Goal: Contribute content: Contribute content

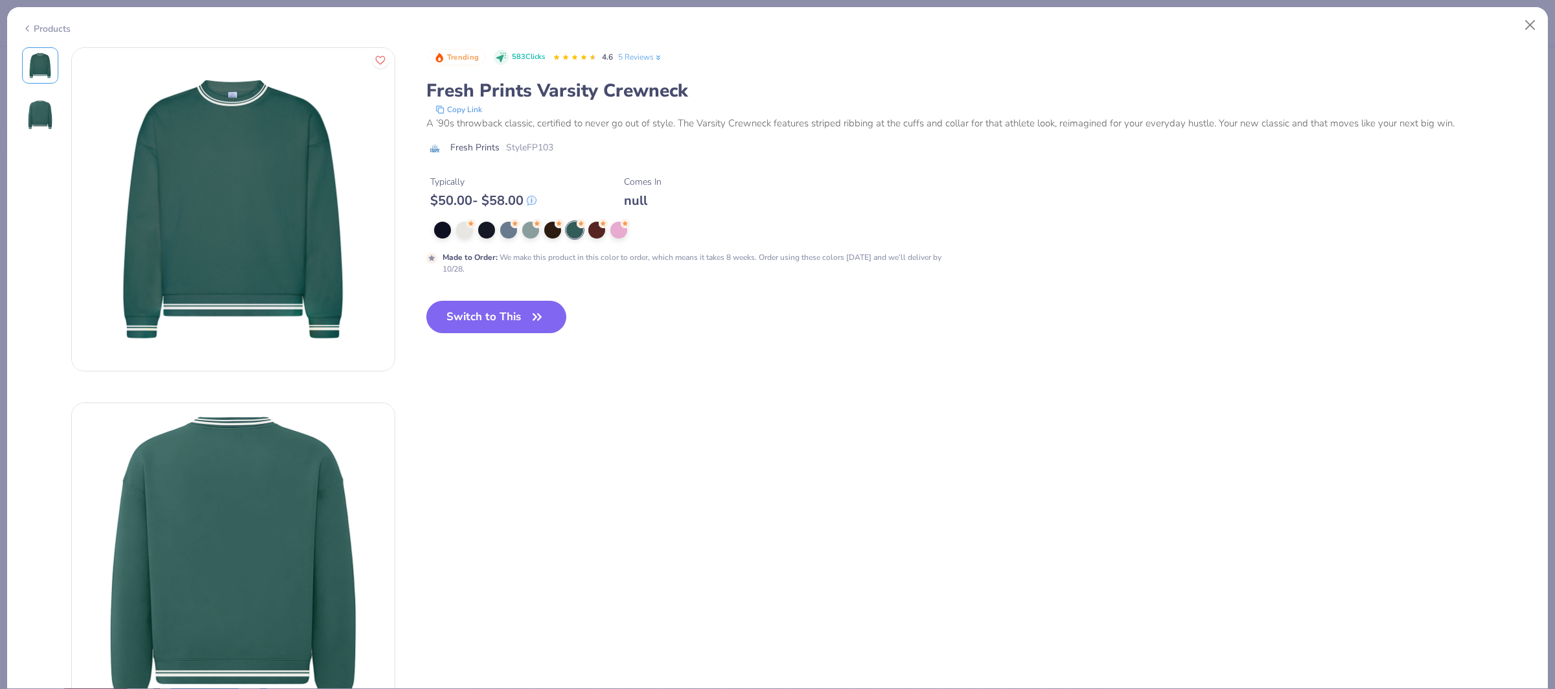
click at [486, 312] on button "Switch to This" at bounding box center [496, 317] width 141 height 32
click at [474, 320] on button "Switch to This" at bounding box center [496, 317] width 141 height 32
type textarea "x"
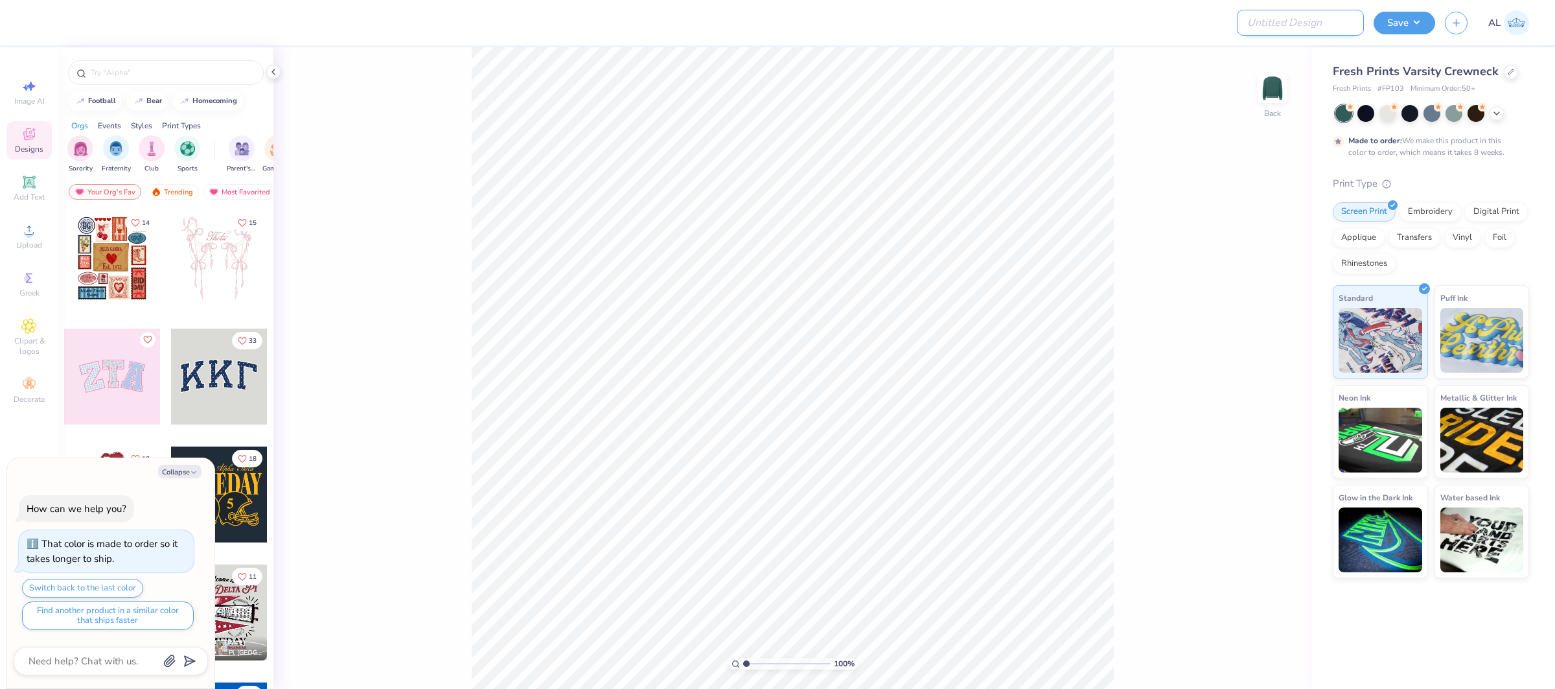
click at [1313, 23] on input "Design Title" at bounding box center [1300, 23] width 127 height 26
paste input "FPS239923"
type input "FPS239923"
type textarea "x"
type input "FPS239923"
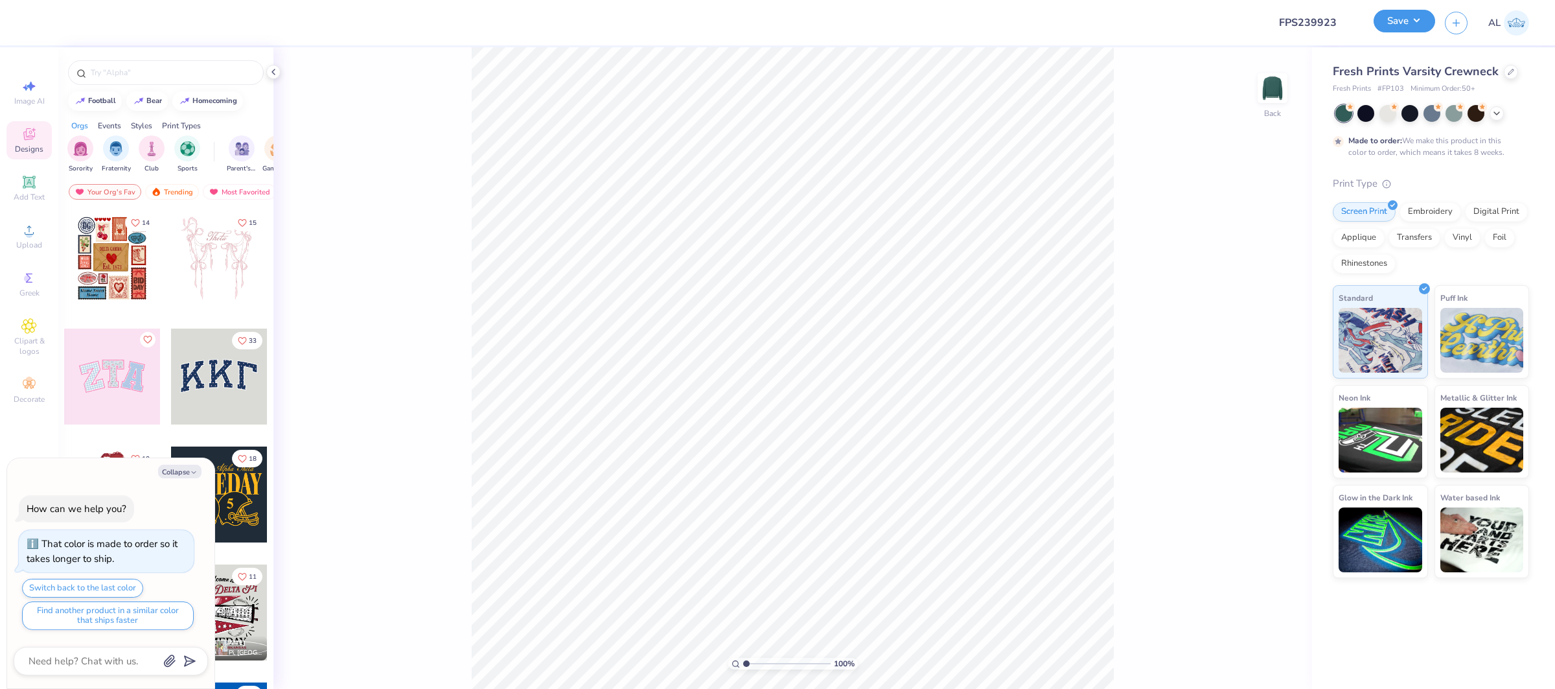
click at [1392, 30] on button "Save" at bounding box center [1405, 21] width 62 height 23
type textarea "x"
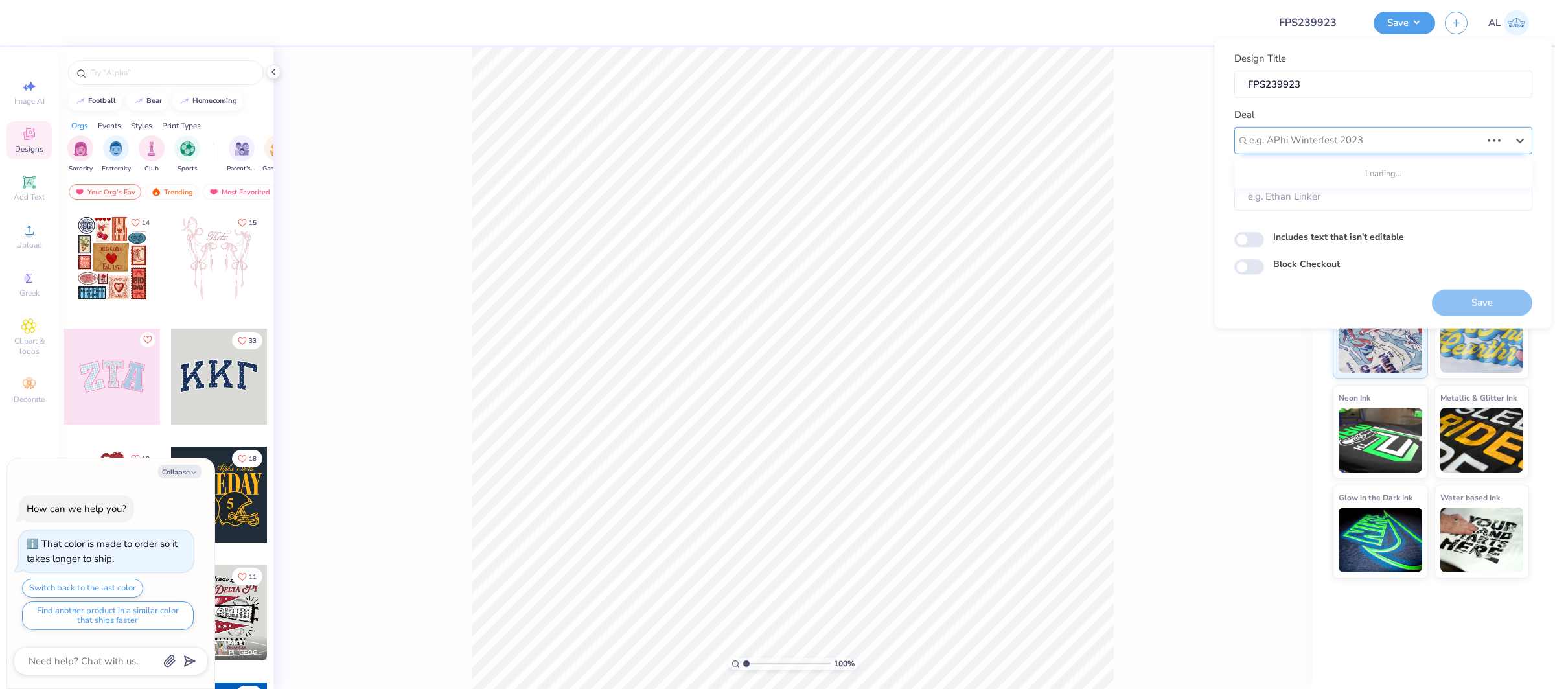
click at [1346, 147] on div at bounding box center [1366, 140] width 232 height 17
click at [1325, 169] on div "Design Tool Gallery" at bounding box center [1384, 174] width 288 height 21
type input "design tool gallery"
type textarea "x"
type input "Design Tool Gallery User"
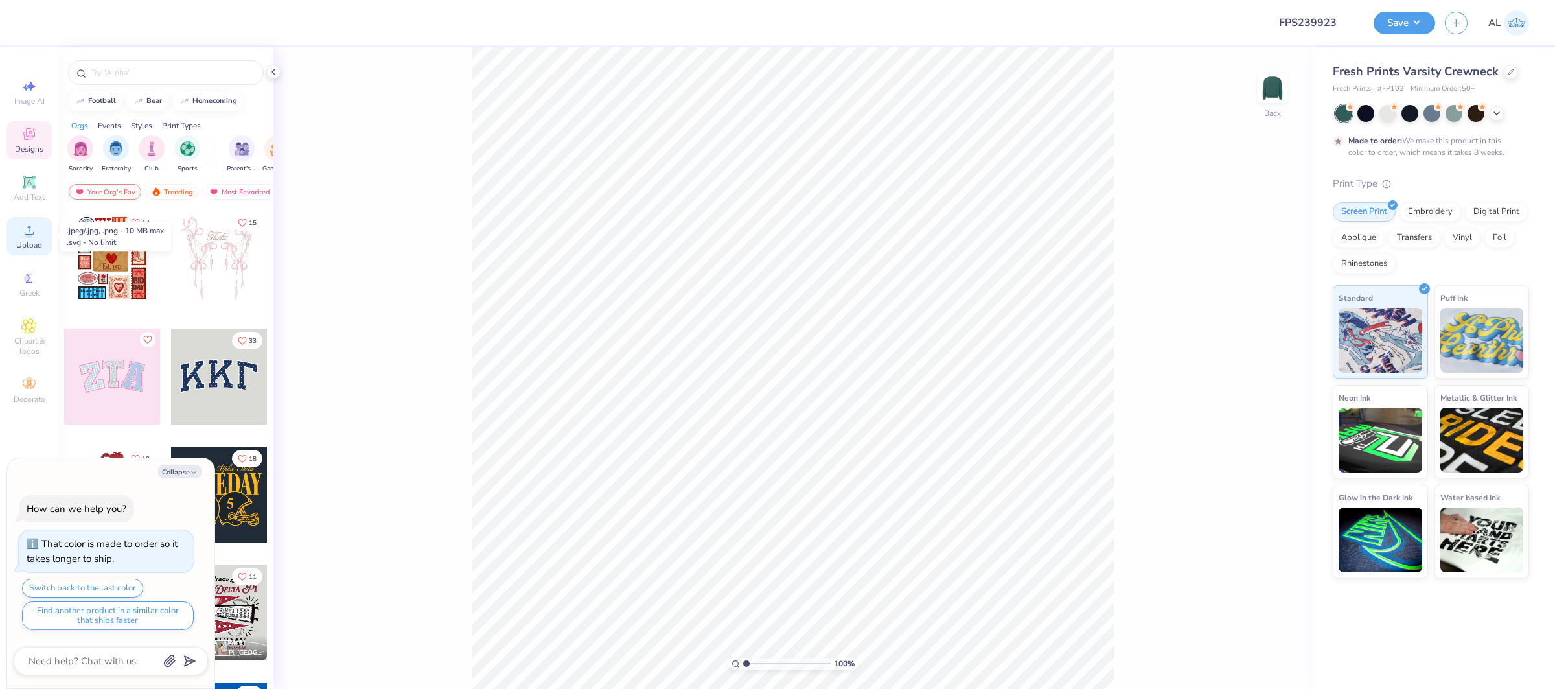
click at [17, 239] on div "Upload" at bounding box center [28, 236] width 45 height 38
click at [26, 229] on icon at bounding box center [29, 230] width 16 height 16
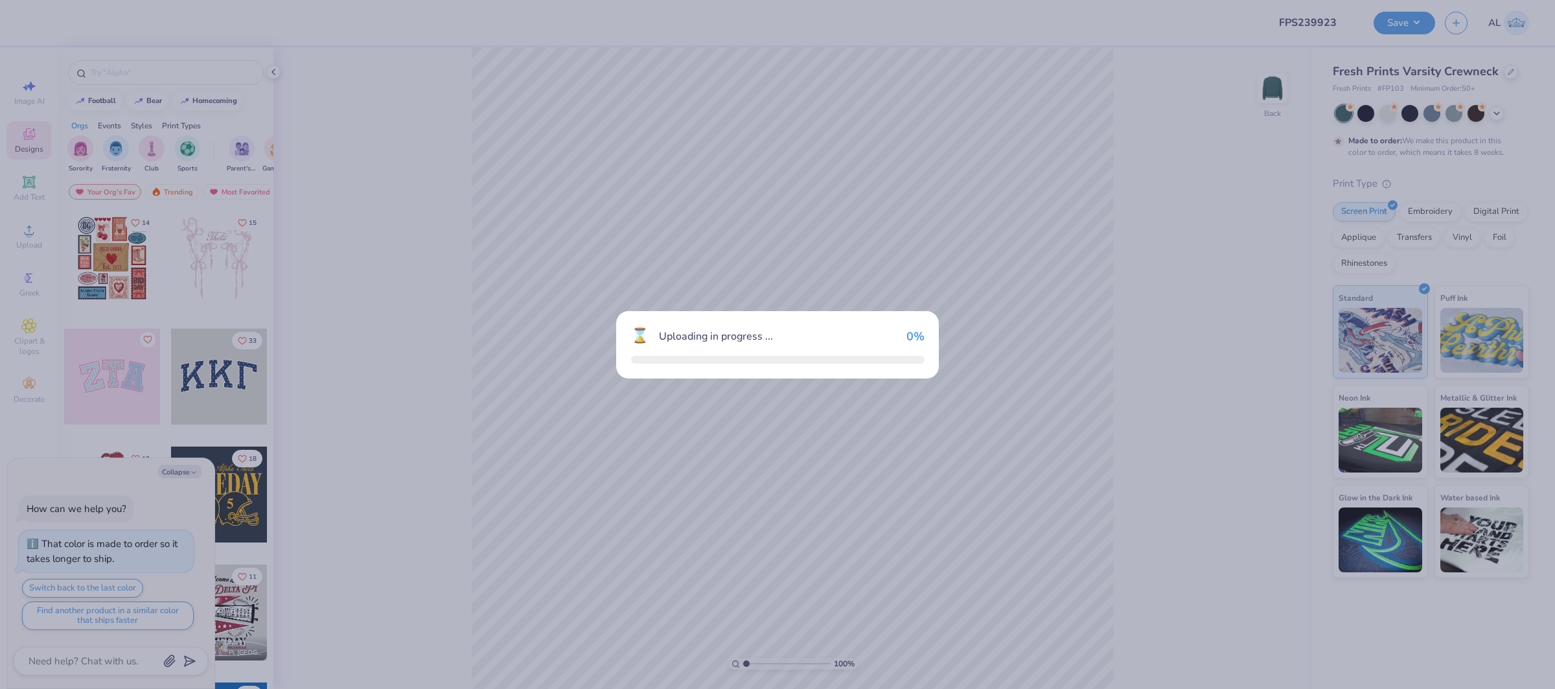
type textarea "x"
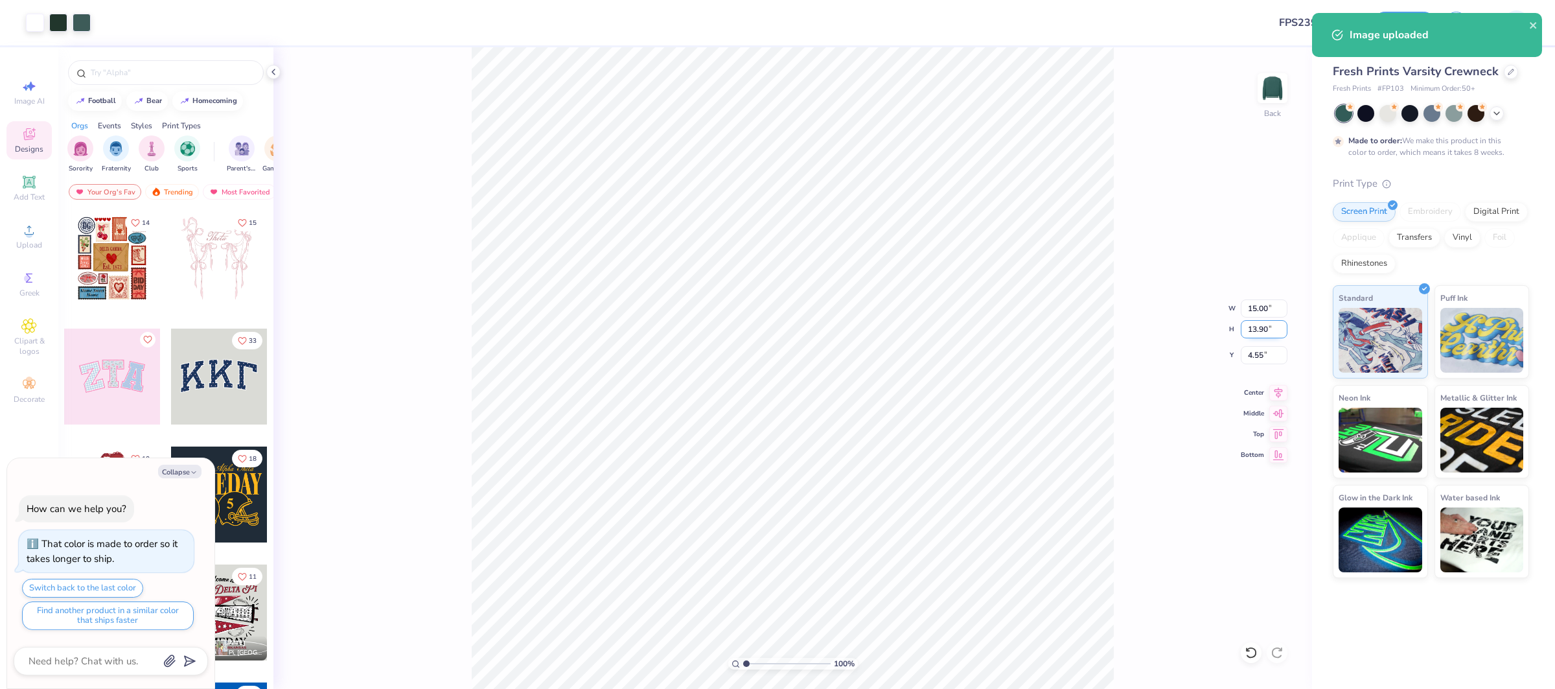
click at [1257, 325] on input "13.90" at bounding box center [1264, 329] width 47 height 18
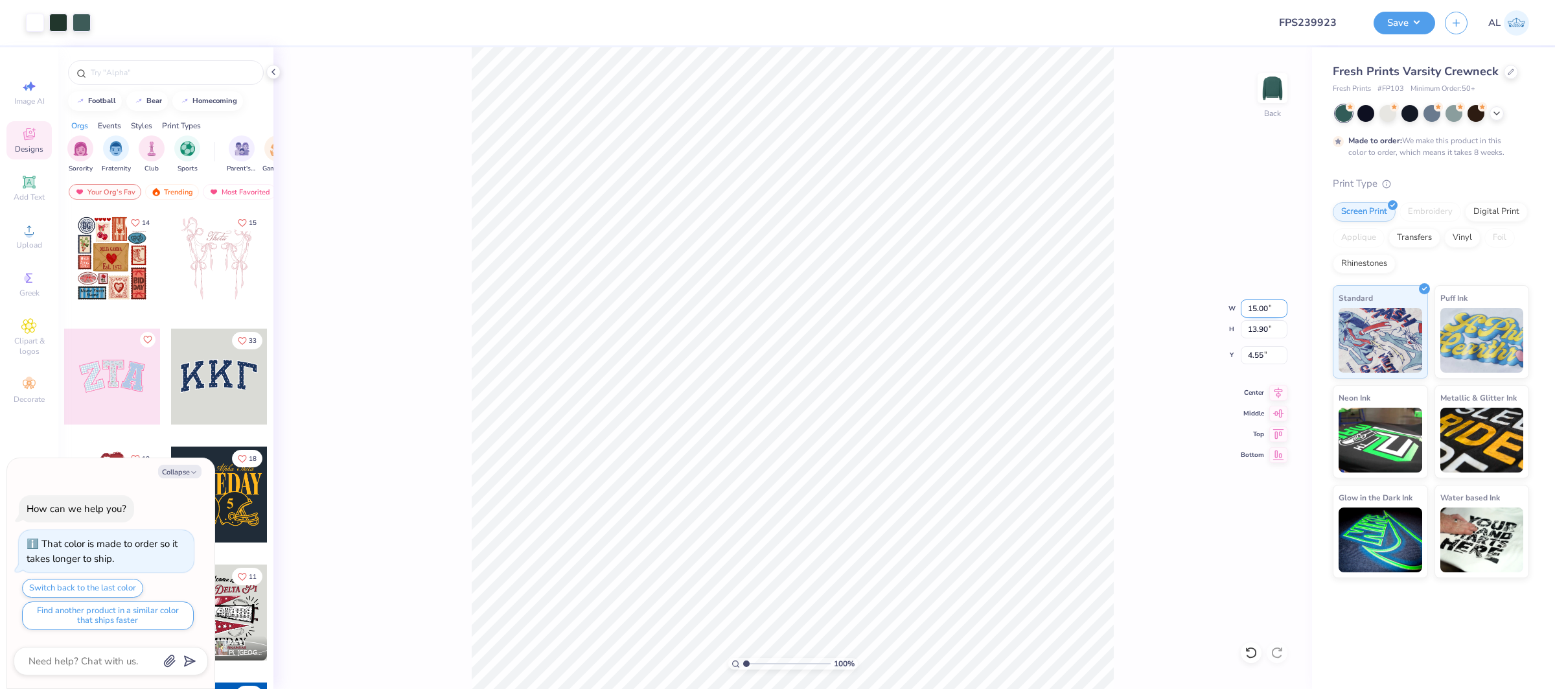
click at [1260, 305] on input "15.00" at bounding box center [1264, 308] width 47 height 18
type input "11"
type textarea "x"
type input "11.00"
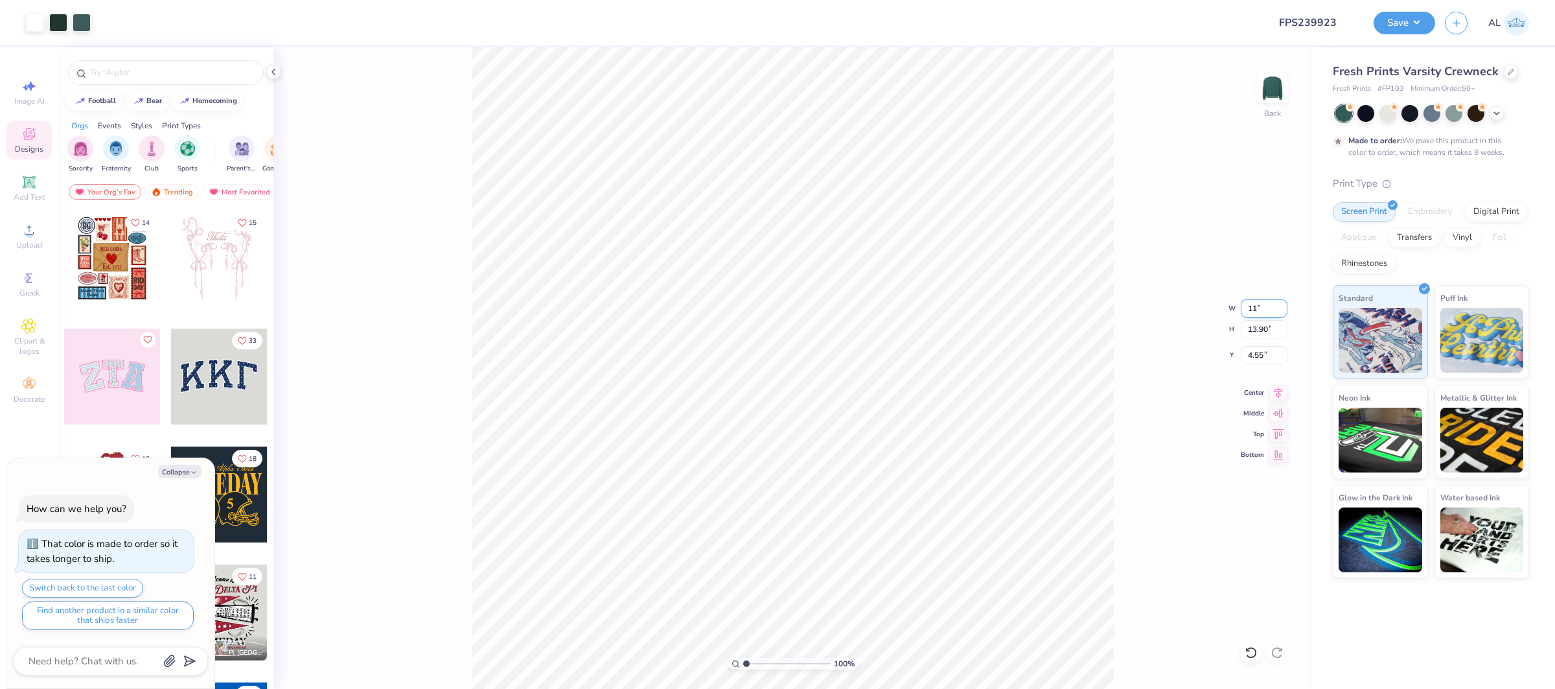
type input "10.19"
click at [1254, 353] on input "6.40" at bounding box center [1264, 355] width 47 height 18
type input "2"
type textarea "x"
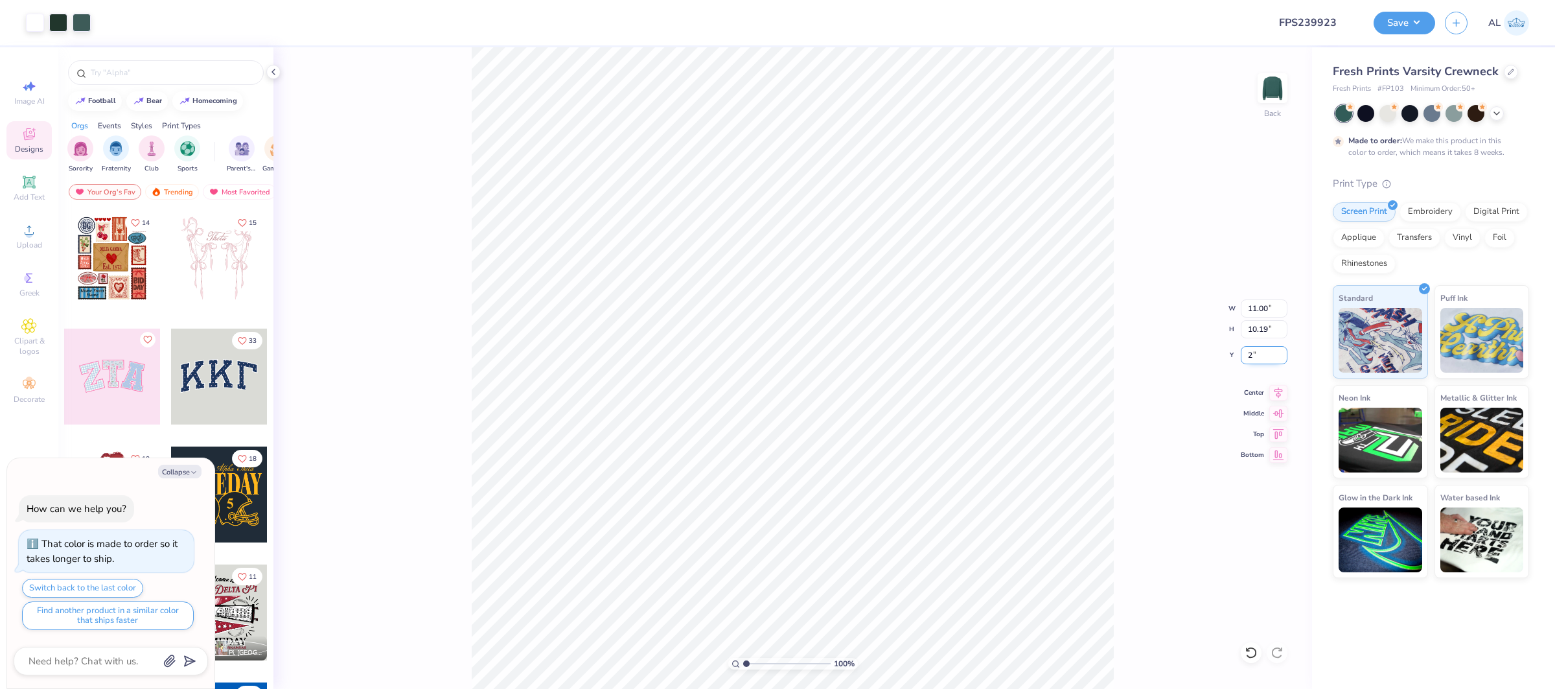
type input "2.00"
click at [1278, 391] on icon at bounding box center [1279, 391] width 18 height 16
click at [32, 241] on span "Upload" at bounding box center [29, 245] width 26 height 10
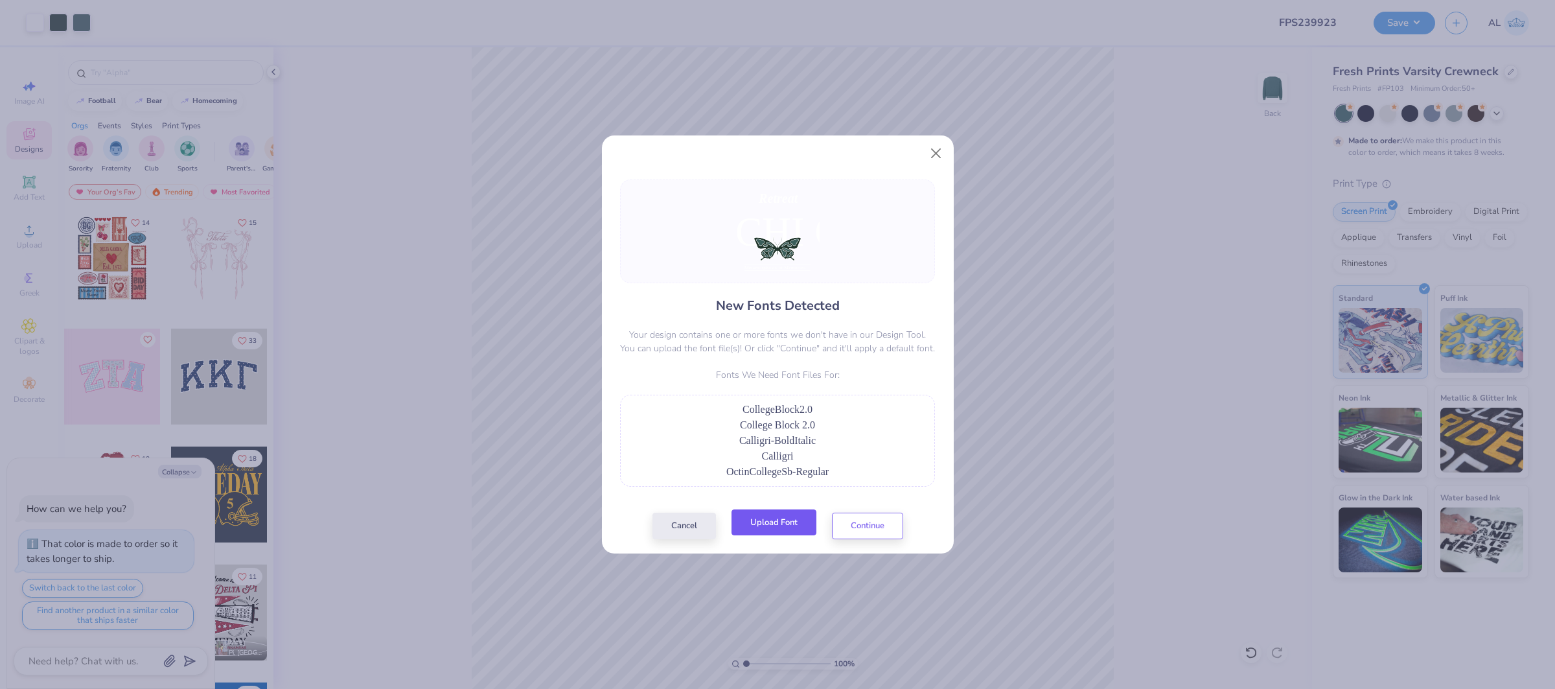
click at [781, 511] on button "Upload Font" at bounding box center [774, 522] width 85 height 27
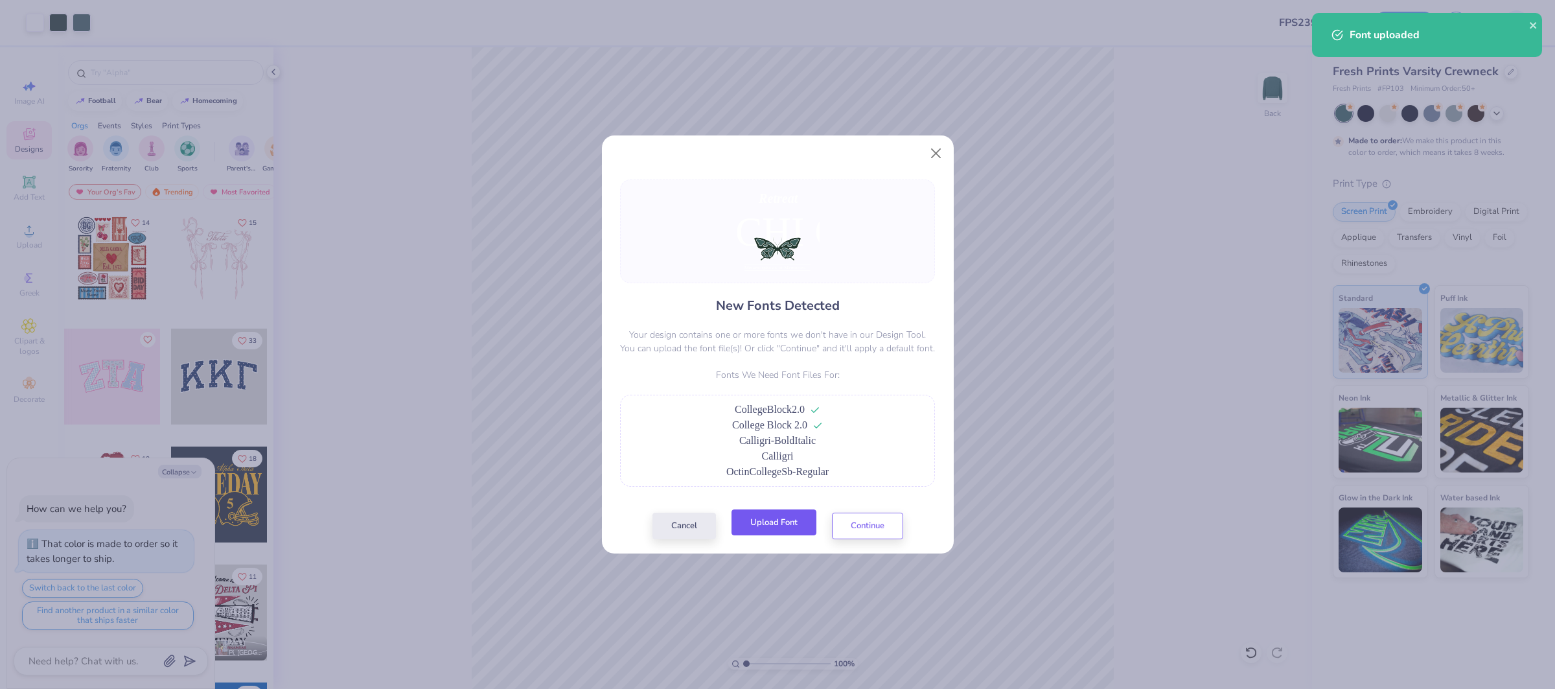
click at [789, 527] on button "Upload Font" at bounding box center [774, 522] width 85 height 27
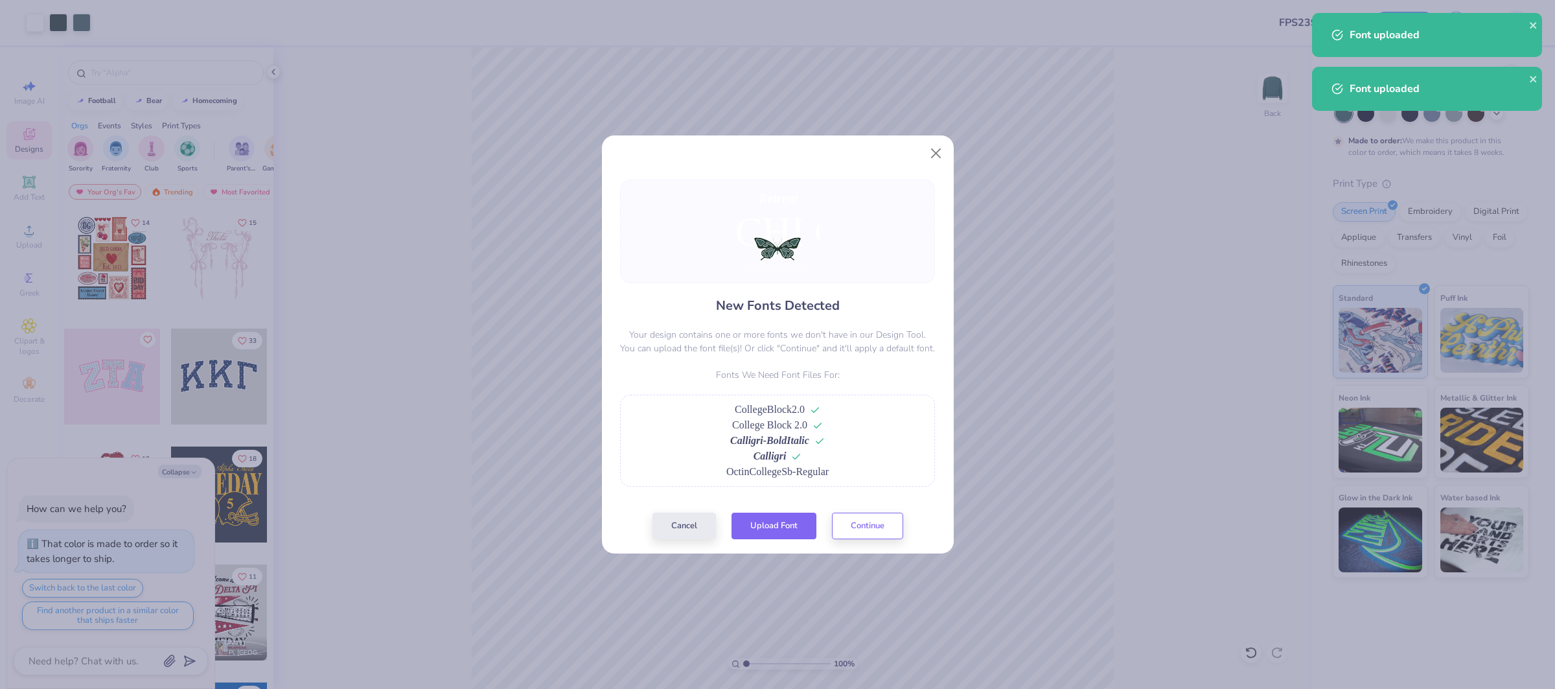
click at [772, 526] on button "Upload Font" at bounding box center [774, 526] width 85 height 27
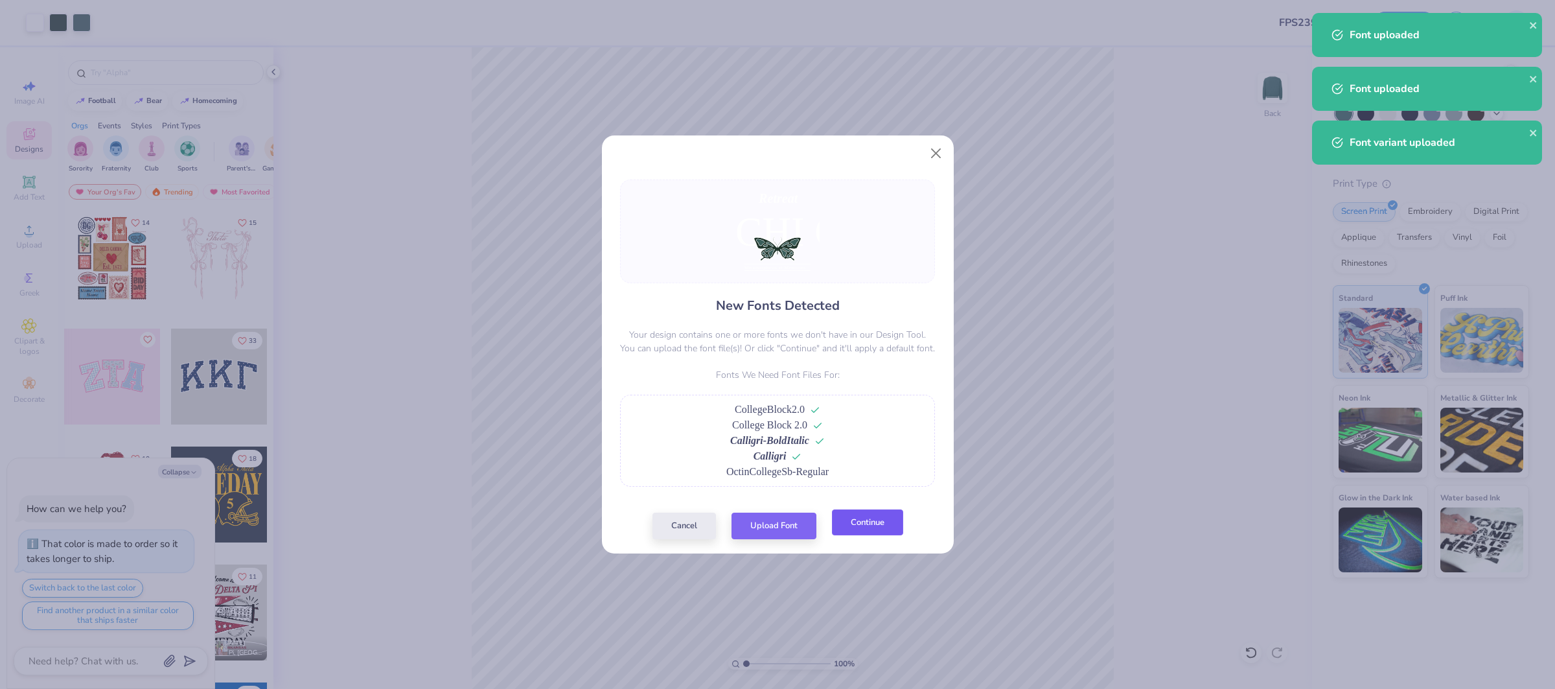
click at [875, 536] on button "Continue" at bounding box center [867, 522] width 71 height 27
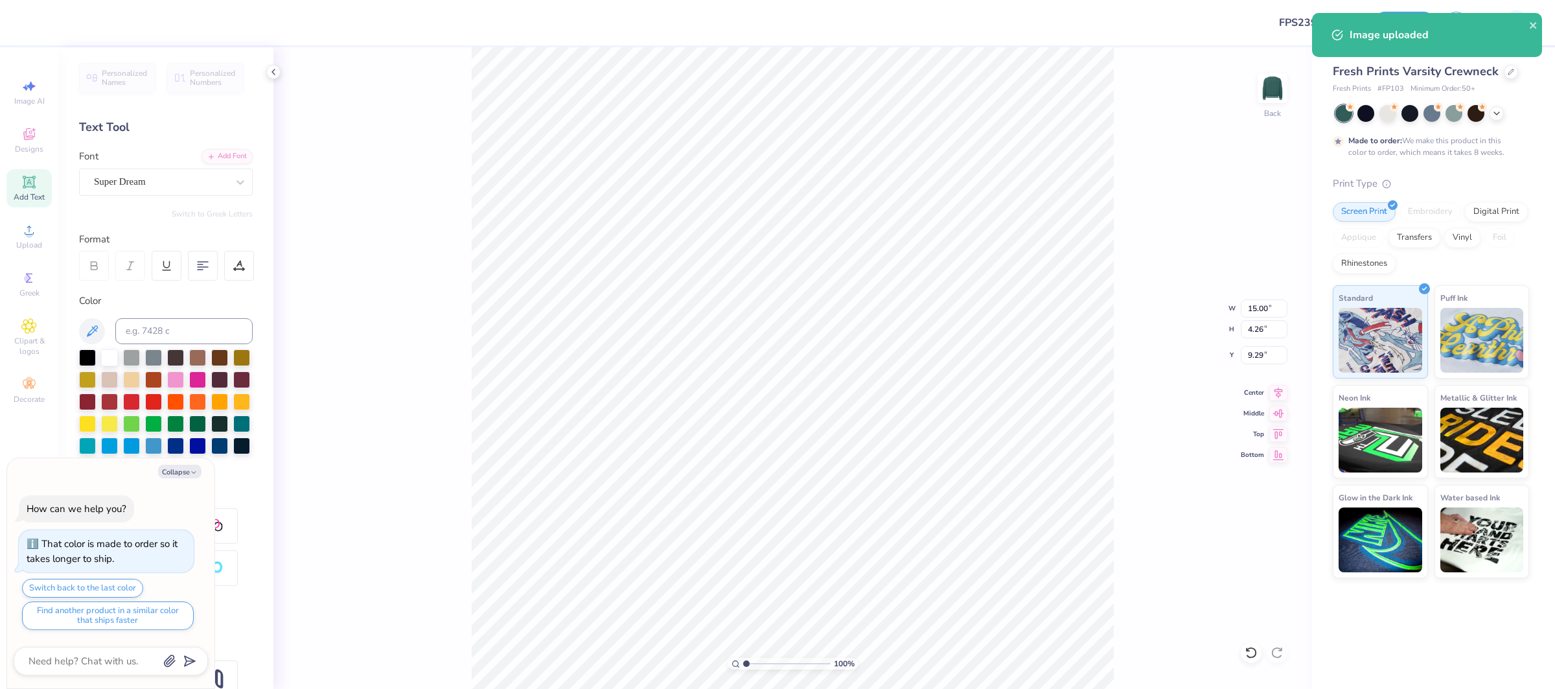
drag, startPoint x: 111, startPoint y: 195, endPoint x: 117, endPoint y: 185, distance: 11.6
click at [111, 195] on div "Super Dream" at bounding box center [166, 182] width 174 height 27
click at [119, 180] on div "Super Dream" at bounding box center [161, 182] width 136 height 20
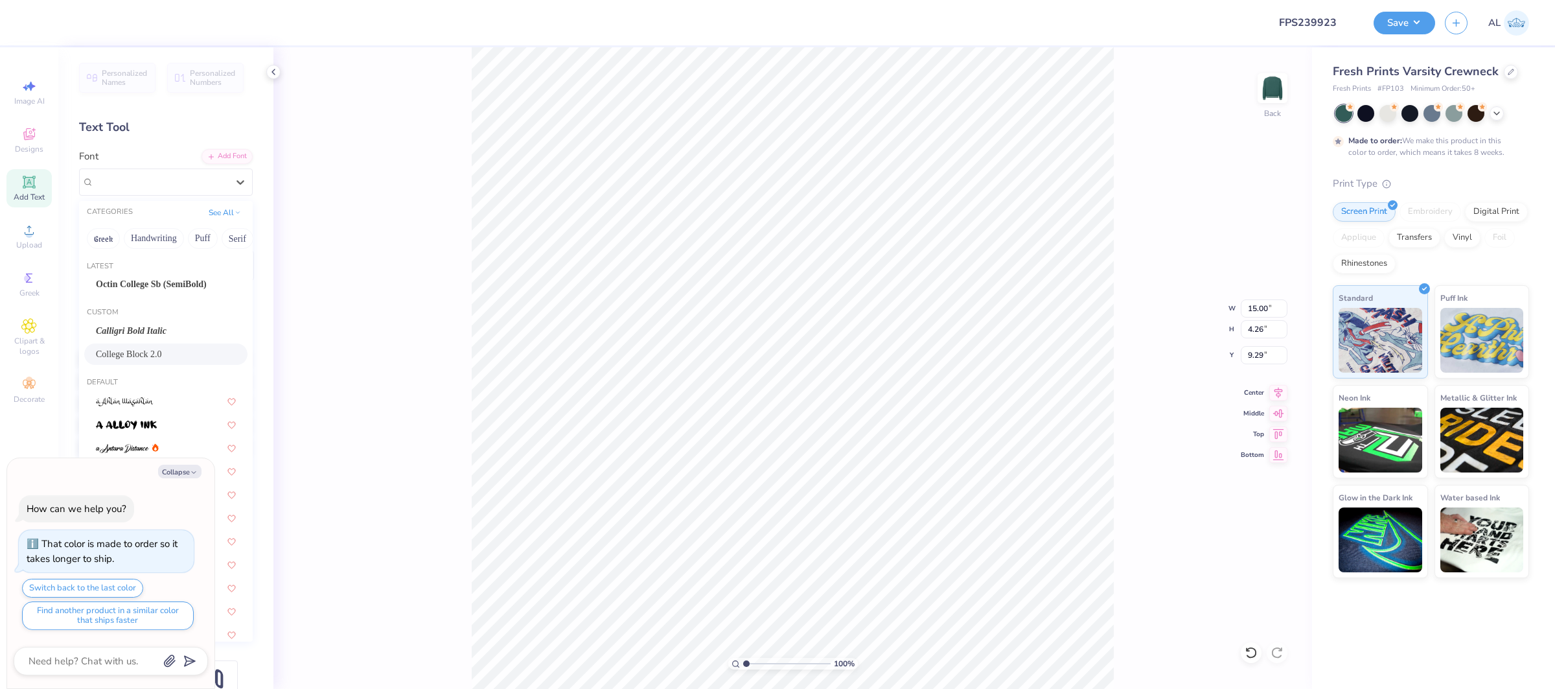
click at [154, 347] on span "College Block 2.0" at bounding box center [129, 354] width 66 height 14
type textarea "x"
type input "12.26"
type input "5.32"
type input "9.20"
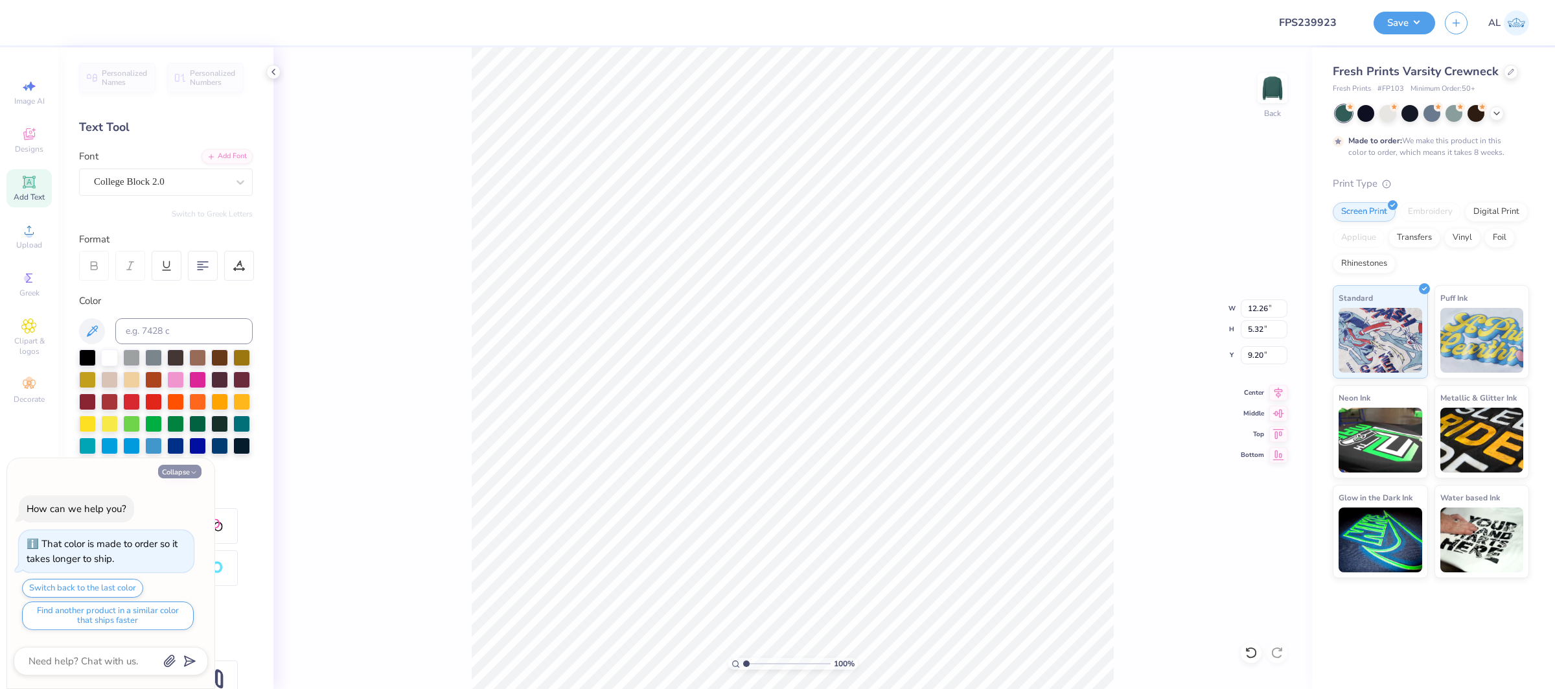
click at [191, 472] on icon "button" at bounding box center [194, 473] width 8 height 8
type textarea "x"
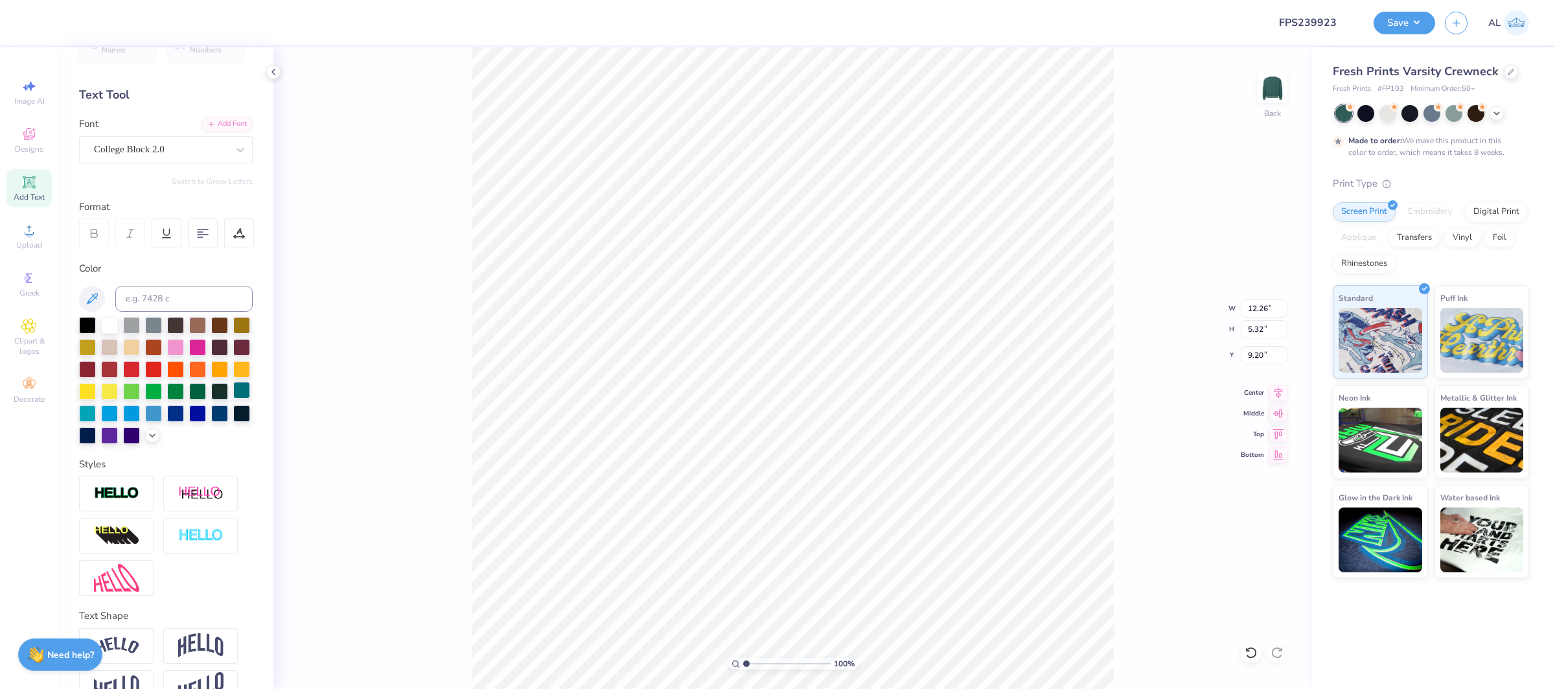
scroll to position [64, 0]
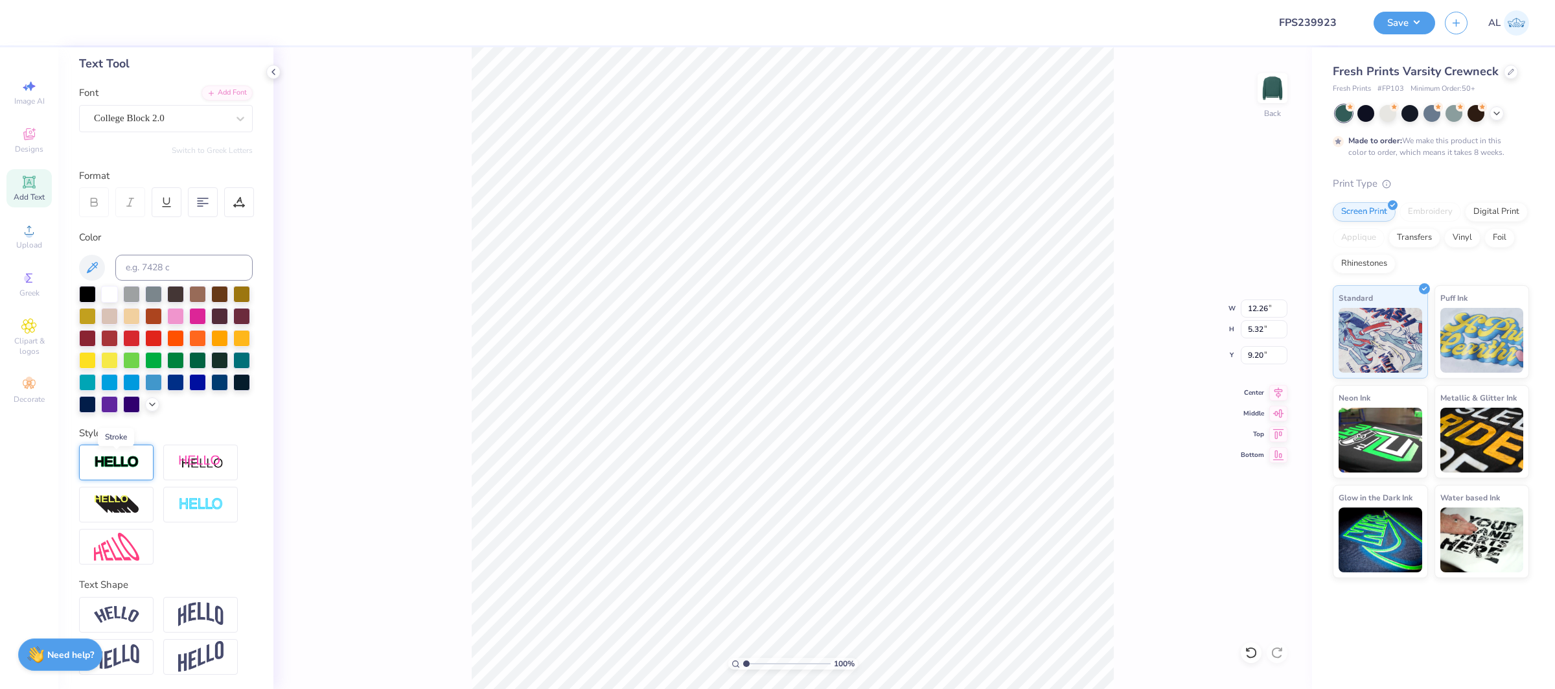
click at [107, 461] on img at bounding box center [116, 462] width 45 height 15
type input "12.28"
type input "5.34"
type input "9.19"
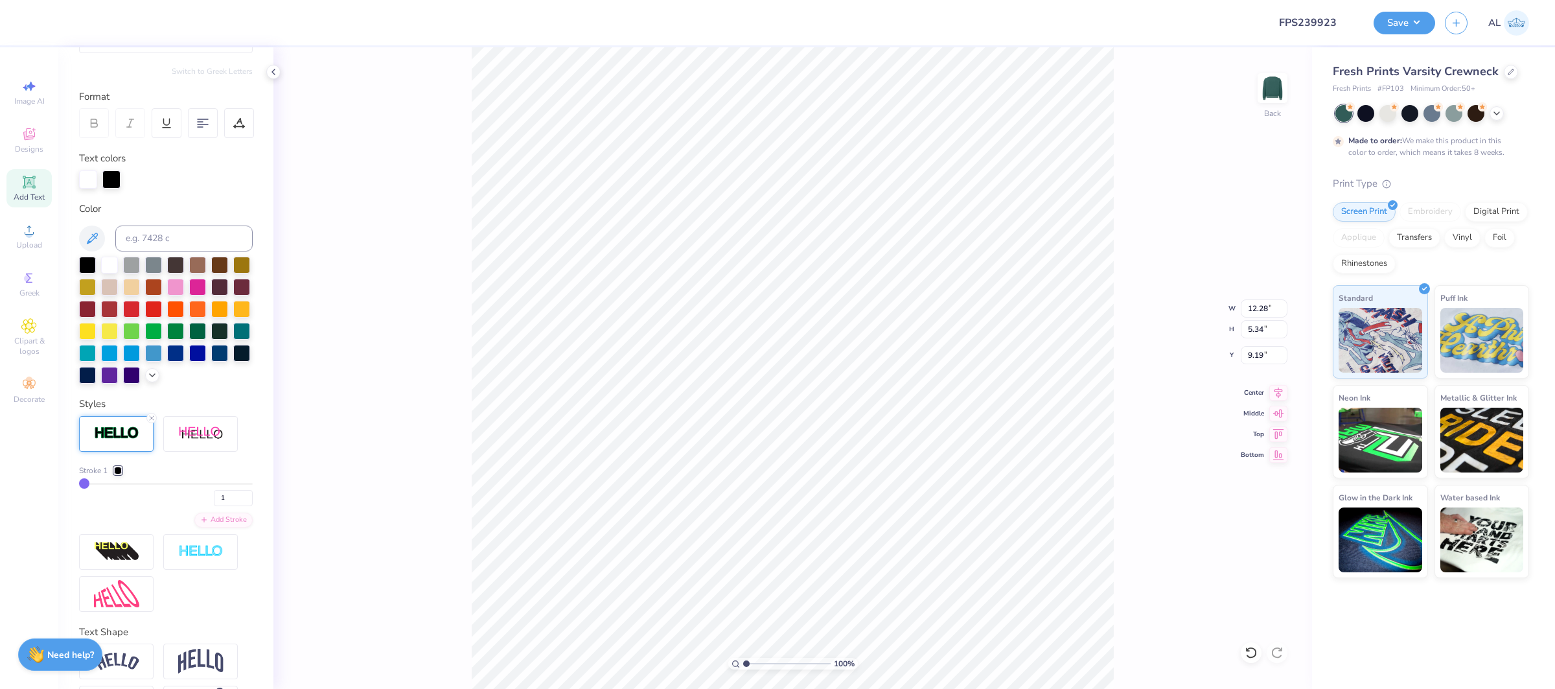
scroll to position [190, 0]
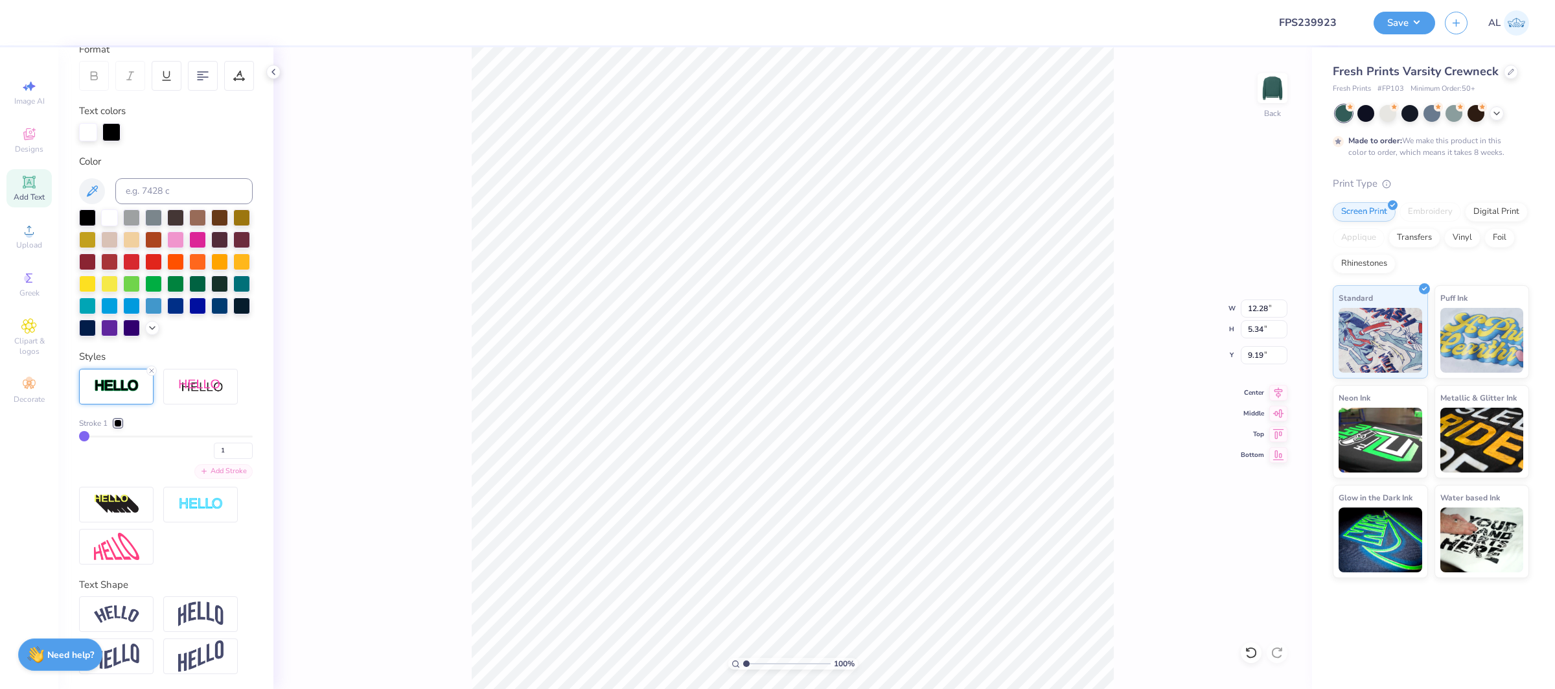
click at [216, 469] on div "Add Stroke" at bounding box center [223, 471] width 58 height 15
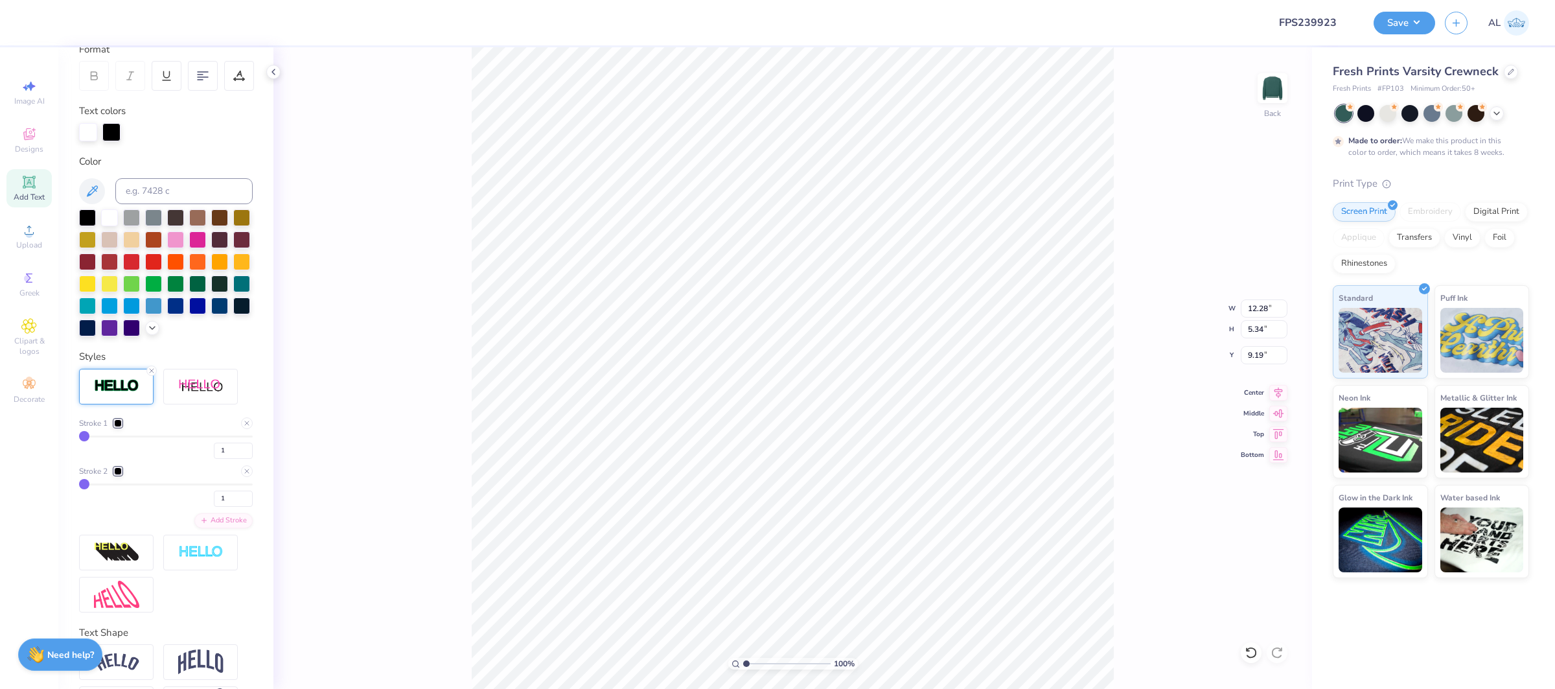
click at [120, 474] on div at bounding box center [118, 471] width 8 height 8
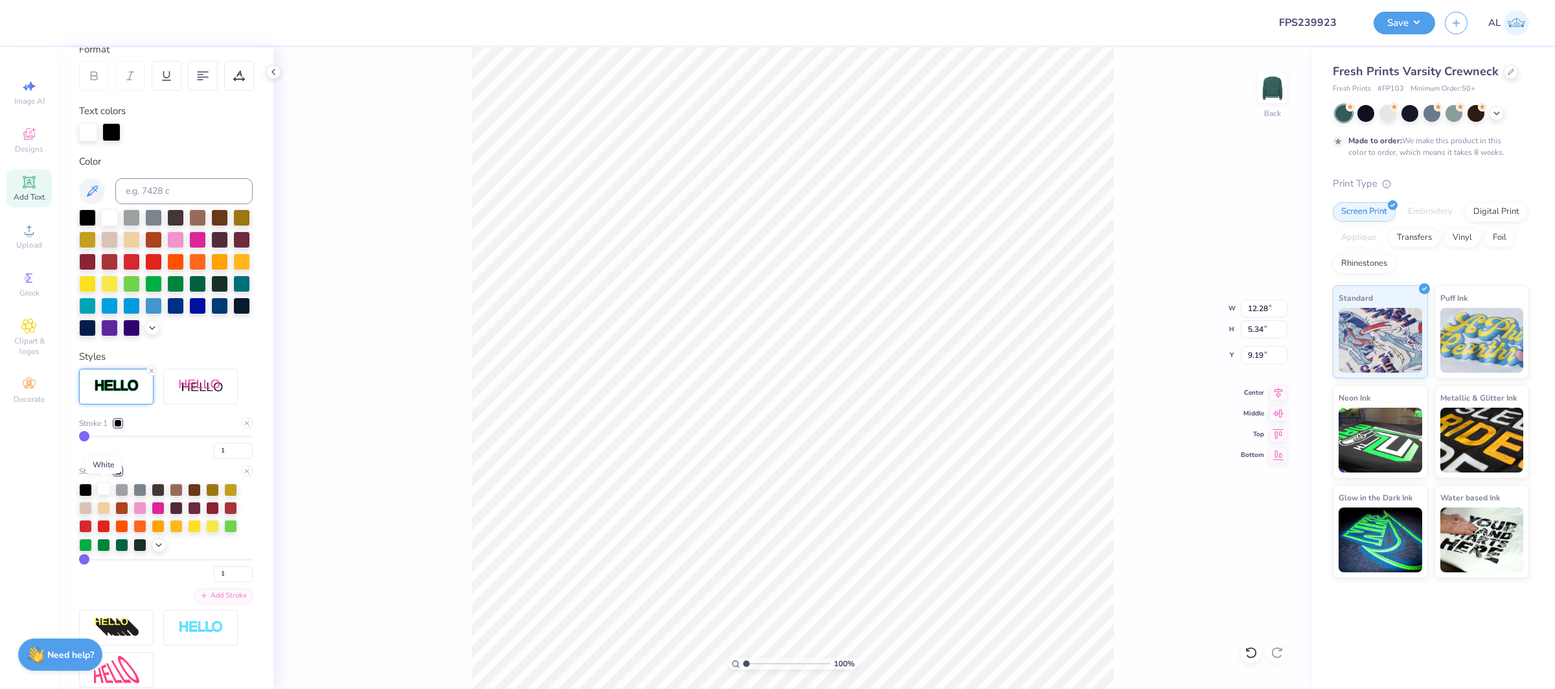
click at [107, 492] on div at bounding box center [103, 488] width 13 height 13
click at [139, 546] on div at bounding box center [140, 543] width 13 height 13
click at [229, 576] on input "1" at bounding box center [233, 574] width 39 height 16
type input "10"
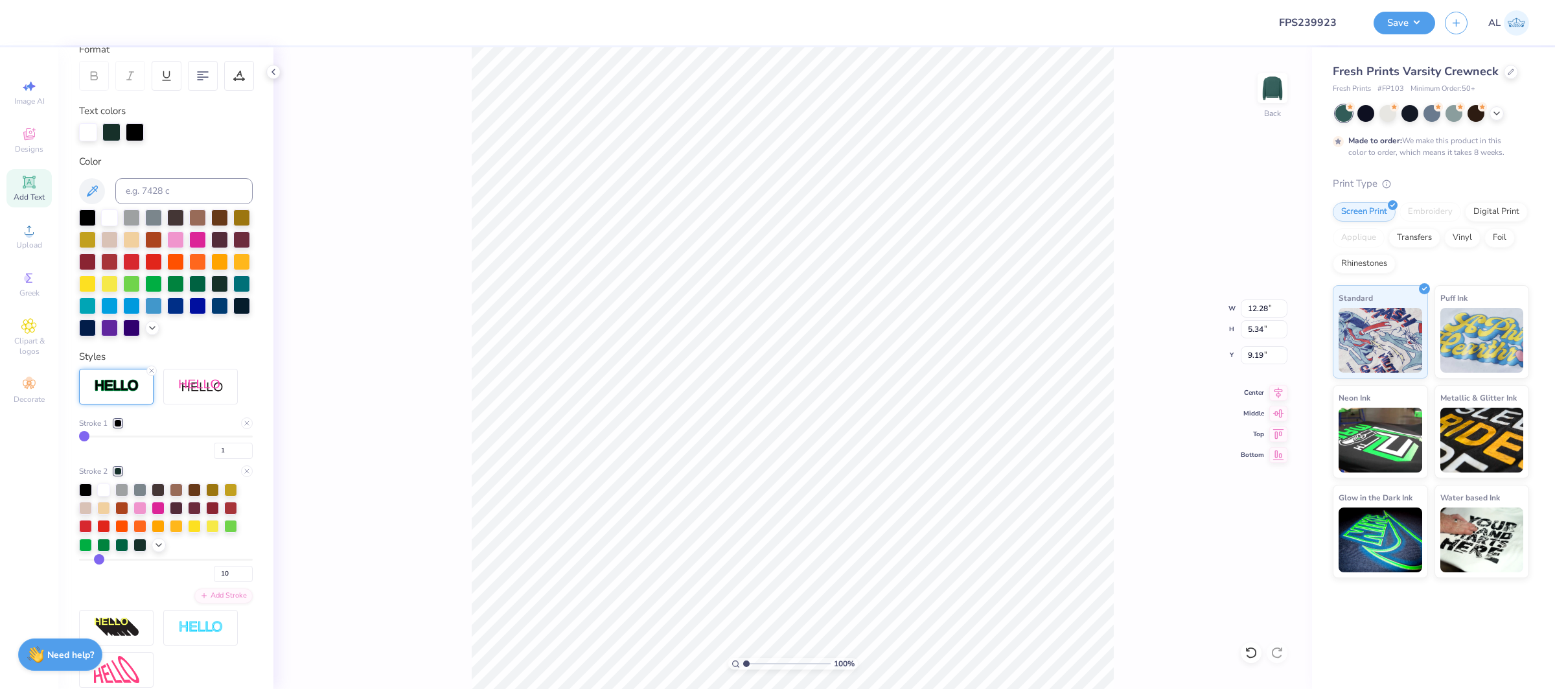
type input "12.42"
type input "5.48"
type input "9.12"
click at [117, 423] on div at bounding box center [118, 423] width 8 height 8
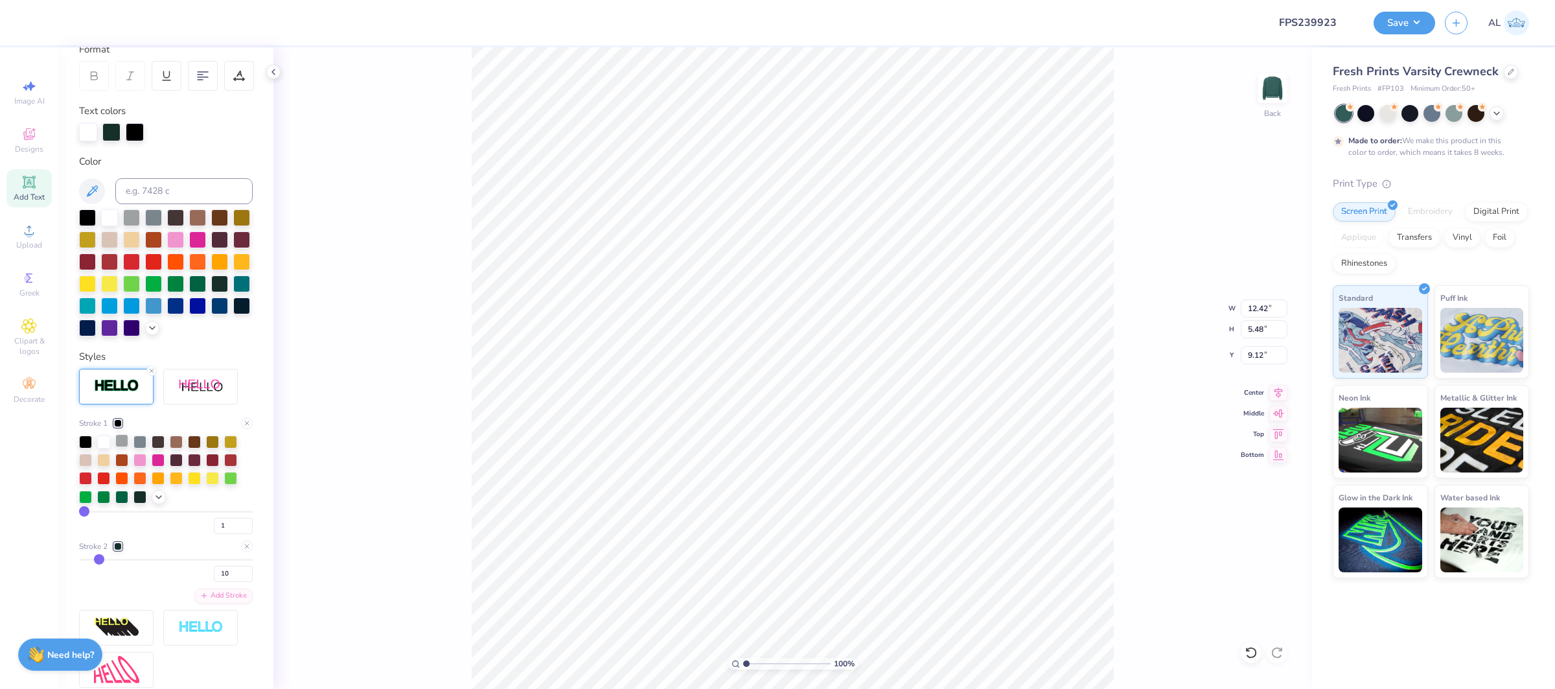
click at [120, 443] on div at bounding box center [121, 440] width 13 height 13
click at [234, 525] on input "1" at bounding box center [233, 526] width 39 height 16
click at [233, 525] on input "1" at bounding box center [233, 526] width 39 height 16
type input "2"
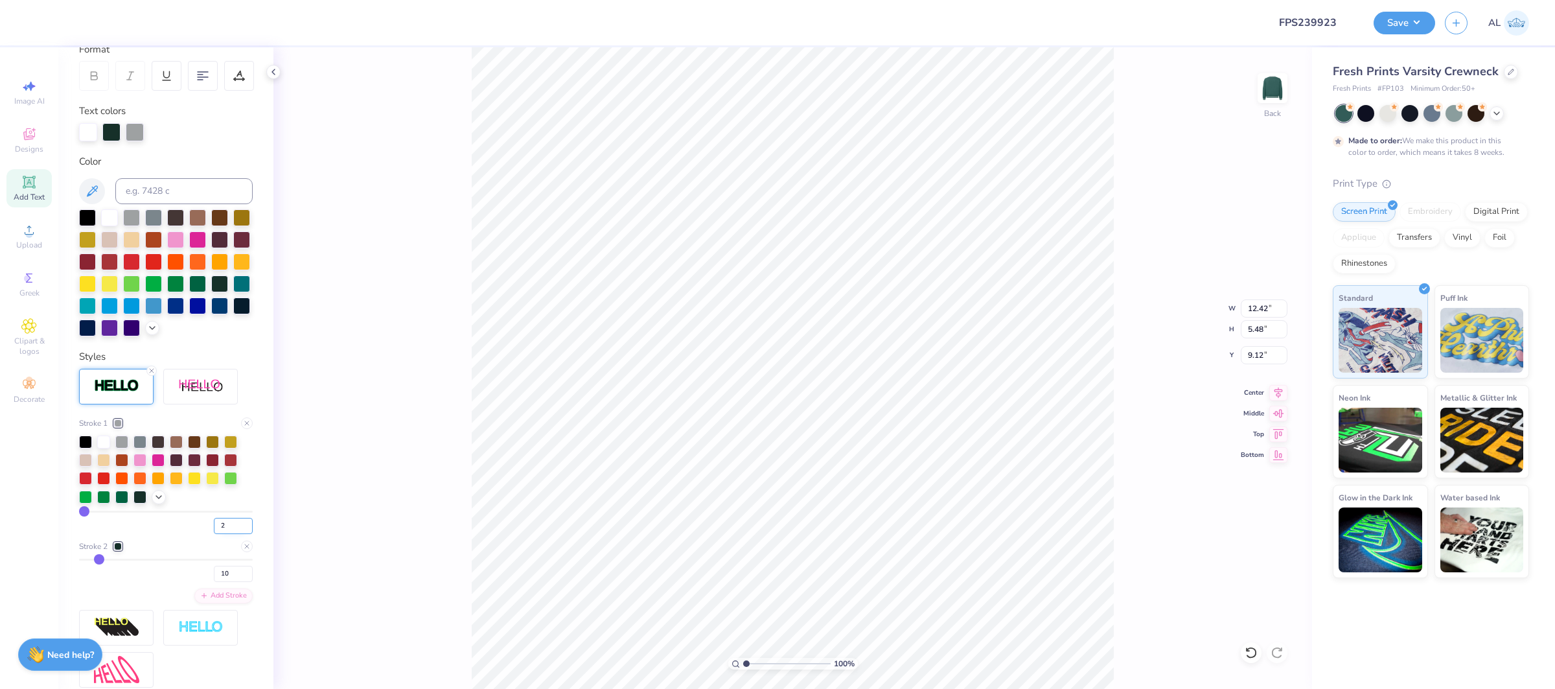
type input "2"
click at [40, 187] on div "Add Text" at bounding box center [28, 188] width 45 height 38
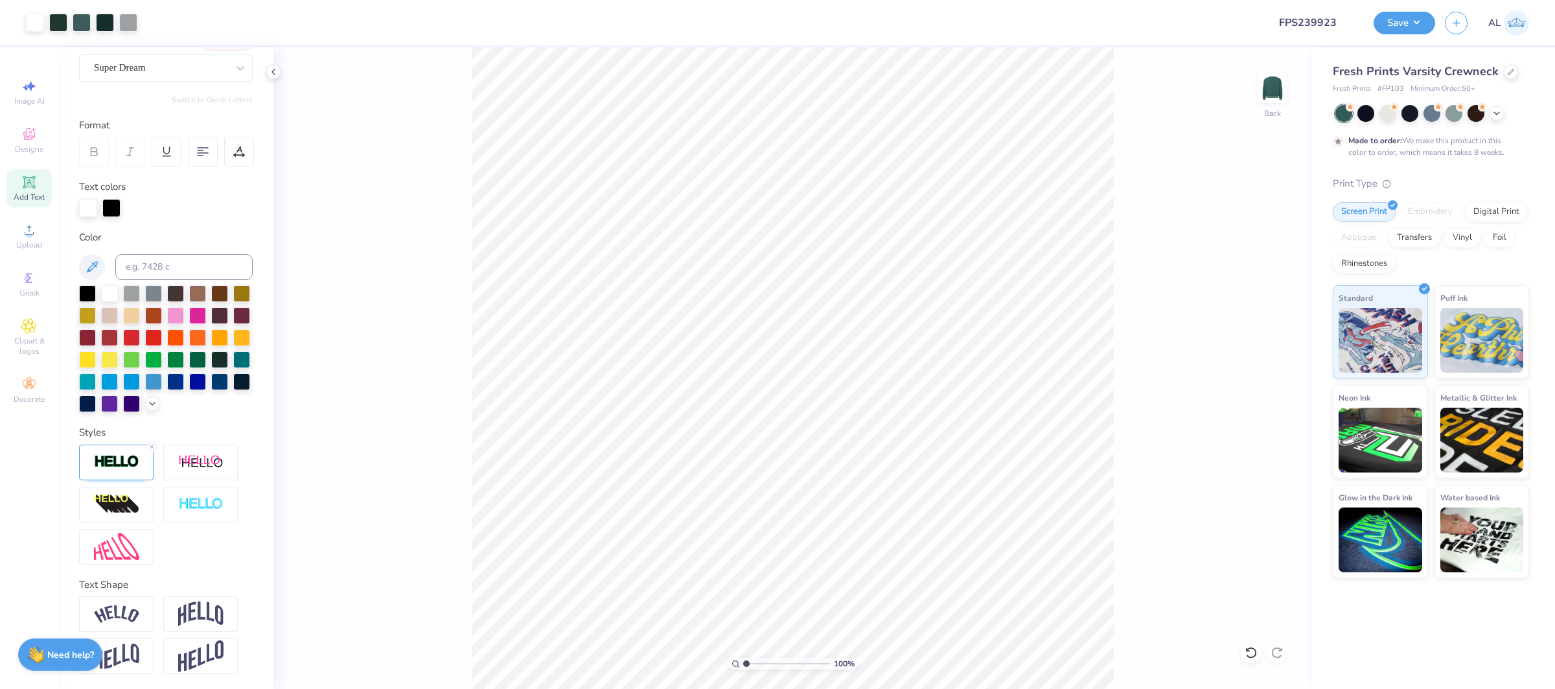
scroll to position [64, 0]
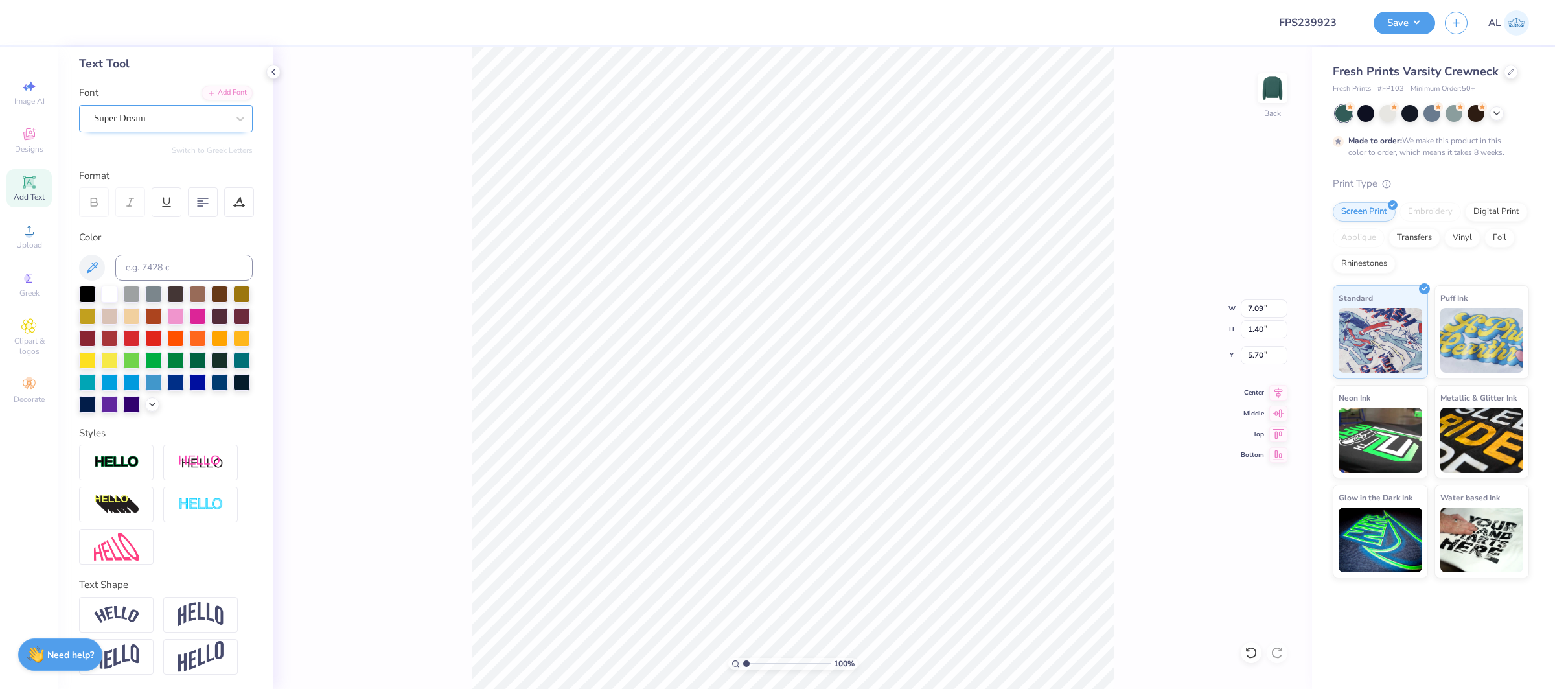
click at [121, 121] on div "Super Dream" at bounding box center [161, 118] width 136 height 20
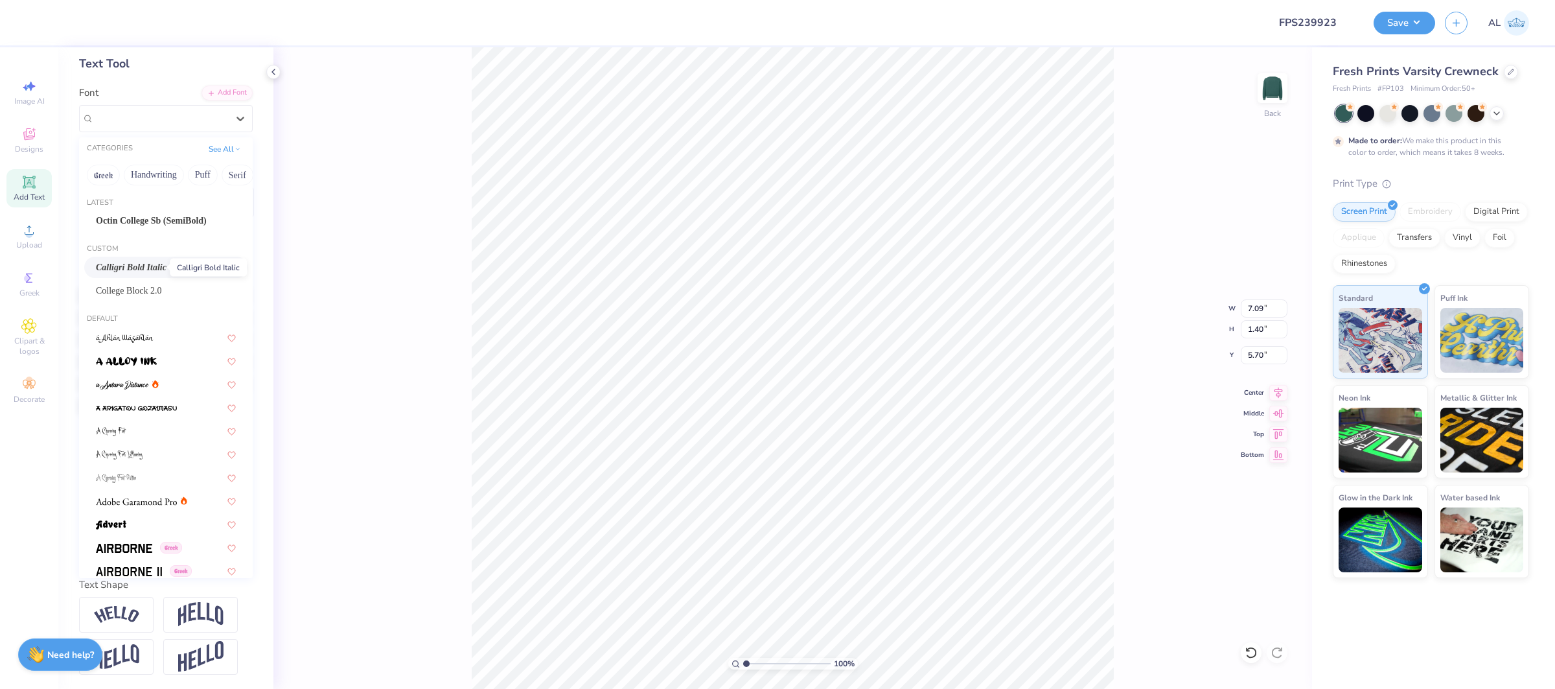
click at [161, 267] on span "Calligri Bold Italic" at bounding box center [131, 268] width 71 height 14
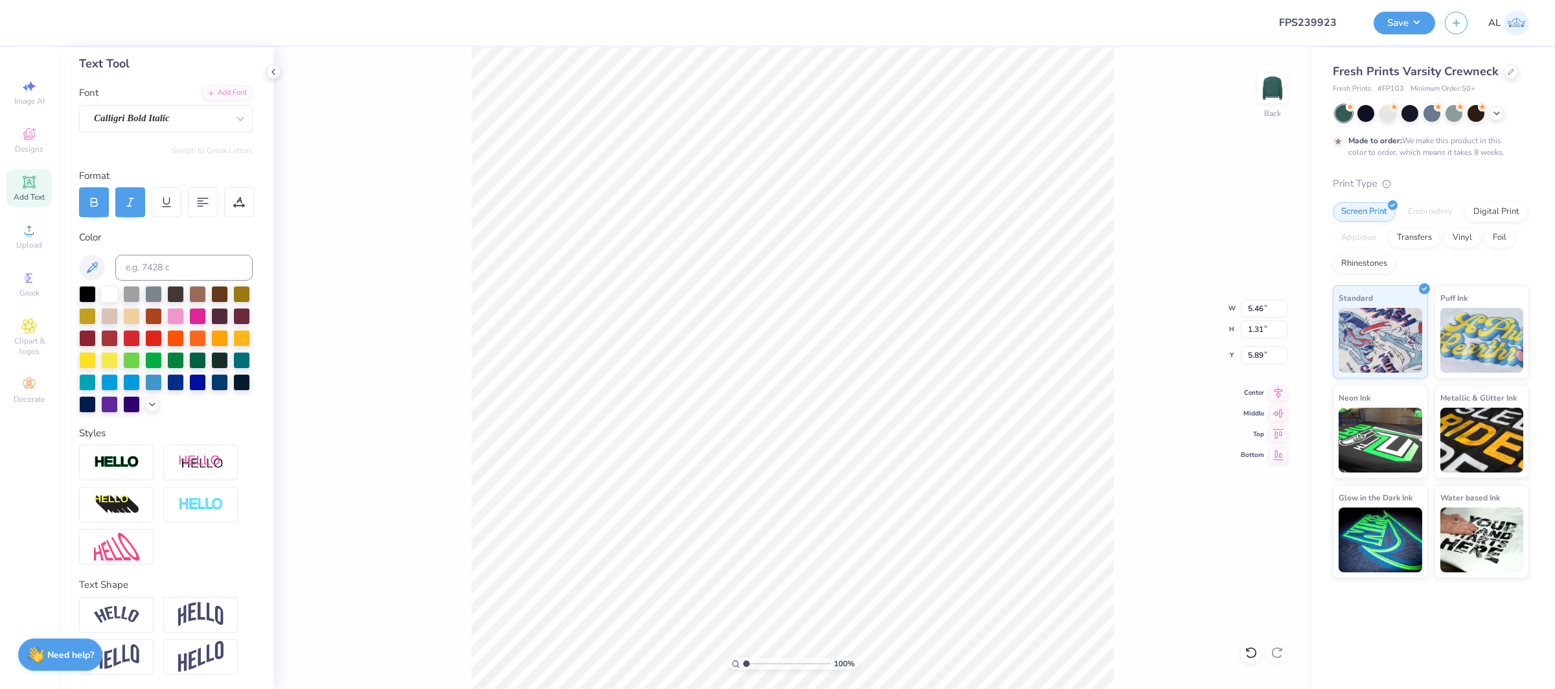
type input "5.46"
type input "1.31"
type input "5.89"
type input "9.30"
type input "0.55"
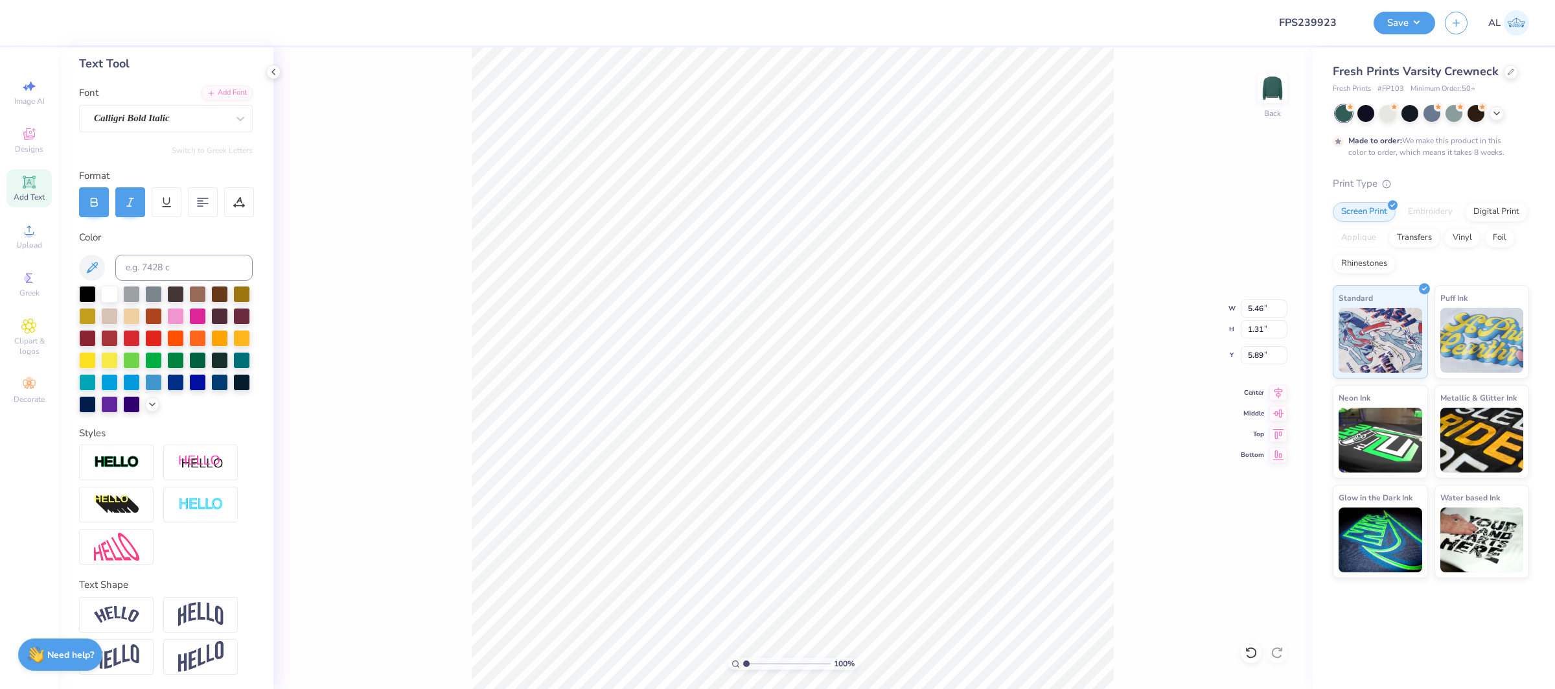
type input "16.57"
click at [204, 117] on div "Super Dream" at bounding box center [161, 118] width 136 height 20
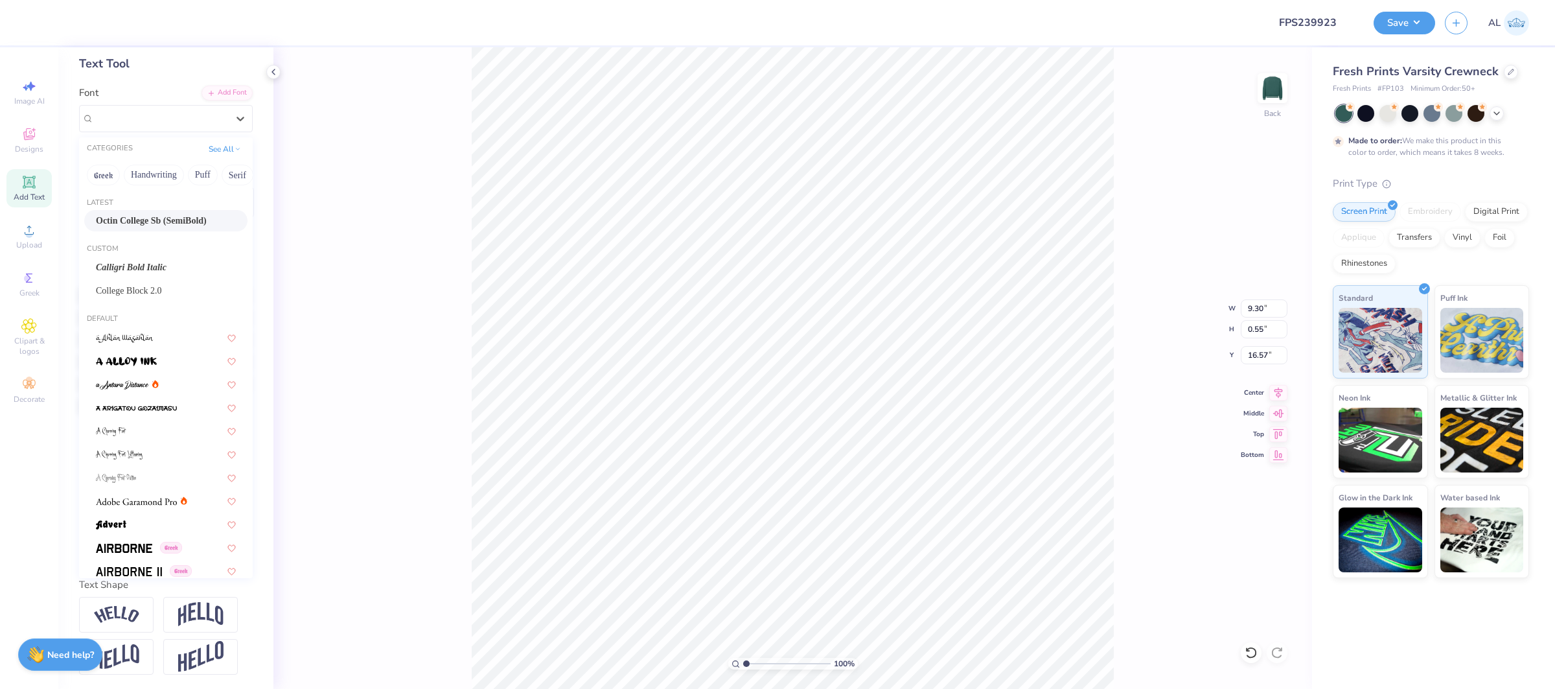
click at [193, 223] on span "Octin College Sb (SemiBold)" at bounding box center [151, 221] width 111 height 14
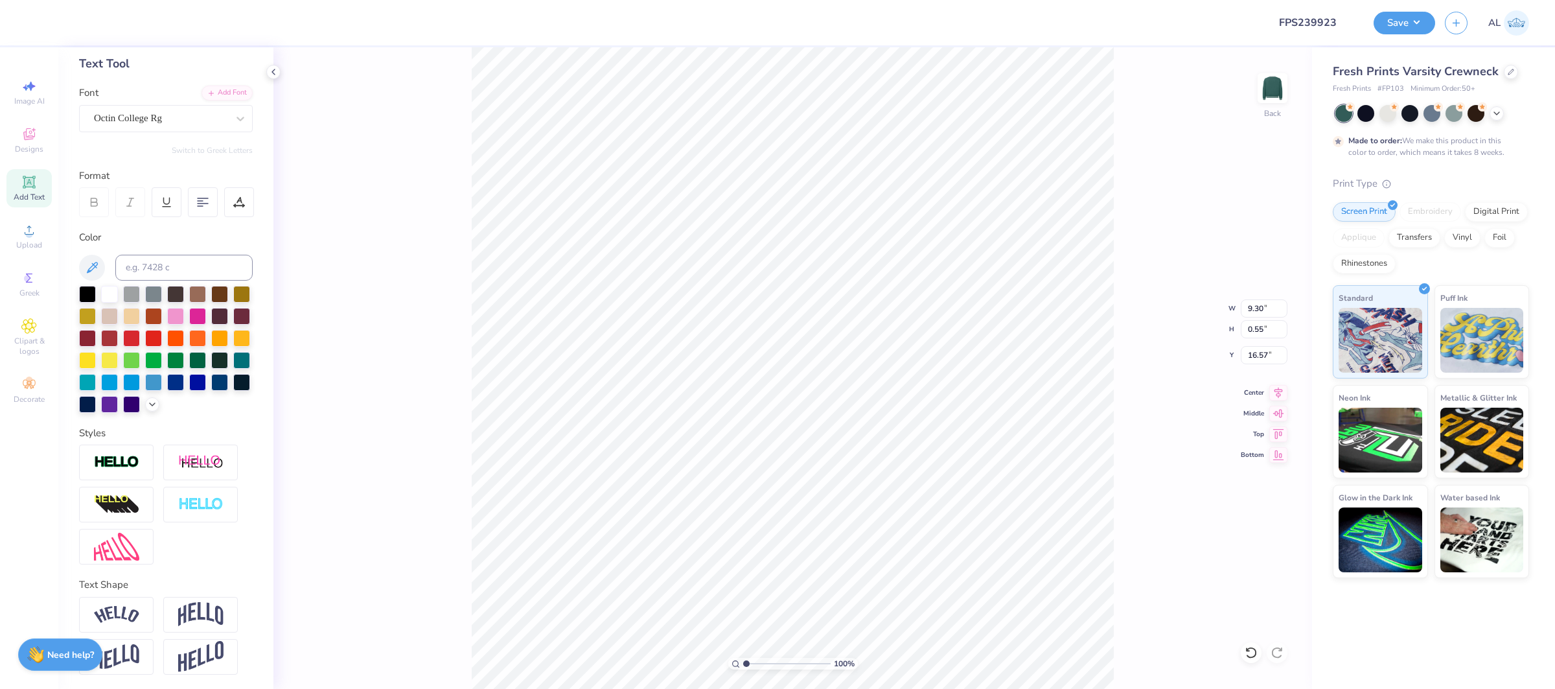
type input "8.91"
type input "0.45"
type input "16.59"
click at [239, 197] on icon at bounding box center [239, 202] width 12 height 12
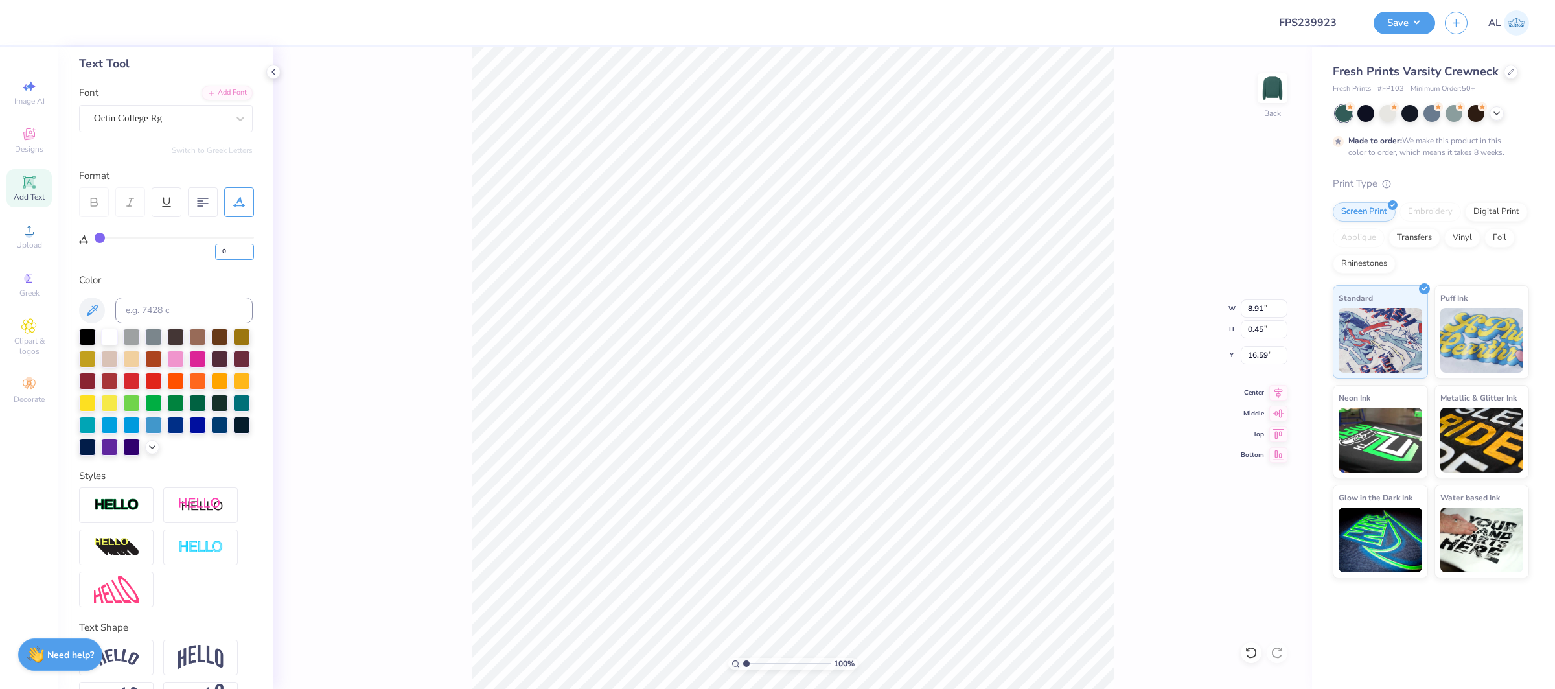
drag, startPoint x: 231, startPoint y: 246, endPoint x: 270, endPoint y: 258, distance: 40.8
click at [270, 258] on div "Personalized Names Personalized Numbers Text Tool Add Font Font Octin College R…" at bounding box center [165, 368] width 215 height 642
type input "6"
type input "9.93"
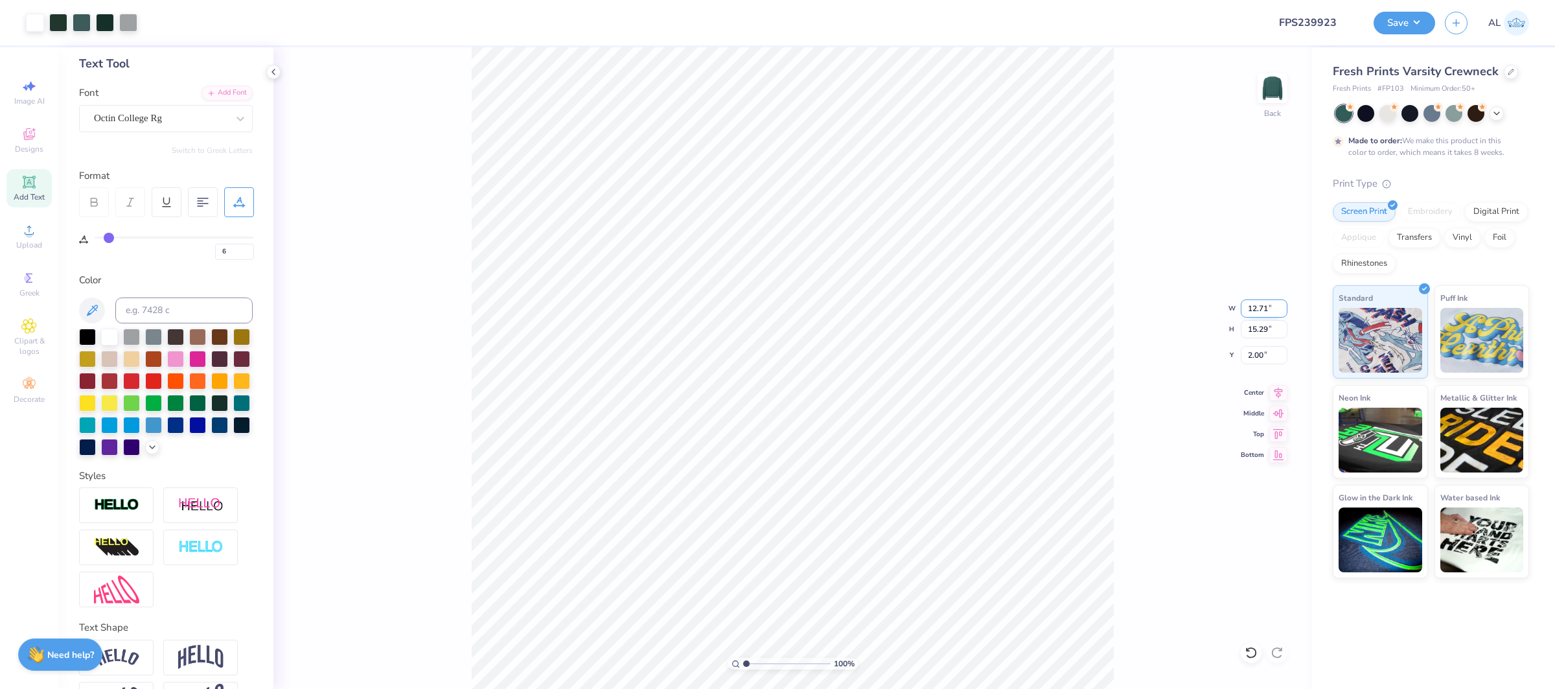
click at [1245, 305] on input "12.71" at bounding box center [1264, 308] width 47 height 18
type input "11.00"
type input "13.23"
type input "3.03"
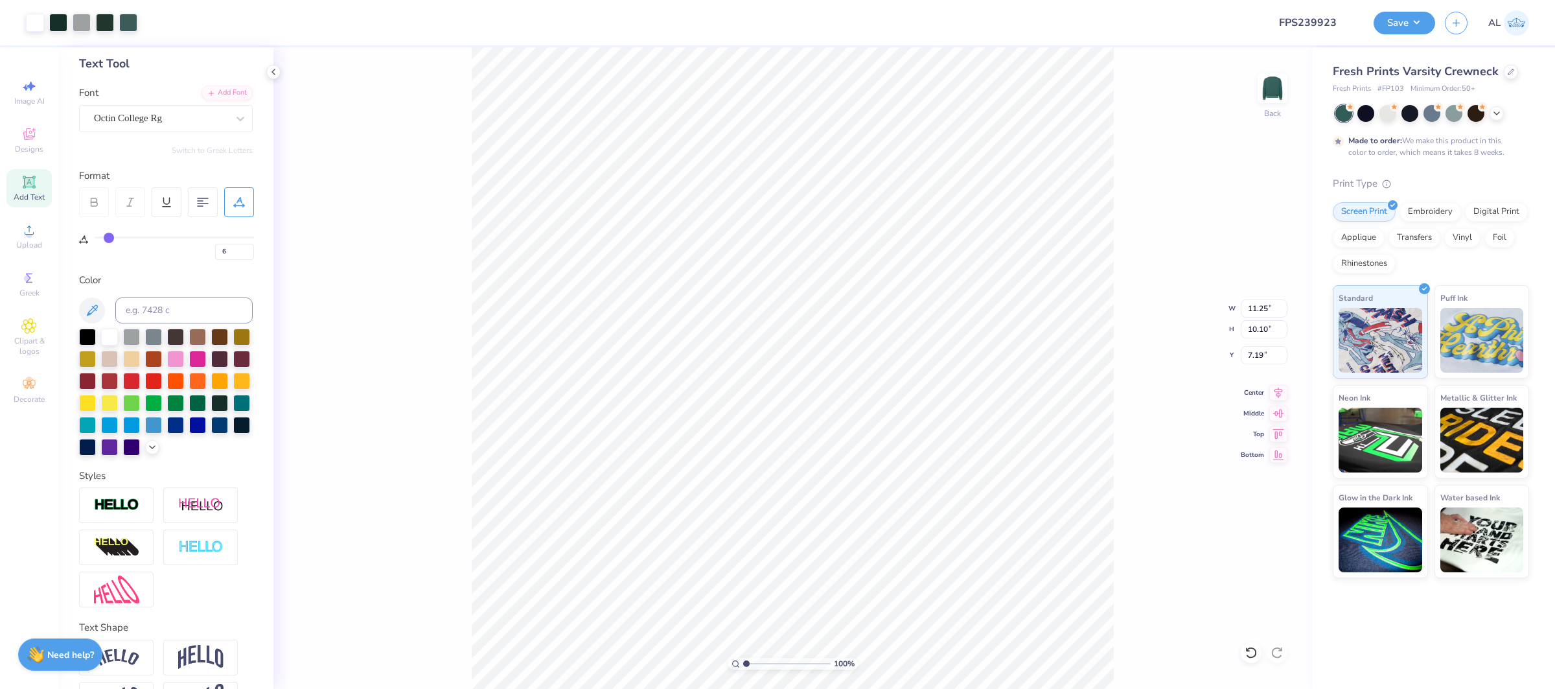
type input "11.25"
type input "10.10"
type input "7.46"
click at [1257, 311] on input "11.25" at bounding box center [1264, 308] width 47 height 18
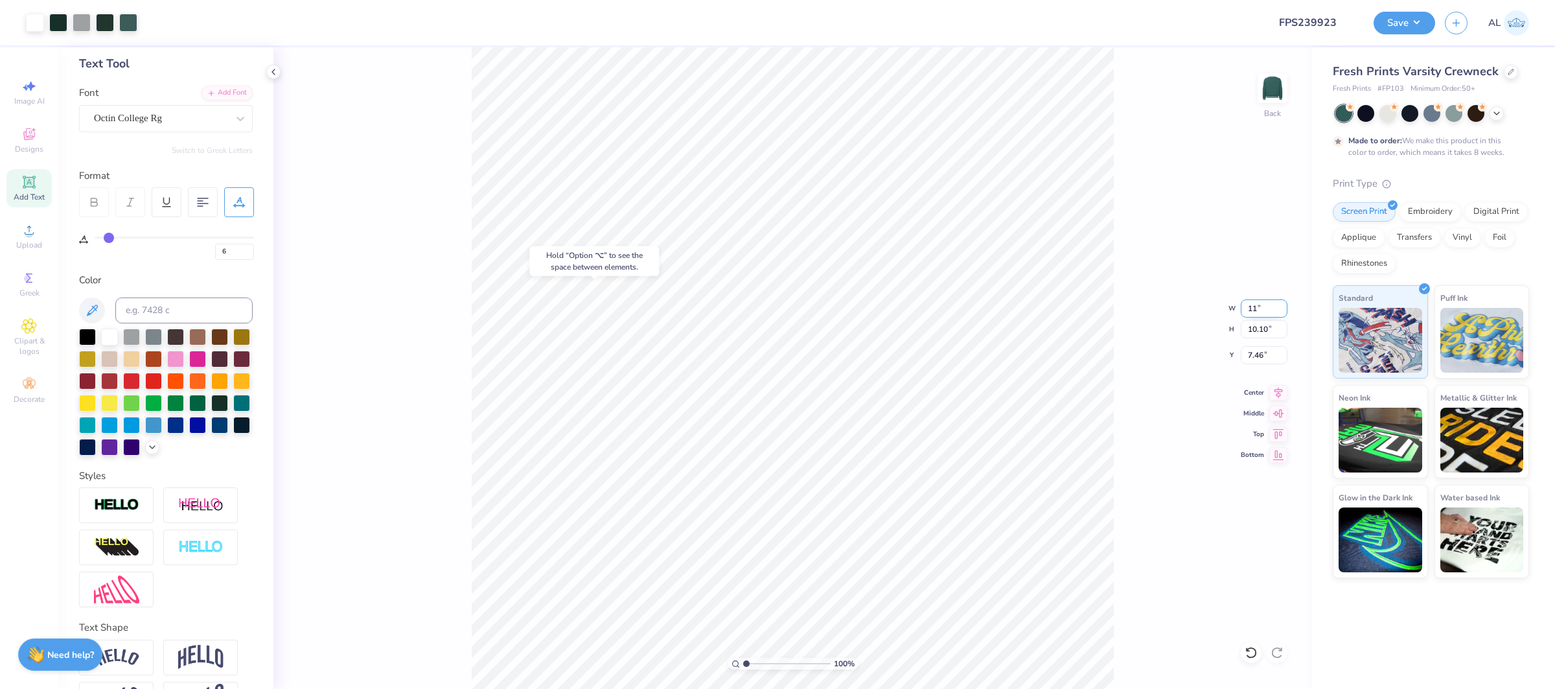
type input "11.00"
type input "9.87"
click at [1279, 395] on icon at bounding box center [1279, 390] width 8 height 11
click at [1261, 352] on input "7.57" at bounding box center [1264, 355] width 47 height 18
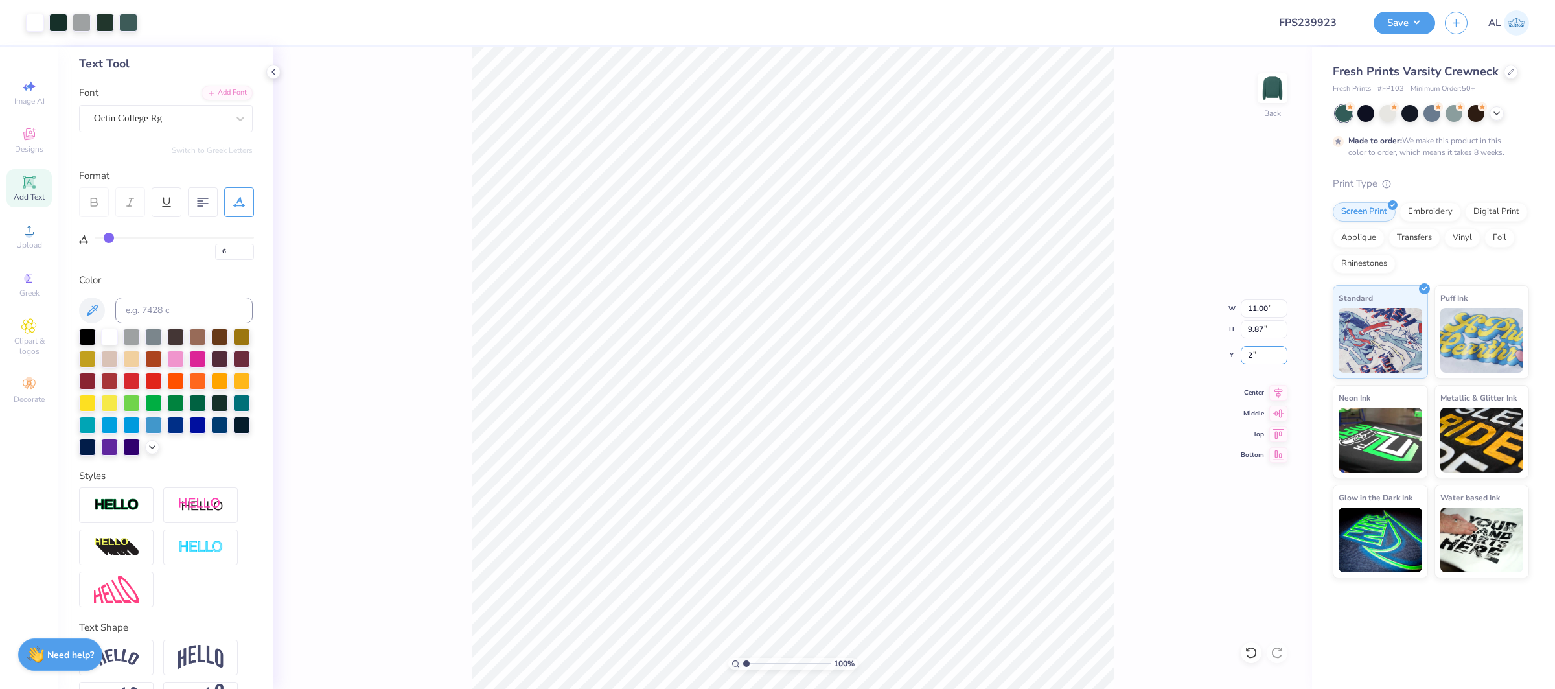
type input "2.00"
type input "2.87"
drag, startPoint x: 746, startPoint y: 666, endPoint x: 762, endPoint y: 663, distance: 16.4
click at [762, 663] on input "range" at bounding box center [786, 664] width 87 height 12
type input "10.19"
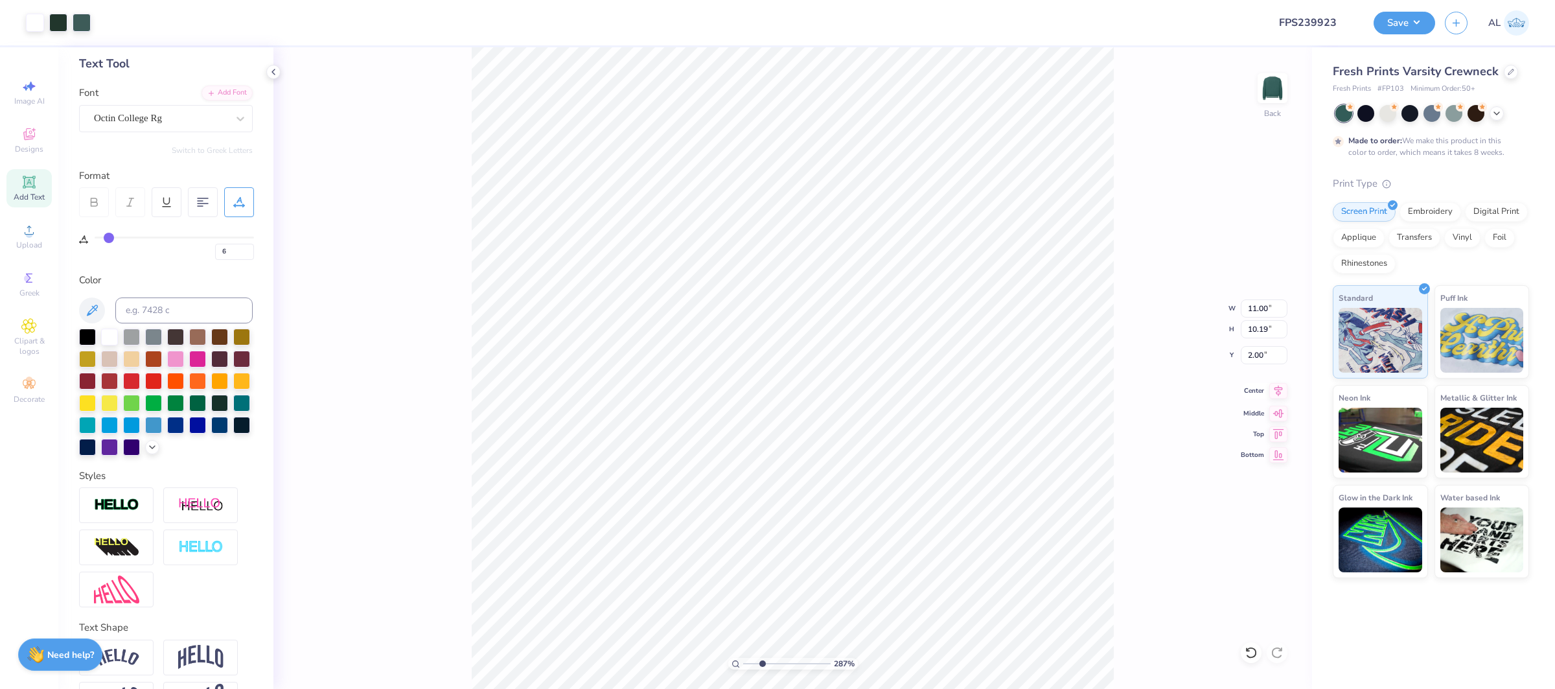
click at [1279, 392] on icon at bounding box center [1279, 390] width 8 height 11
type input "4.73"
type input "1.14"
type input "0"
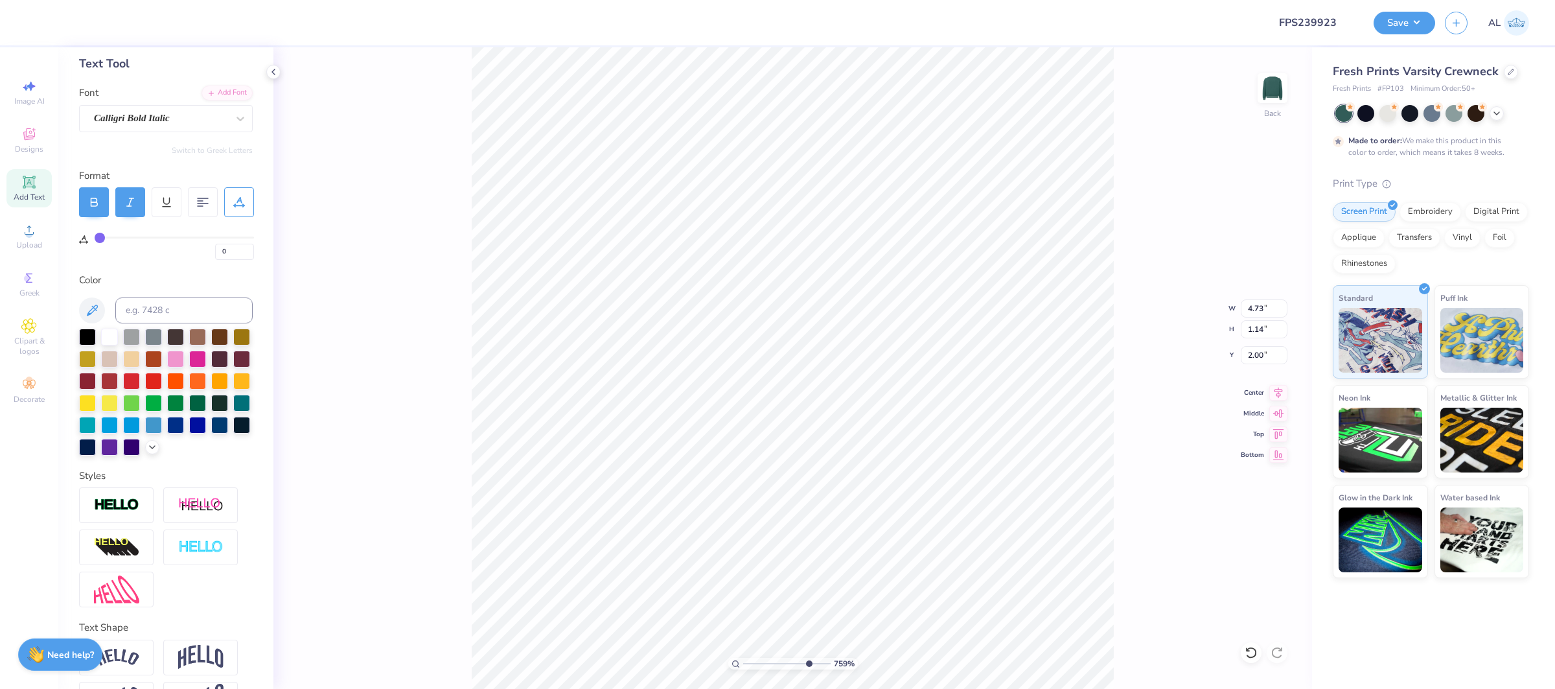
drag, startPoint x: 782, startPoint y: 664, endPoint x: 807, endPoint y: 665, distance: 24.7
type input "8.01"
click at [807, 665] on input "range" at bounding box center [786, 664] width 87 height 12
type input "4.86"
type input "1.17"
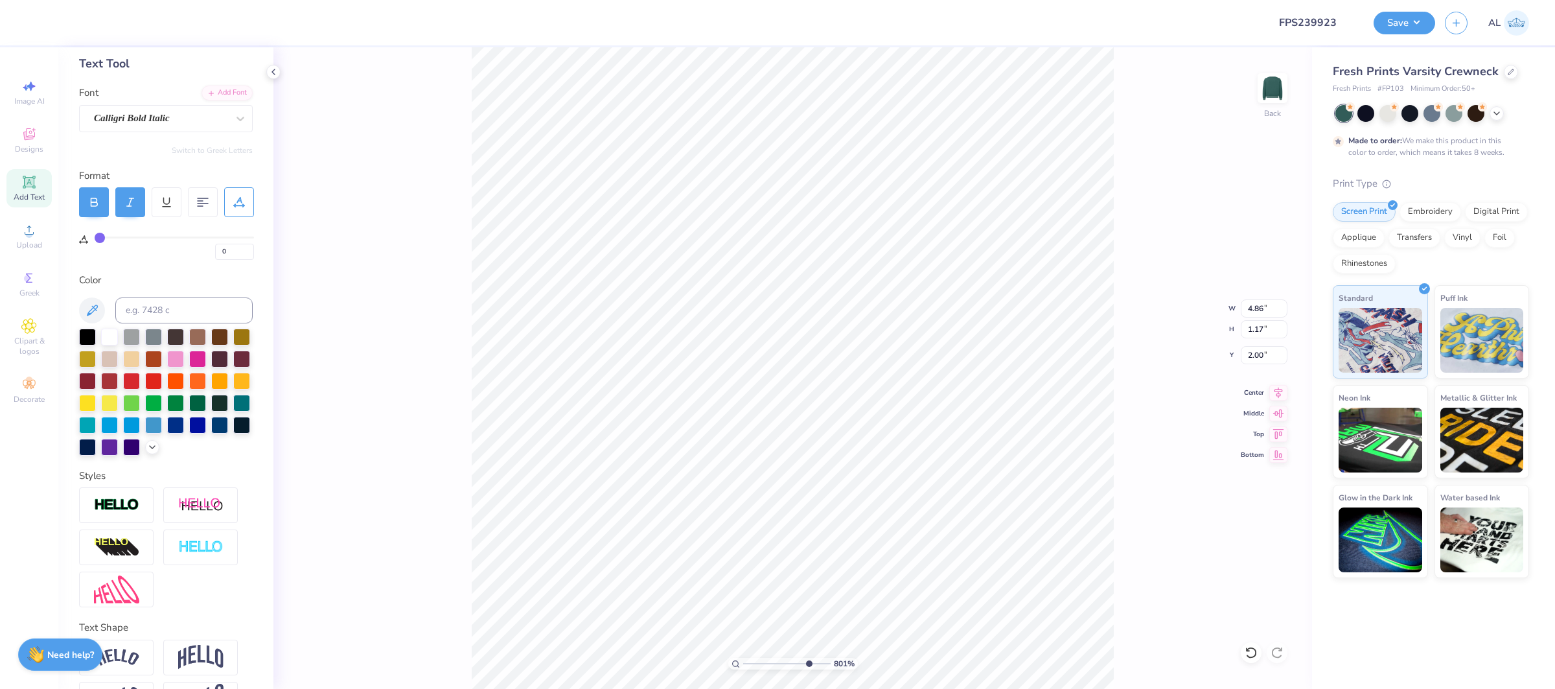
type input "4.84"
type input "1.16"
type input "2.01"
drag, startPoint x: 786, startPoint y: 661, endPoint x: 759, endPoint y: 659, distance: 27.3
type input "2.52"
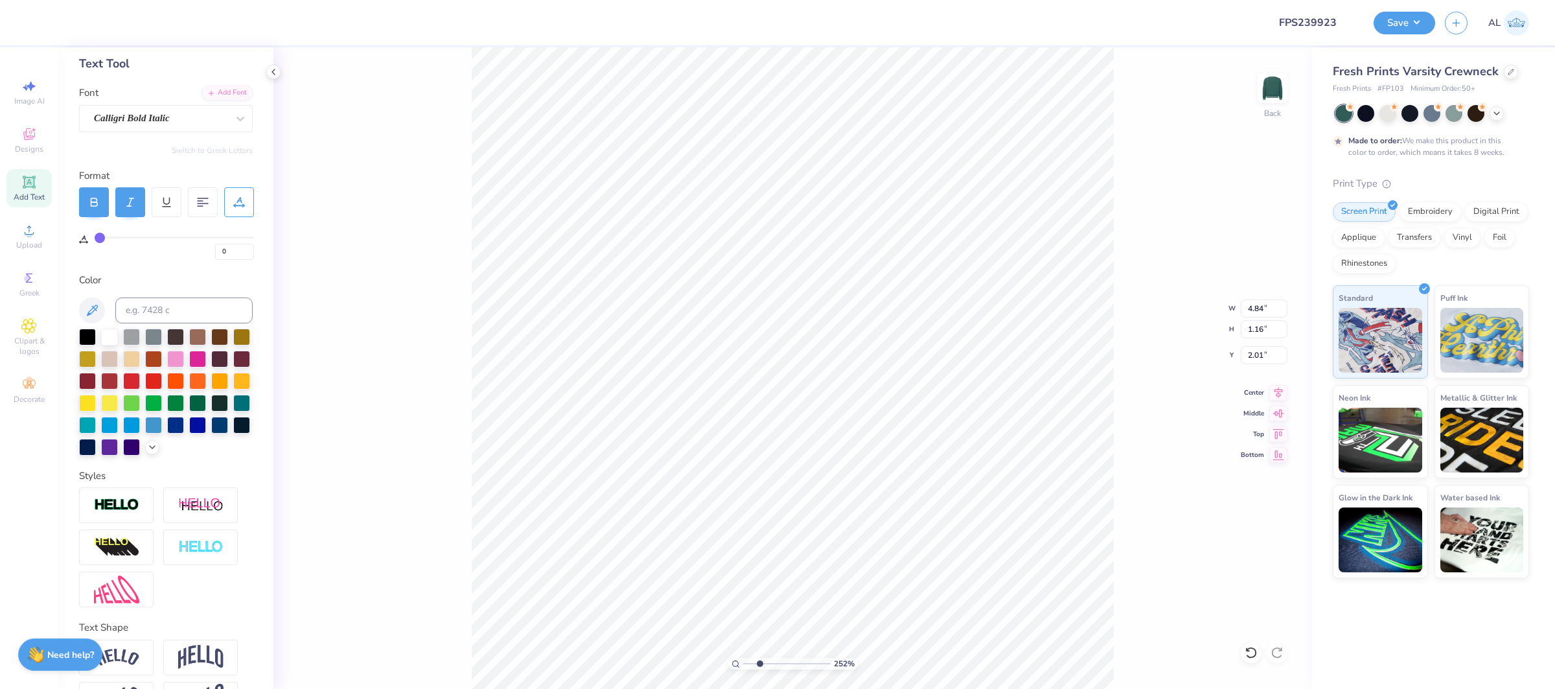
click at [759, 659] on input "range" at bounding box center [786, 664] width 87 height 12
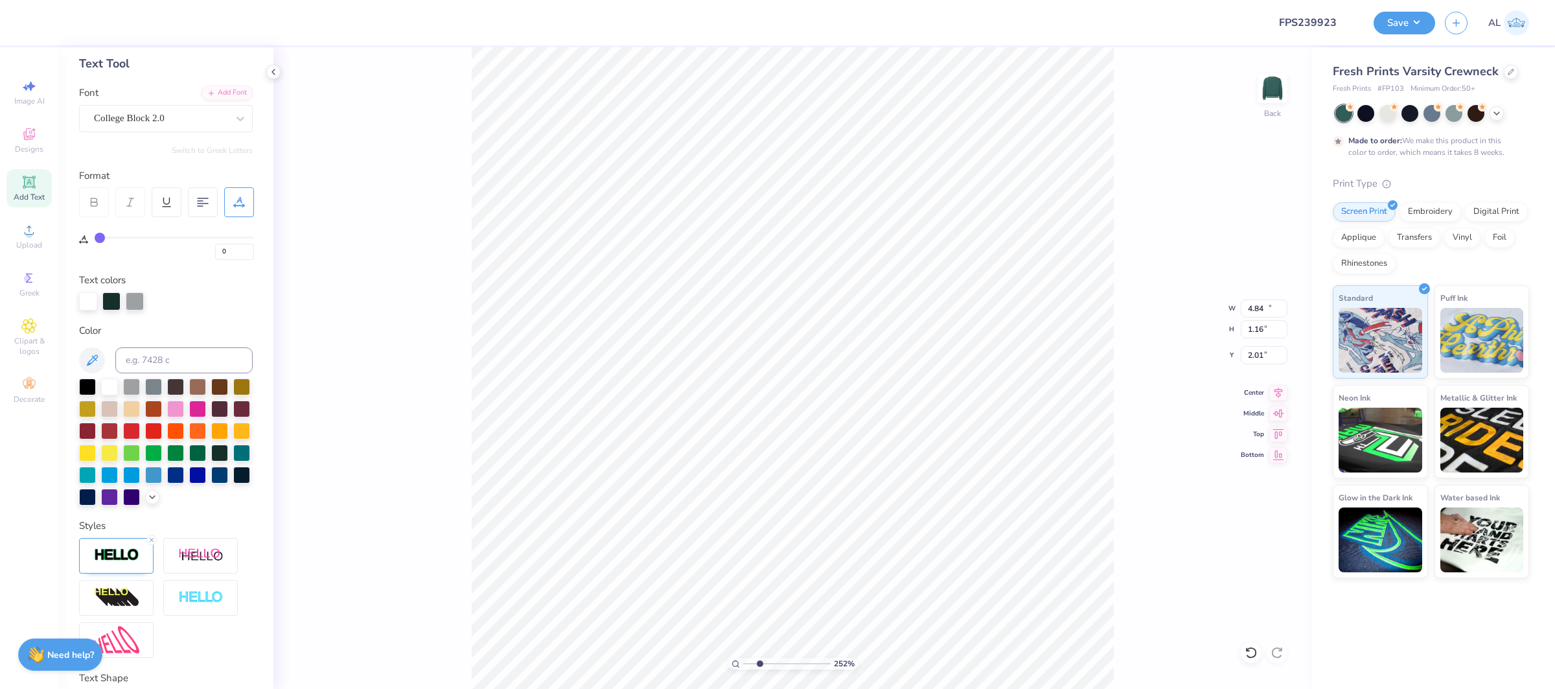
type input "10.75"
type input "4.74"
type input "3.84"
click at [1261, 306] on input "10.75" at bounding box center [1264, 308] width 47 height 18
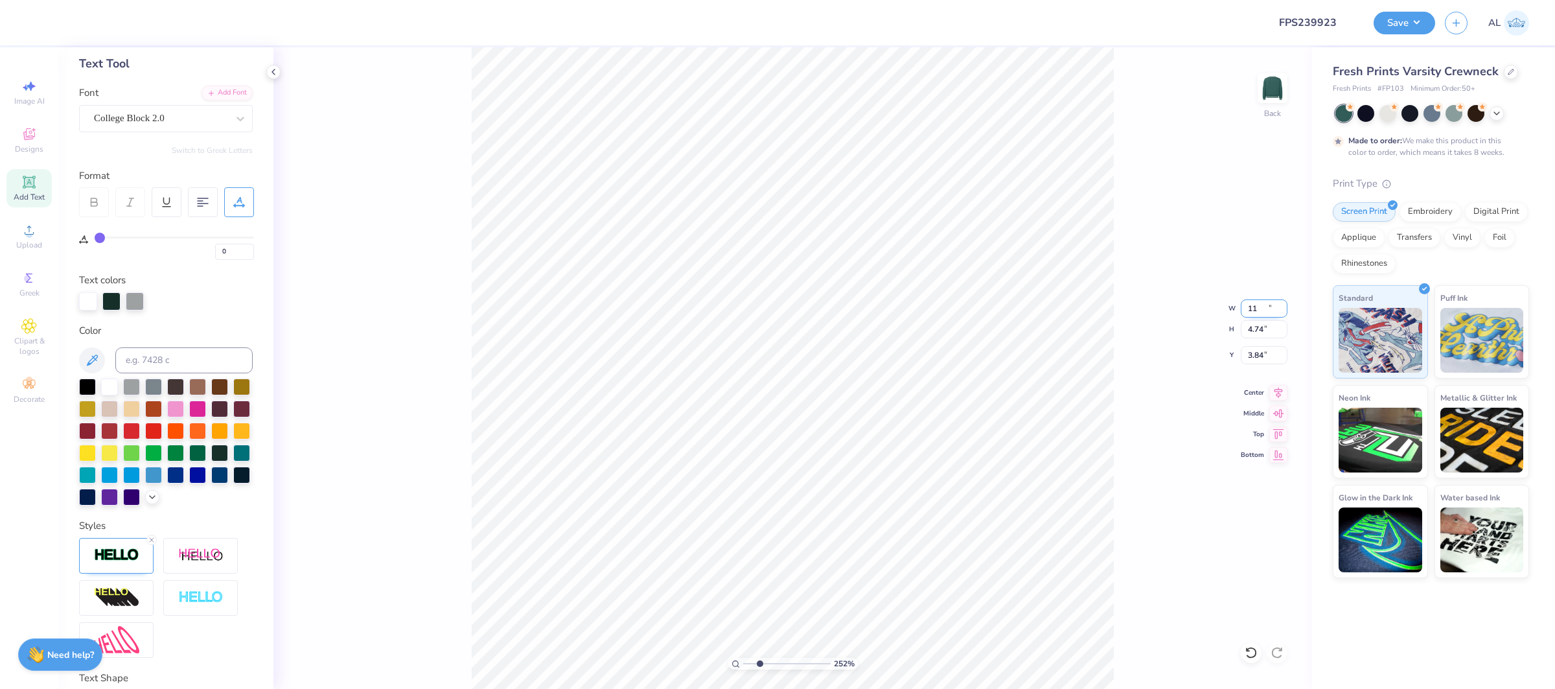
type input "11.00"
type input "4.85"
type input "4.08"
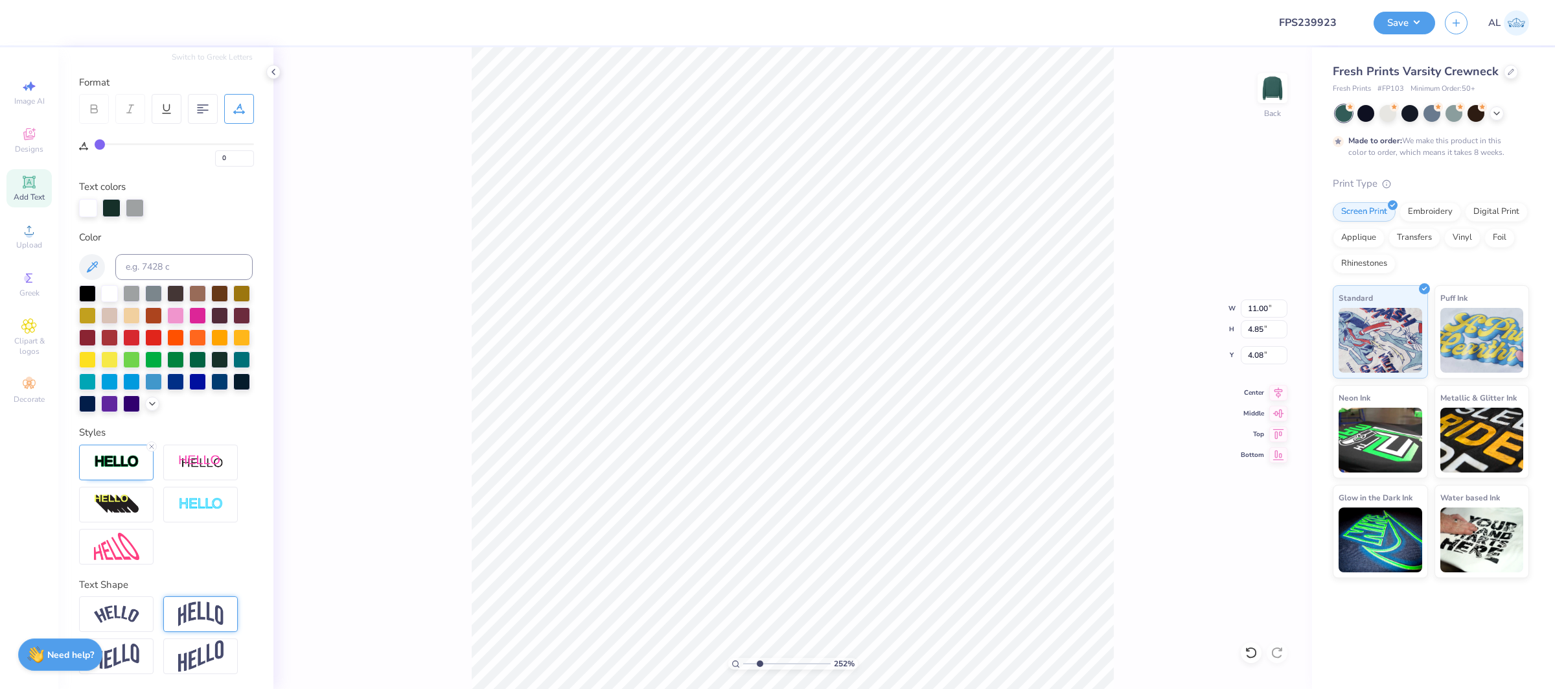
click at [181, 612] on img at bounding box center [200, 613] width 45 height 25
type input "6.61"
type input "3.21"
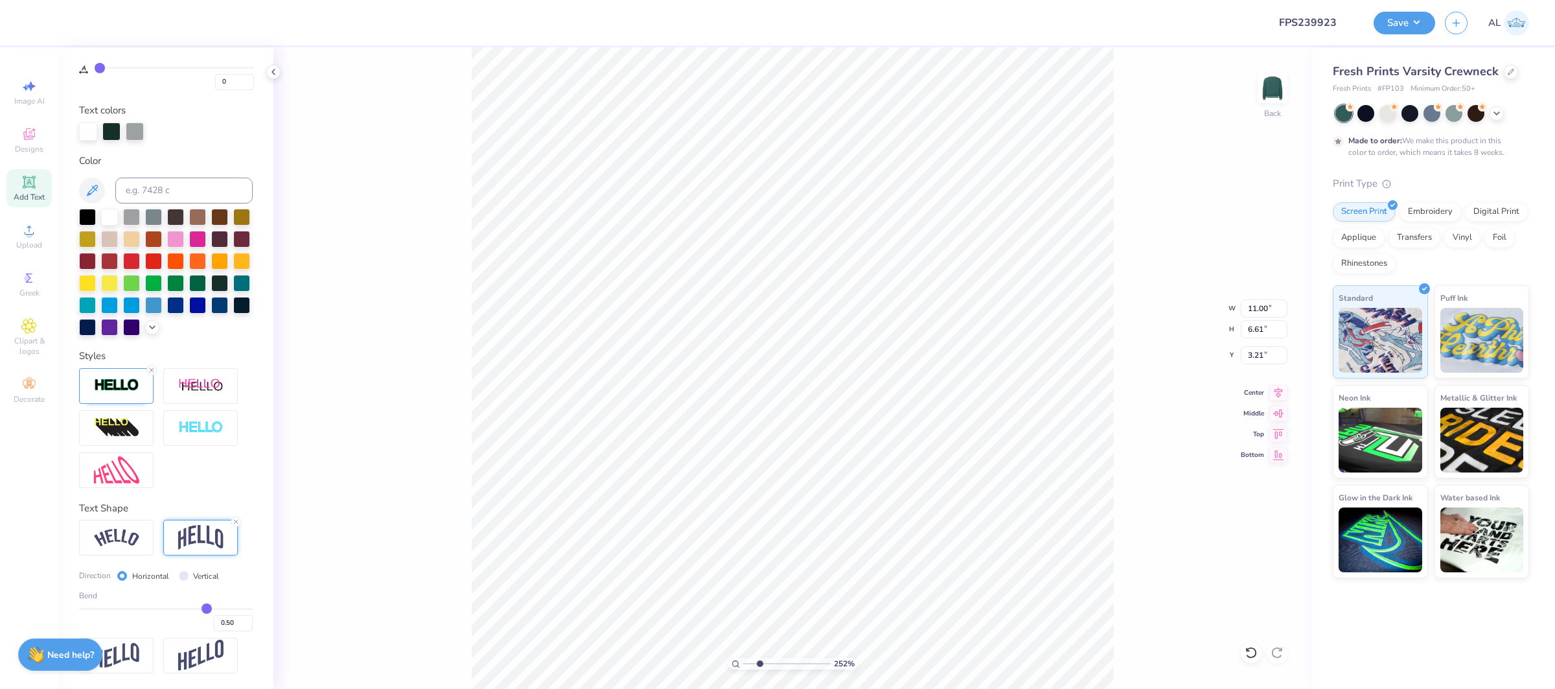
type input "0.28"
click at [188, 608] on input "range" at bounding box center [166, 609] width 174 height 2
type input "5.82"
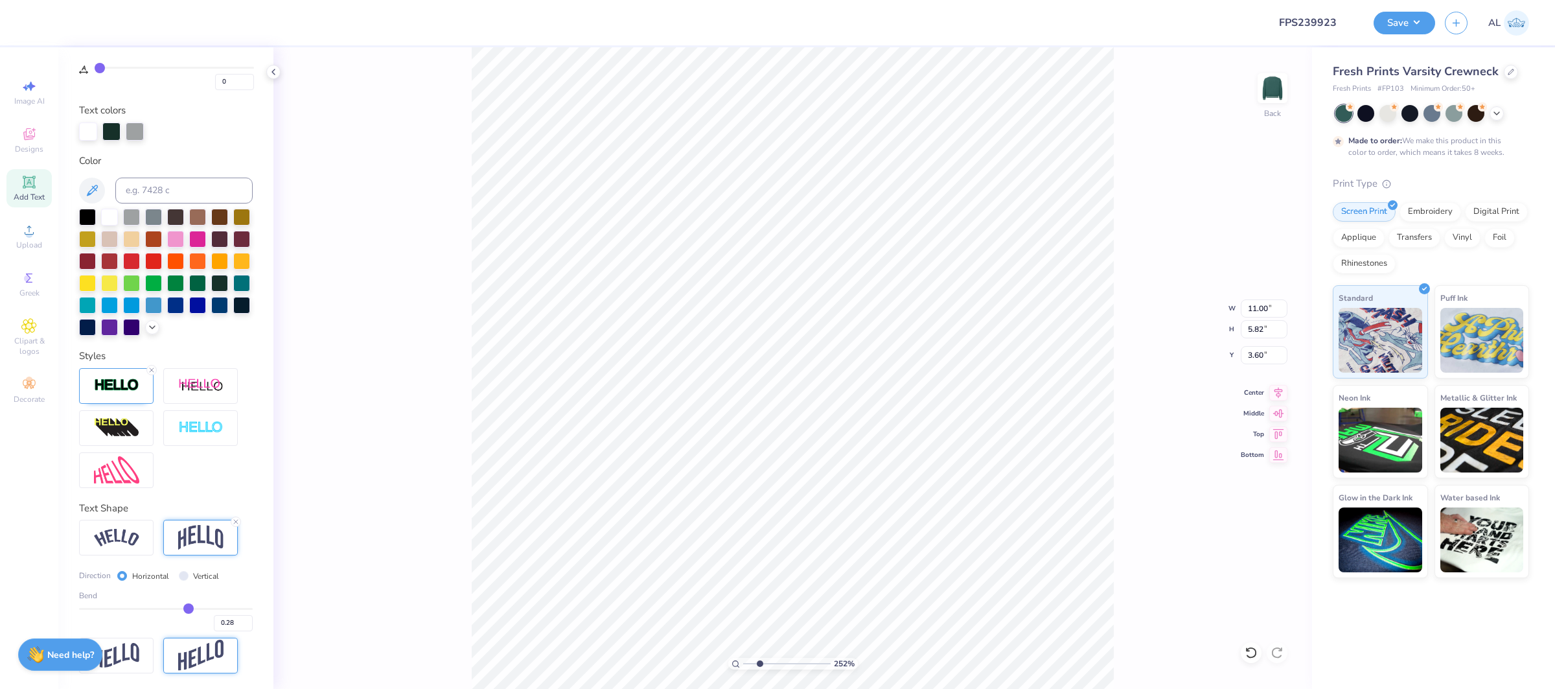
type input "2.86"
click at [244, 626] on input "0.26" at bounding box center [233, 623] width 39 height 16
click at [244, 626] on input "0.27" at bounding box center [233, 623] width 39 height 16
click at [244, 626] on input "0.26" at bounding box center [233, 623] width 39 height 16
click at [244, 626] on input "0.25" at bounding box center [233, 623] width 39 height 16
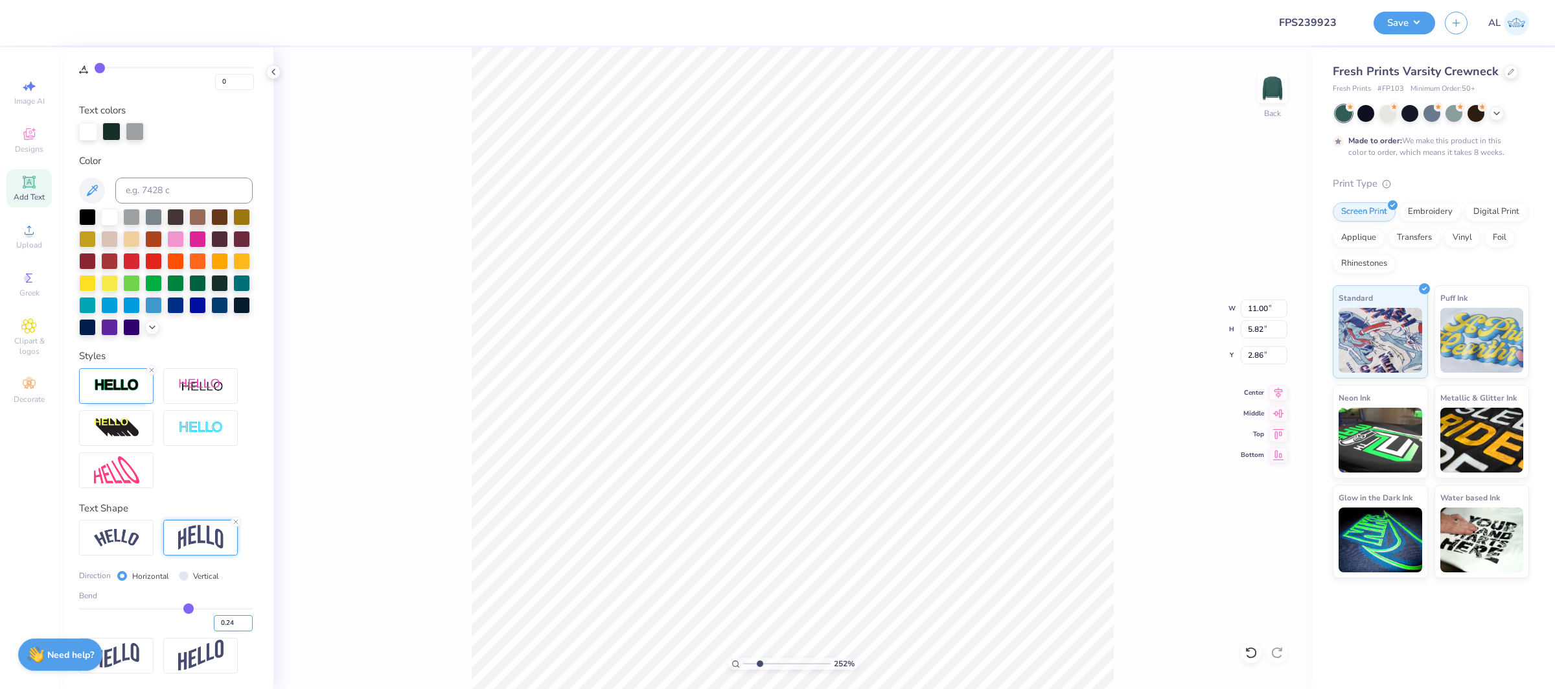
click at [244, 626] on input "0.24" at bounding box center [233, 623] width 39 height 16
type input "0.23"
click at [244, 626] on input "0.23" at bounding box center [233, 623] width 39 height 16
type input "0.23"
type input "5.65"
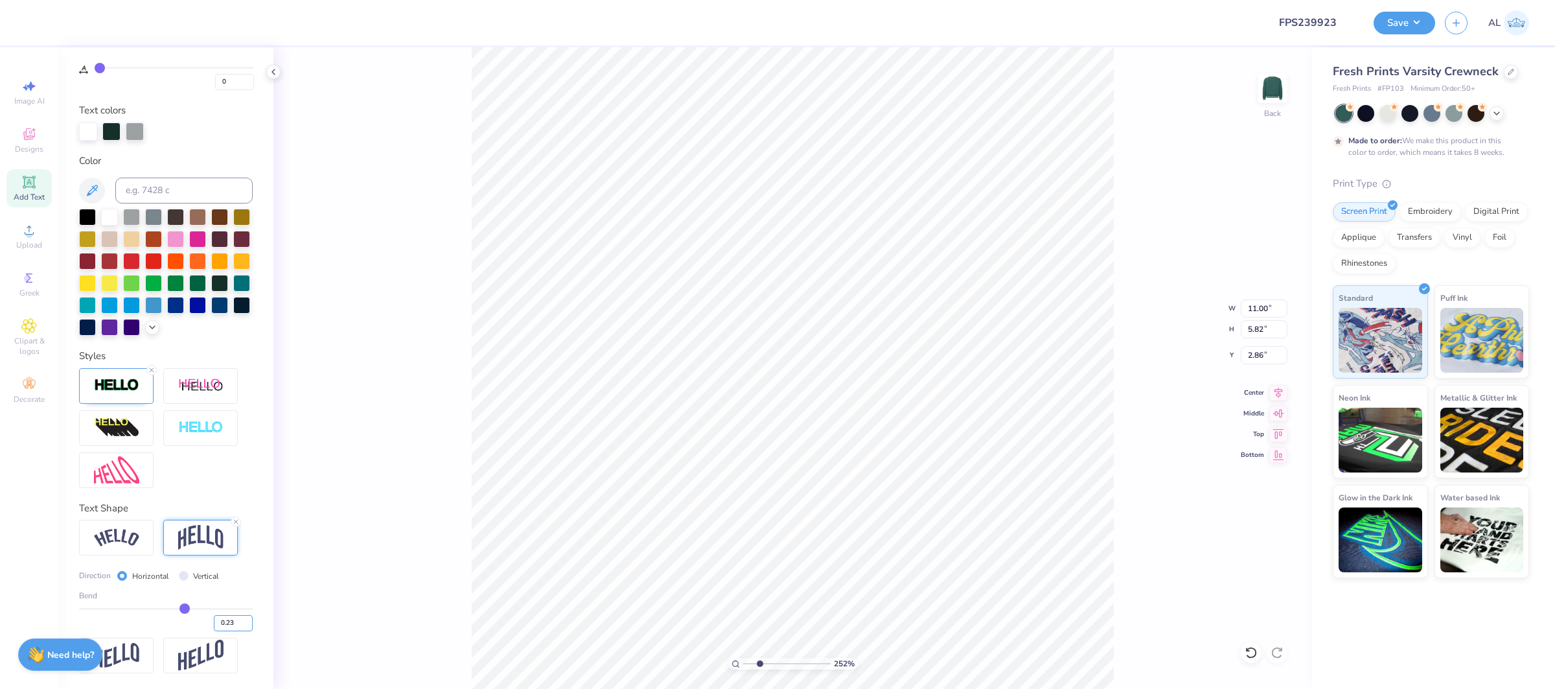
type input "2.95"
click at [244, 626] on input "0.22" at bounding box center [233, 623] width 39 height 16
click at [244, 626] on input "0.21" at bounding box center [233, 623] width 39 height 16
type input "0.2"
click at [244, 626] on input "0.2" at bounding box center [233, 623] width 39 height 16
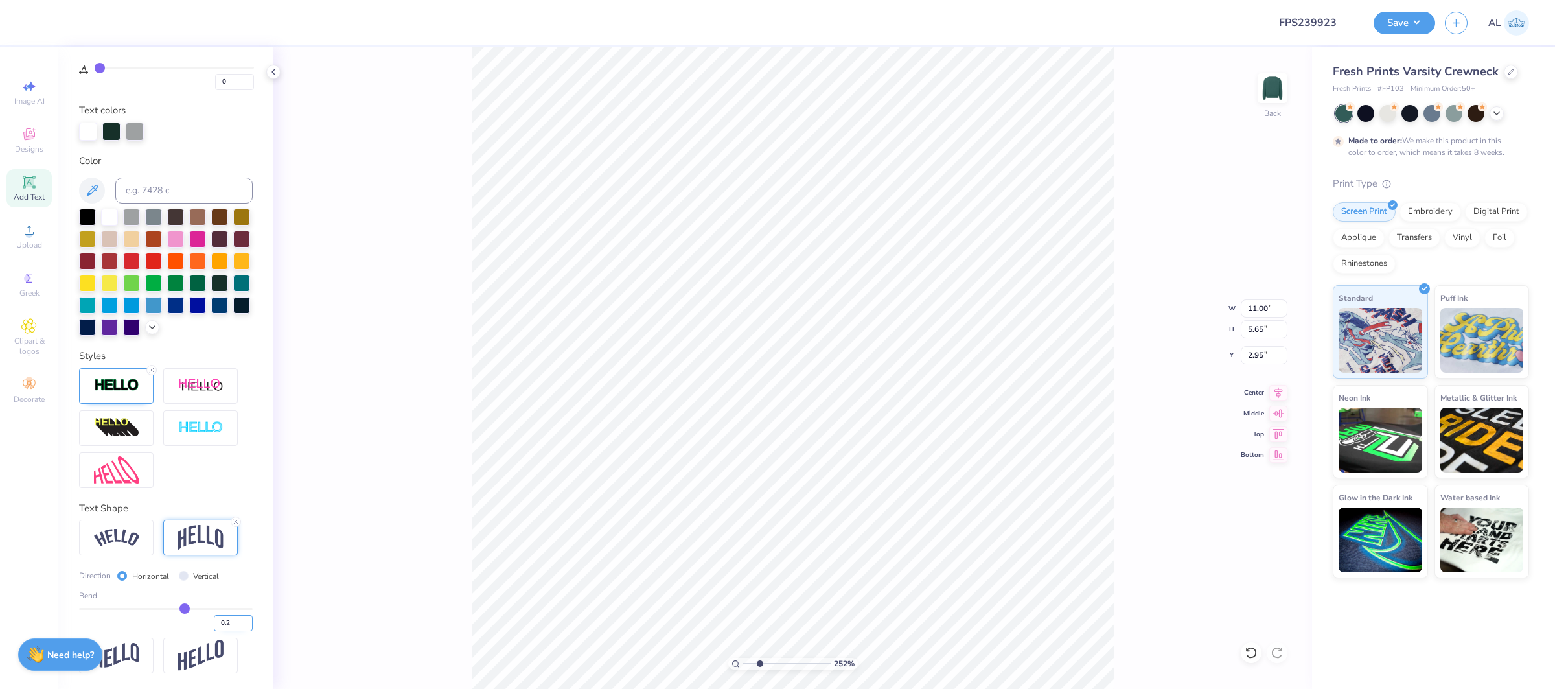
type input "0.2"
type input "0.20"
type input "5.54"
type input "3.26"
click at [250, 628] on input "0.19" at bounding box center [233, 623] width 39 height 16
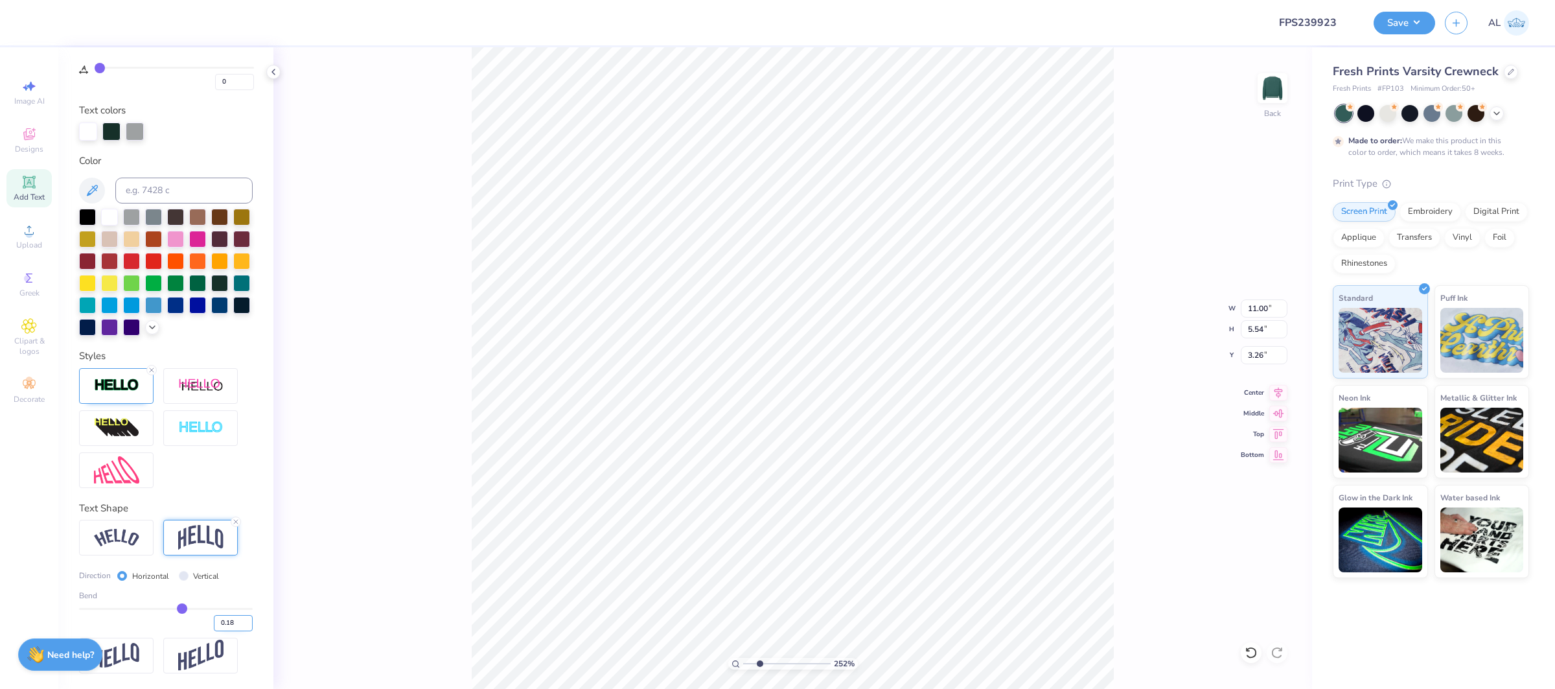
type input "0.18"
click at [250, 628] on input "0.18" at bounding box center [233, 623] width 39 height 16
type input "0.18"
type input "5.47"
type input "3.33"
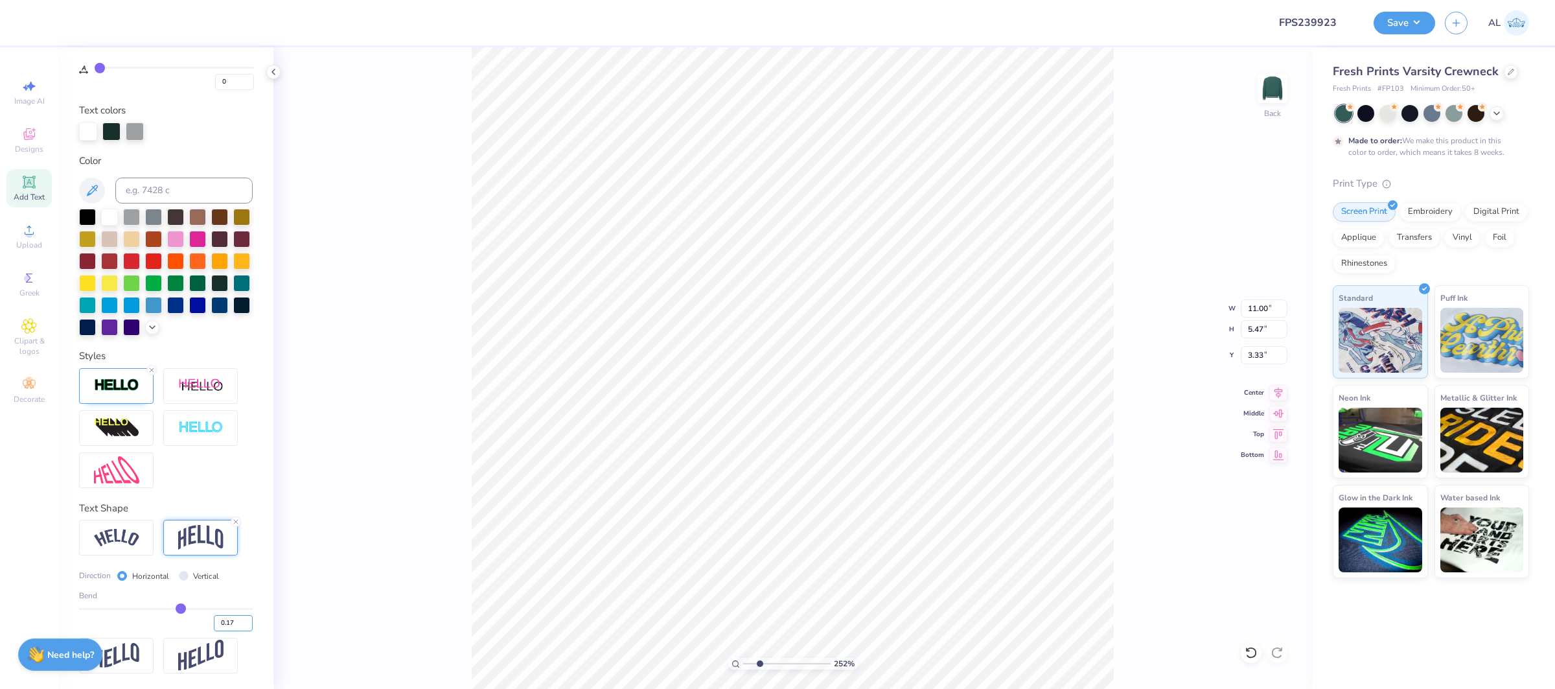
type input "0.17"
click at [245, 627] on input "0.17" at bounding box center [233, 623] width 39 height 16
type input "0.17"
type input "5.44"
type input "3.36"
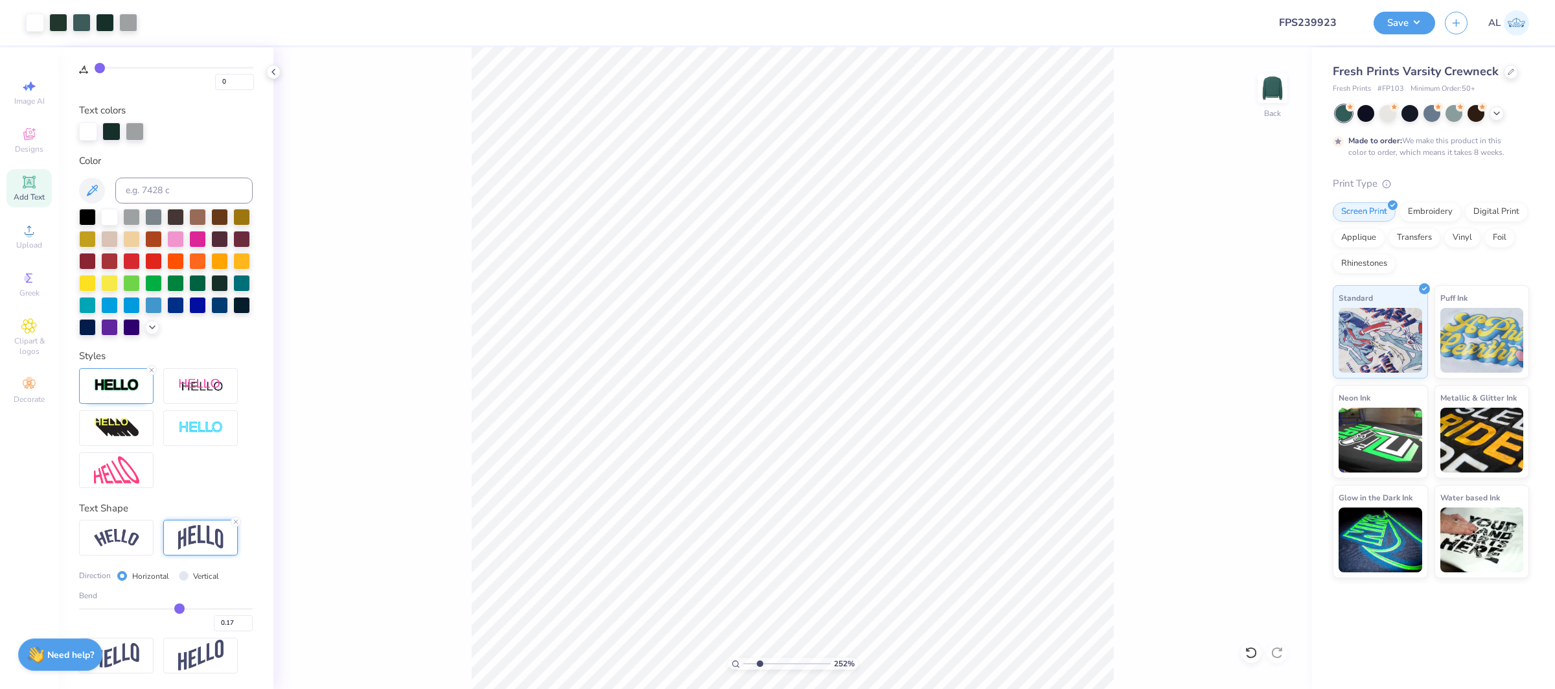
click at [33, 192] on span "Add Text" at bounding box center [29, 197] width 31 height 10
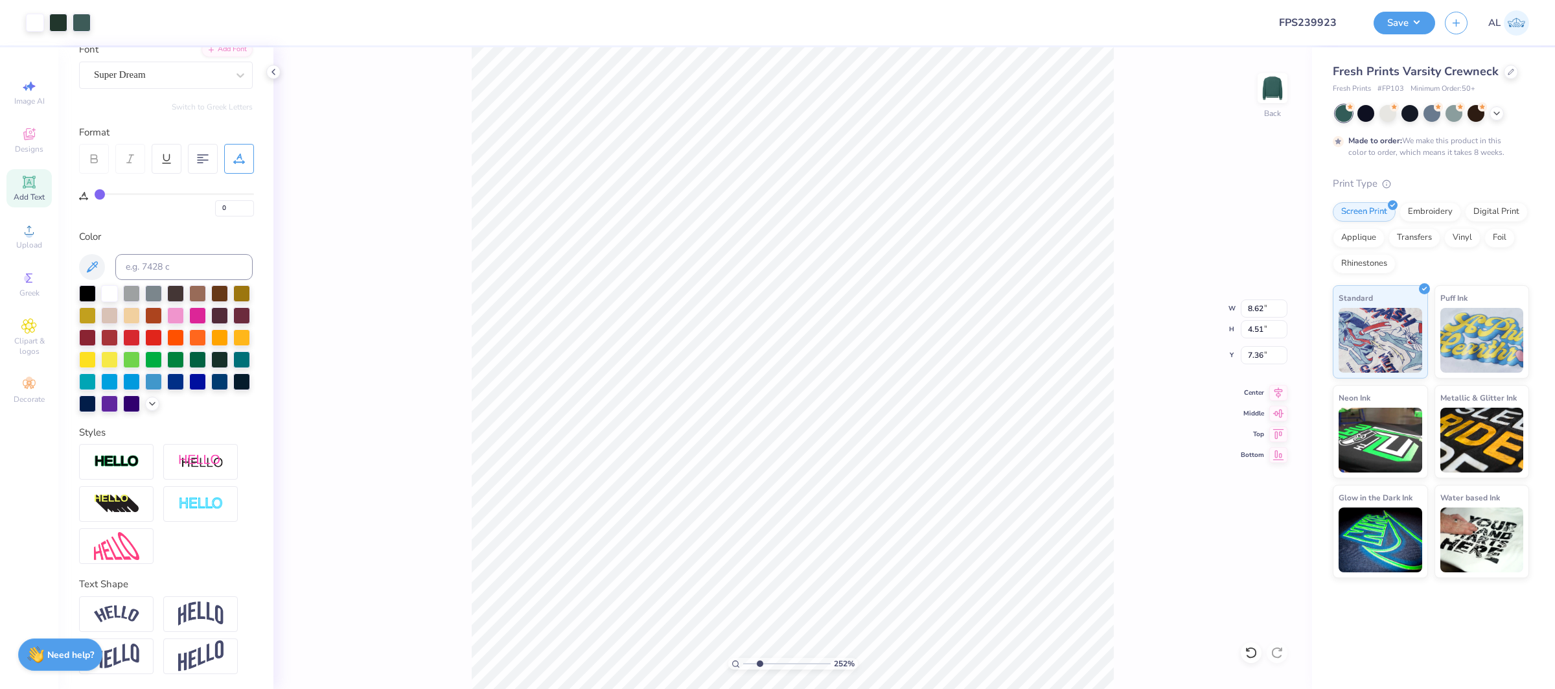
type input "7.68"
drag, startPoint x: 765, startPoint y: 664, endPoint x: 773, endPoint y: 666, distance: 8.5
type input "4.11"
click at [773, 666] on input "range" at bounding box center [786, 664] width 87 height 12
type input "8.72"
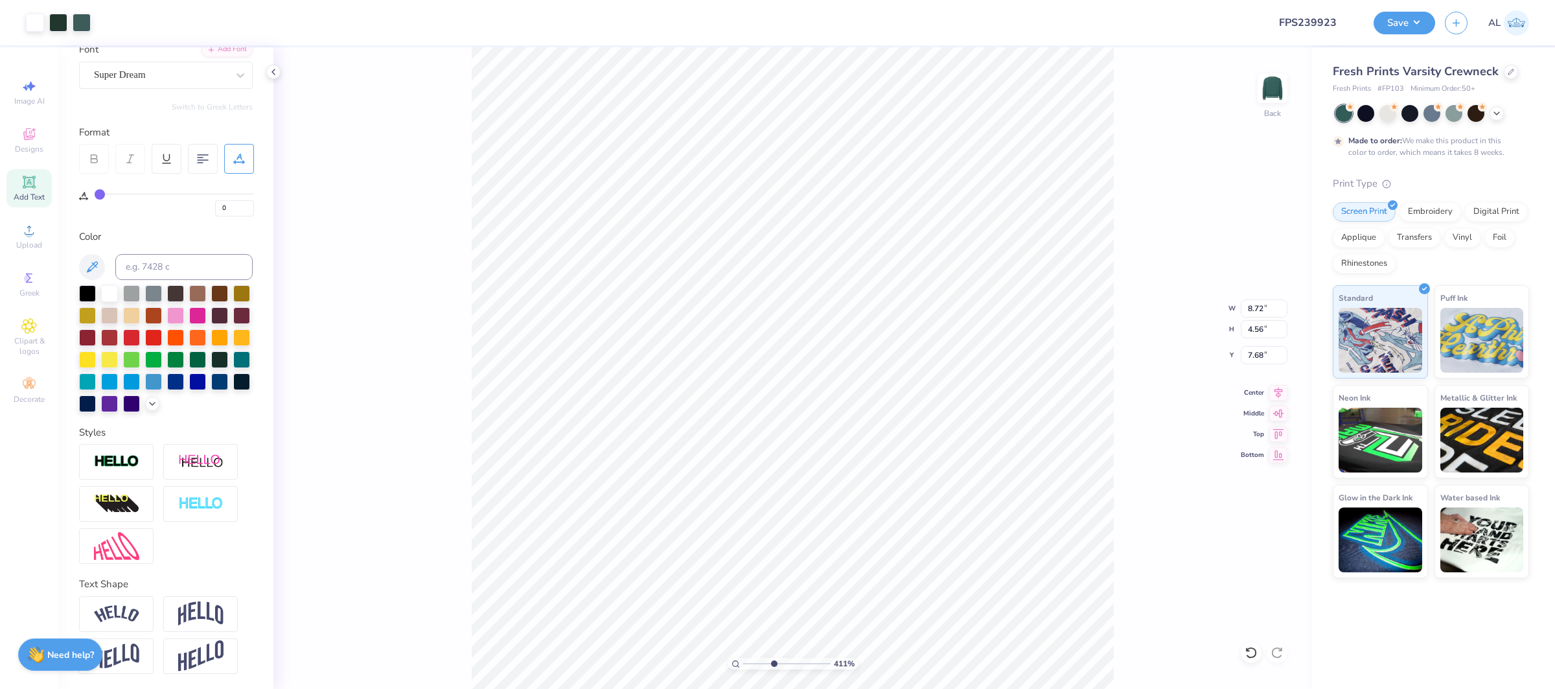
type input "4.56"
type input "7.63"
type input "8.80"
type input "4.61"
type input "7.58"
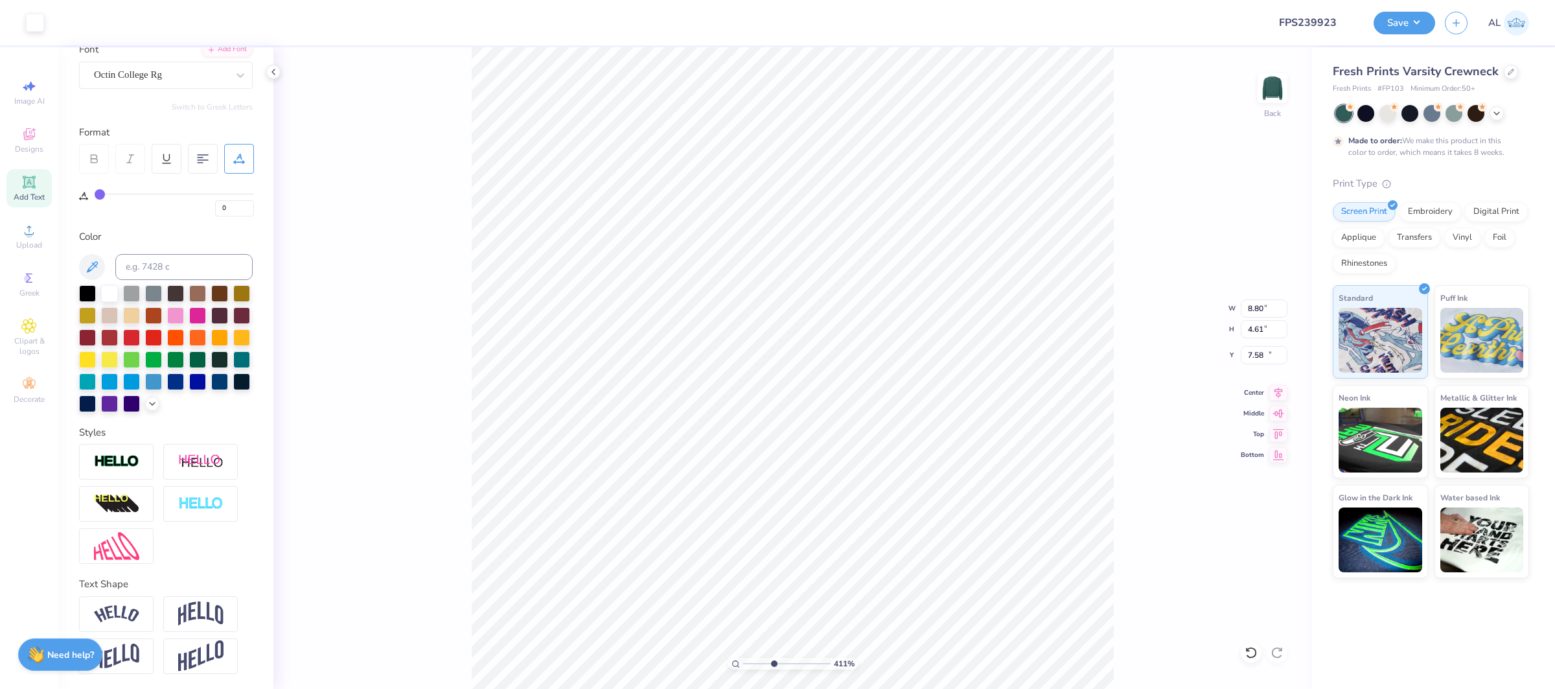
type input "8.59"
type input "0.39"
type input "11.27"
type input "6"
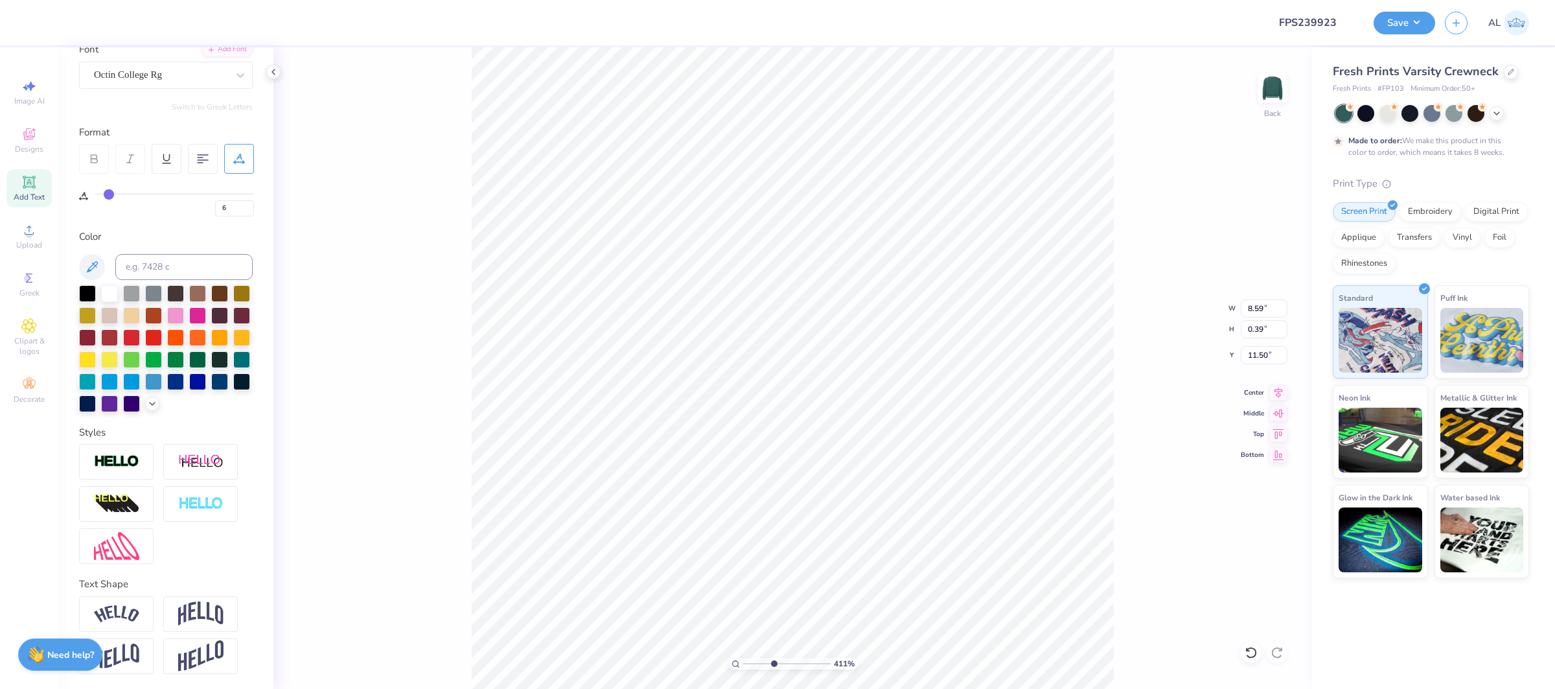
type input "11.55"
type input "8.80"
type input "0.40"
type input "11.54"
type input "9.03"
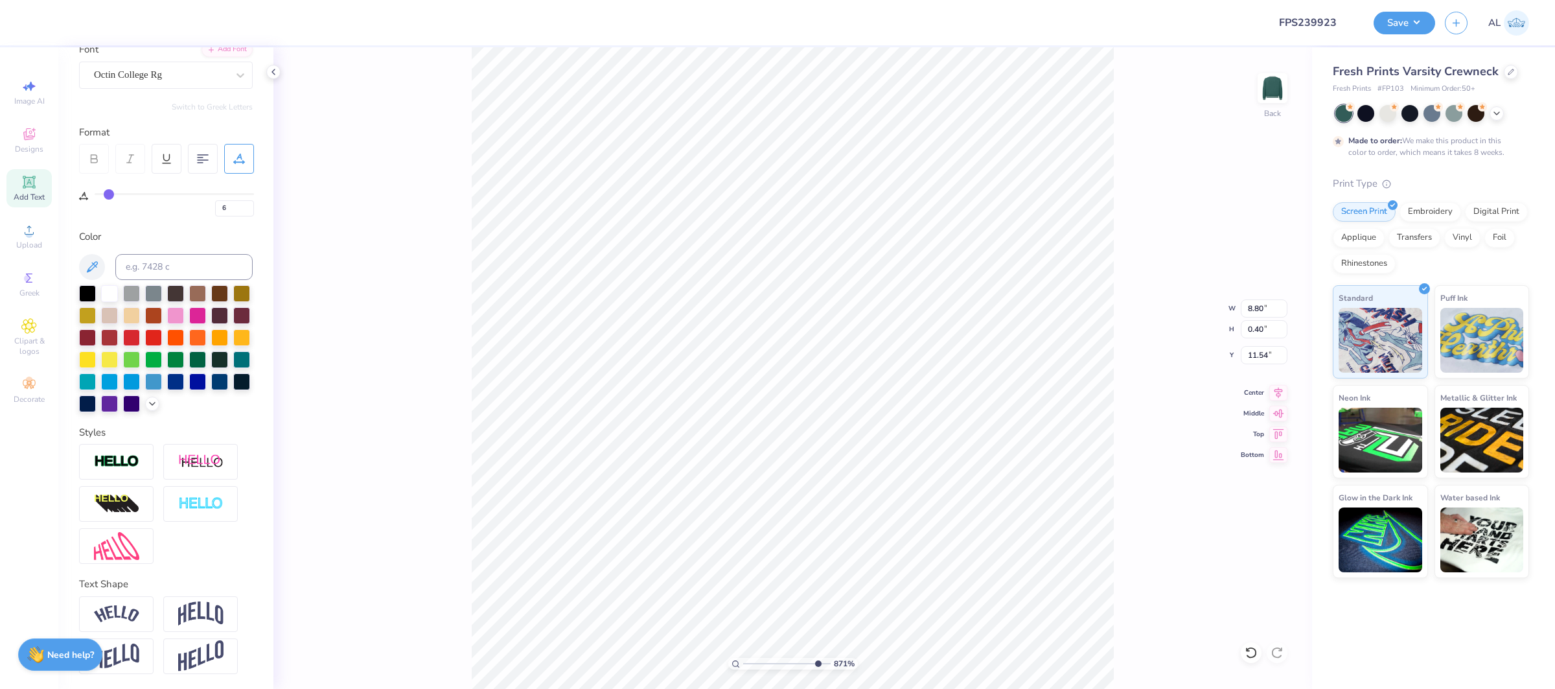
drag, startPoint x: 775, startPoint y: 666, endPoint x: 817, endPoint y: 668, distance: 42.1
click at [817, 668] on input "range" at bounding box center [786, 664] width 87 height 12
type input "8.80"
type input "4.61"
type input "7.58"
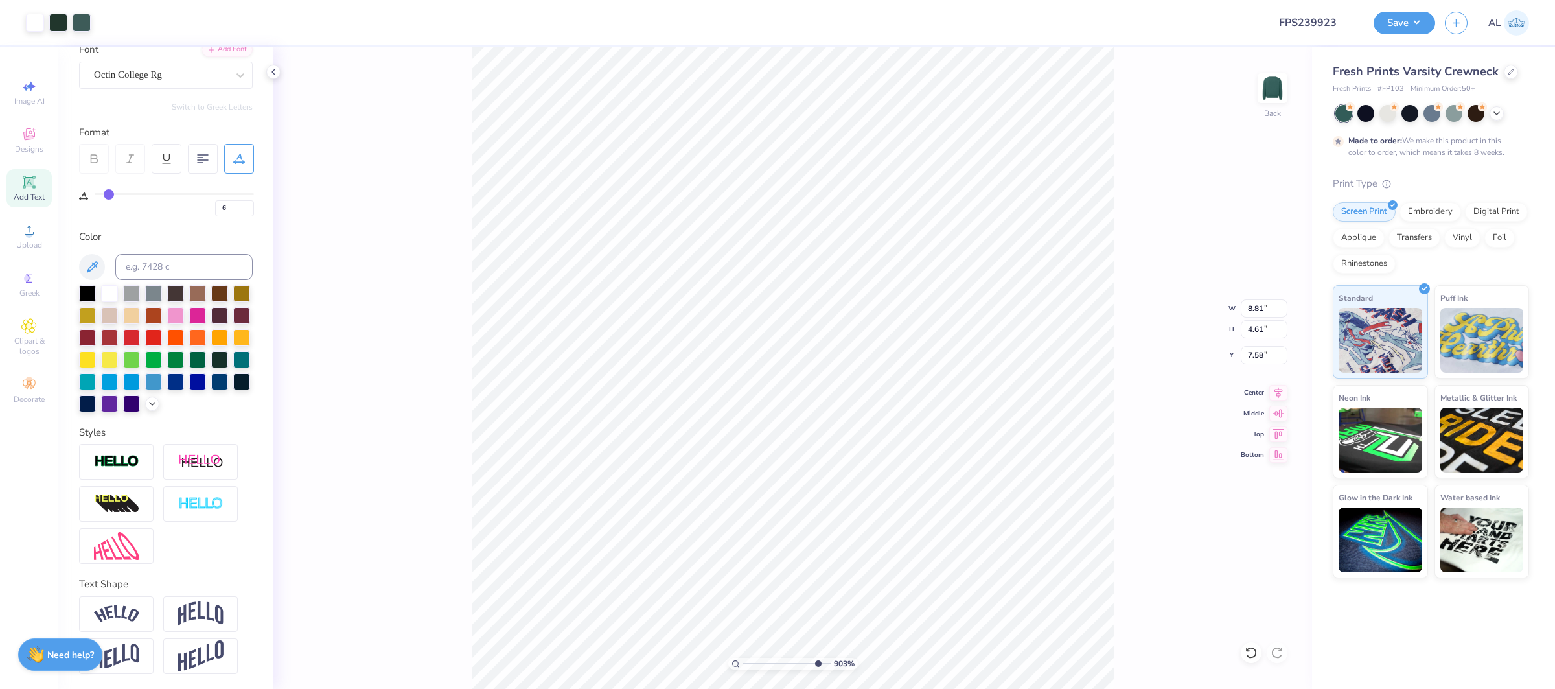
type input "8.83"
type input "4.62"
type input "7.57"
type input "1"
drag, startPoint x: 774, startPoint y: 664, endPoint x: 728, endPoint y: 661, distance: 45.5
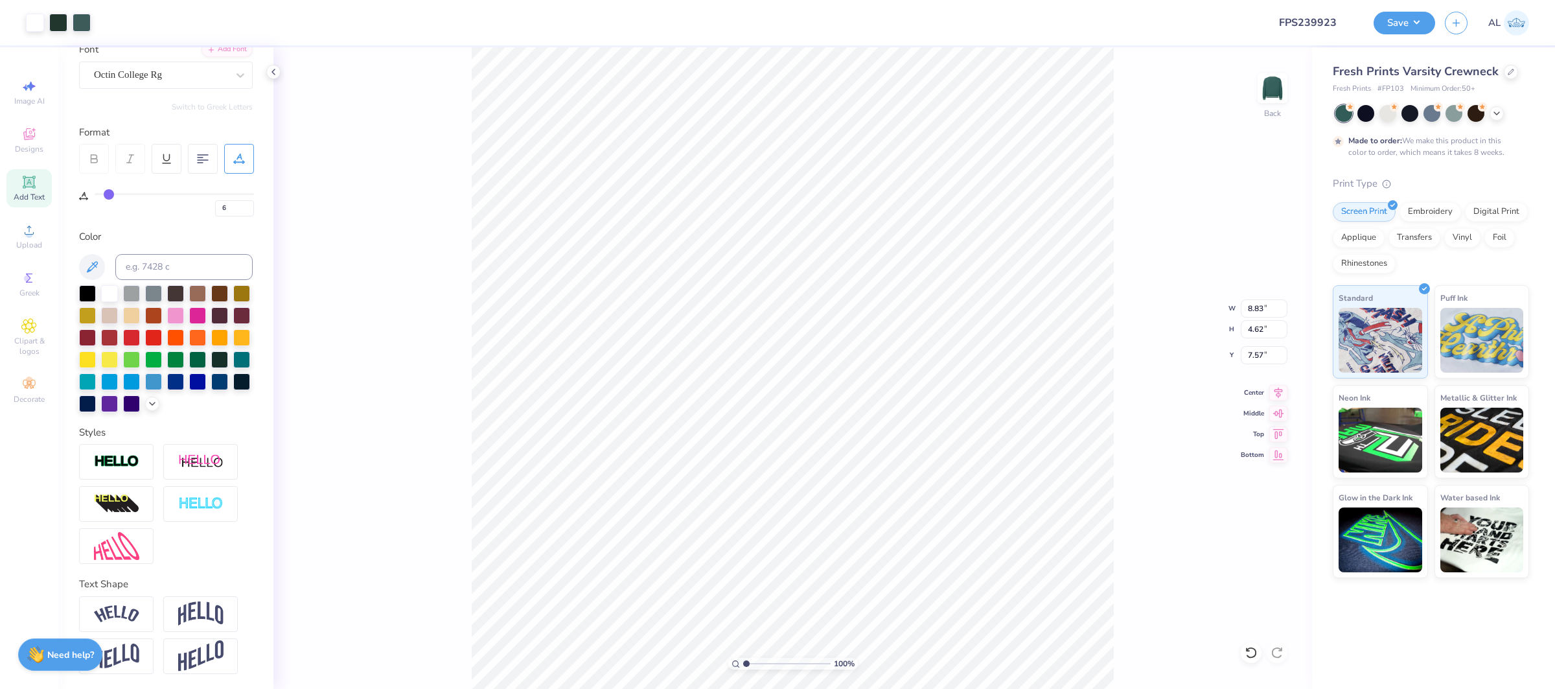
click at [728, 663] on div "100 %" at bounding box center [793, 664] width 130 height 12
type input "11.19"
click at [84, 19] on div at bounding box center [82, 21] width 18 height 18
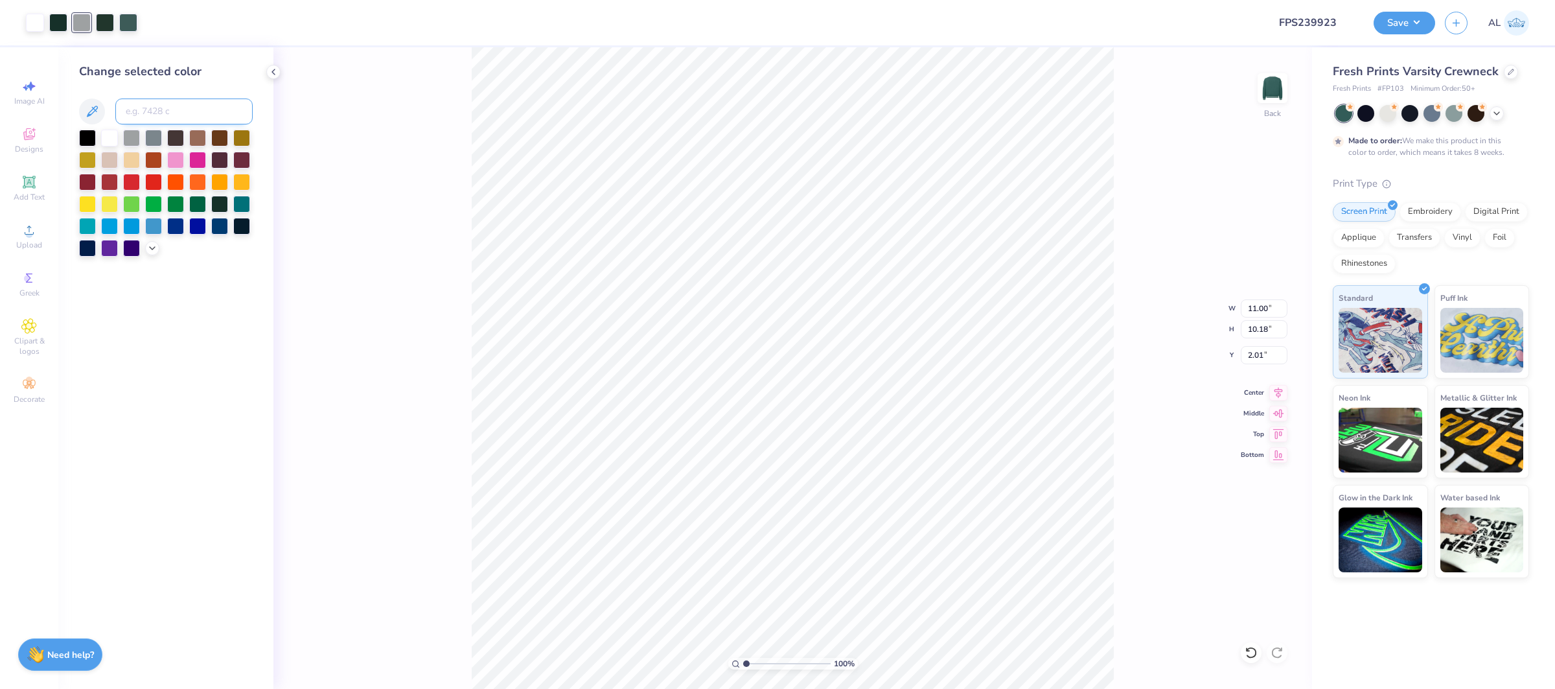
click at [144, 109] on input at bounding box center [183, 112] width 137 height 26
type input "5477"
click at [56, 23] on div at bounding box center [58, 21] width 18 height 18
click at [174, 119] on input at bounding box center [183, 112] width 137 height 26
type input "6"
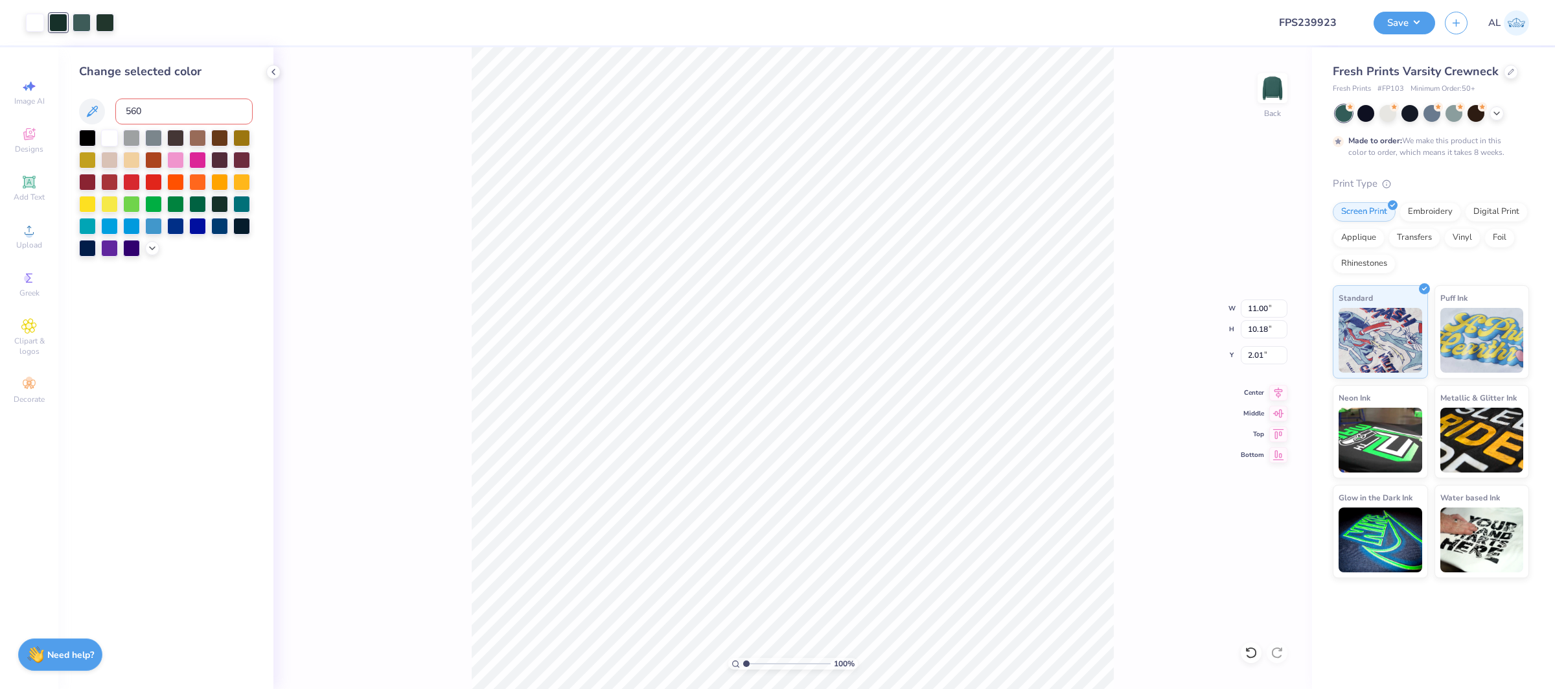
type input "5605"
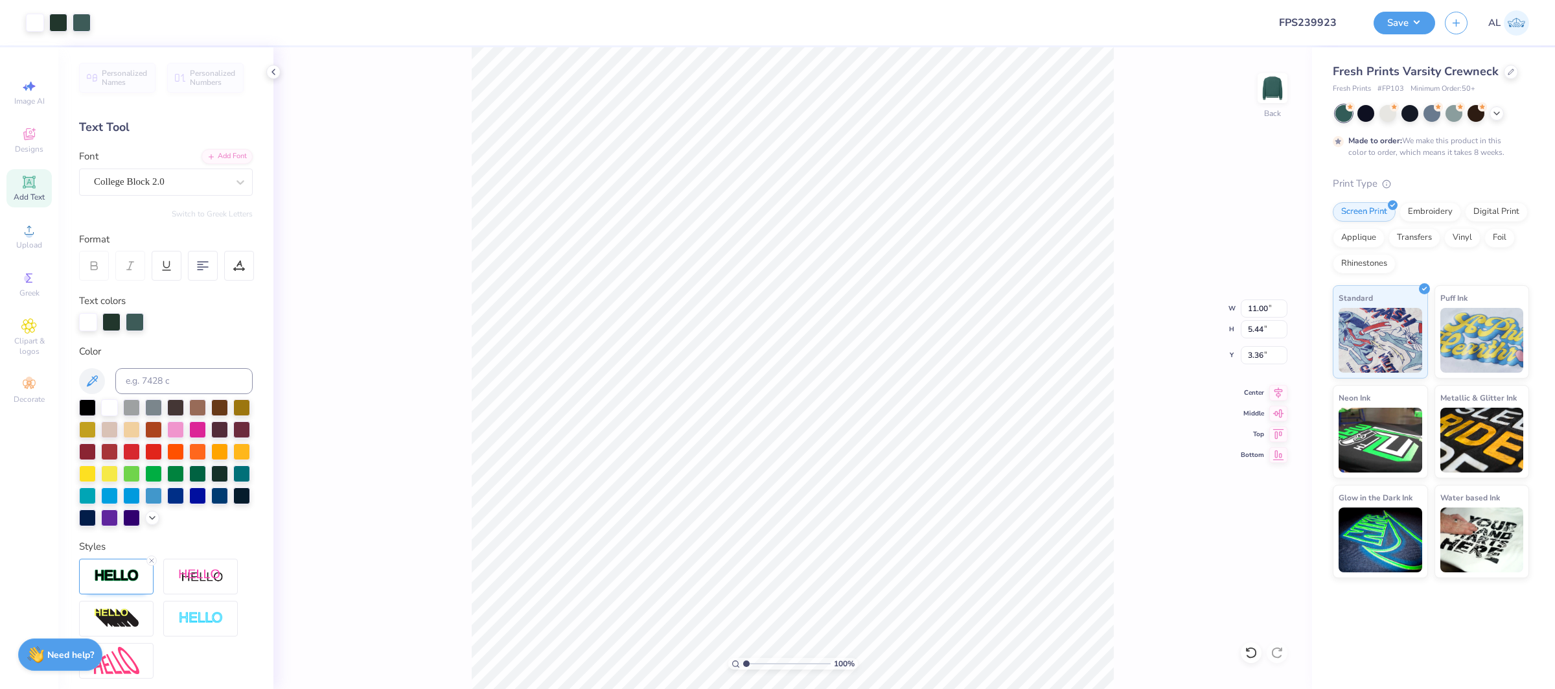
click at [386, 259] on div "100 % Back W 11.00 11.00 " H 5.44 5.44 " Y 3.36 3.36 " Center Middle Top Bottom" at bounding box center [793, 368] width 1039 height 642
click at [395, 326] on div "100 % Back W 8.83 8.83 " H 4.62 4.62 " Y 7.57 7.57 " Center Middle Top Bottom" at bounding box center [793, 368] width 1039 height 642
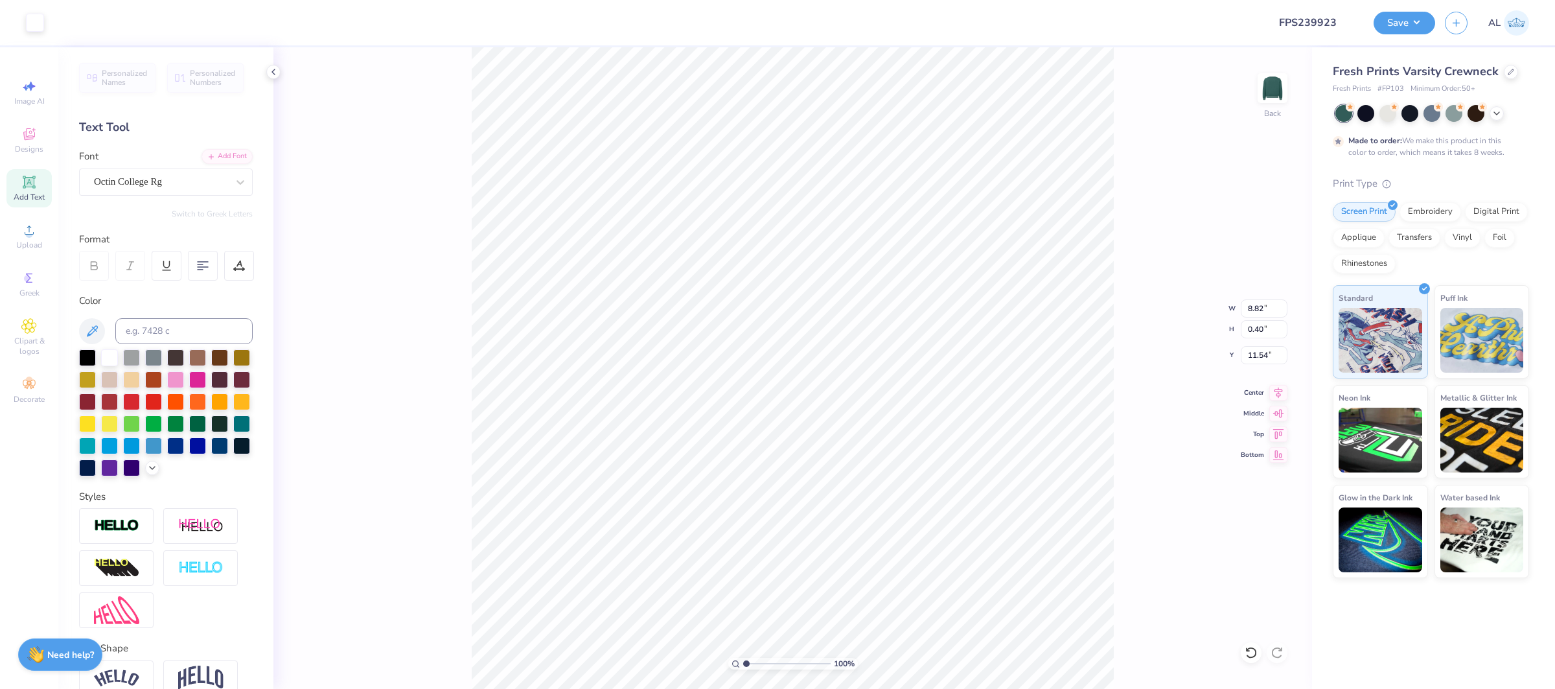
click at [347, 375] on div "100 % Back W 8.82 8.82 " H 0.40 0.40 " Y 11.54 11.54 " Center Middle Top Bottom" at bounding box center [793, 368] width 1039 height 642
click at [1410, 27] on button "Save" at bounding box center [1405, 21] width 62 height 23
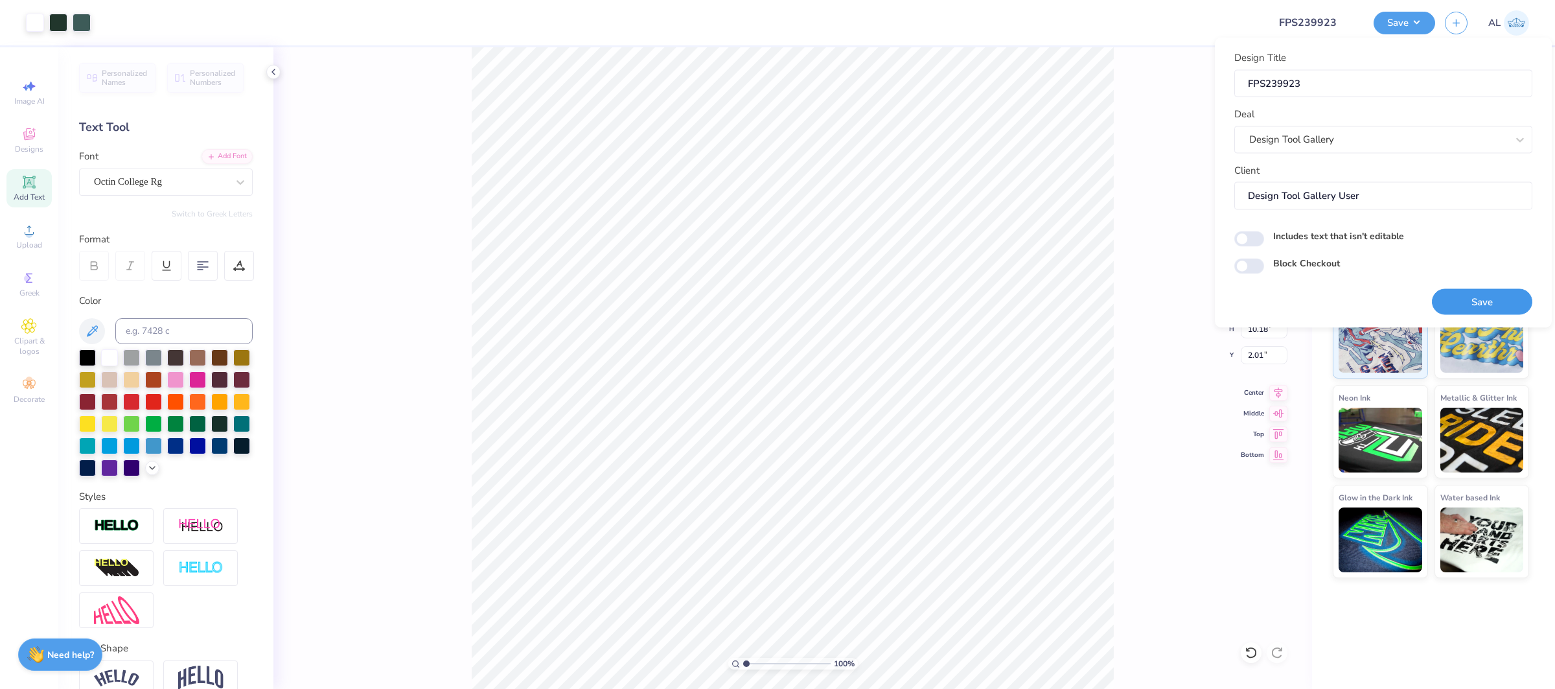
click at [1479, 293] on button "Save" at bounding box center [1482, 301] width 100 height 27
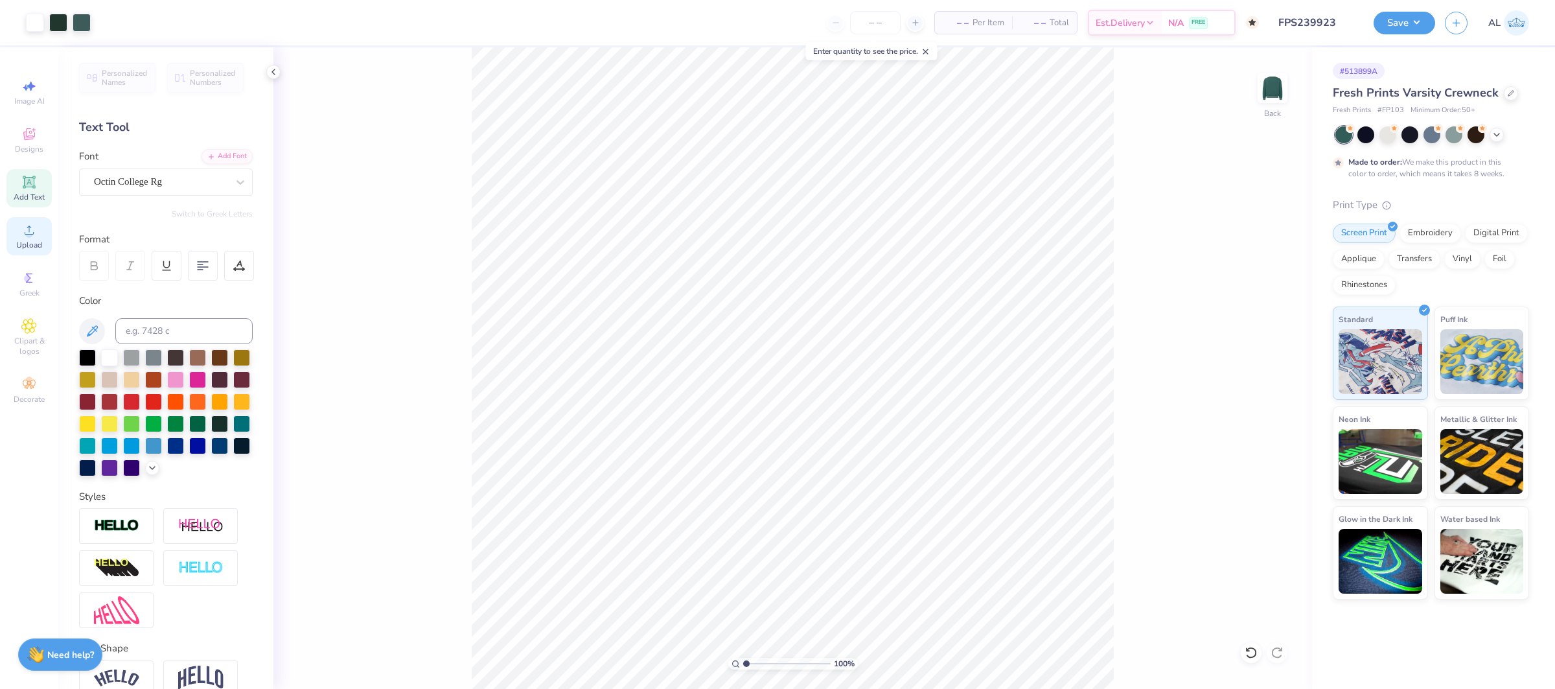
click at [45, 240] on div "Upload" at bounding box center [28, 236] width 45 height 38
click at [31, 229] on icon at bounding box center [29, 230] width 16 height 16
type input "1.56"
type input "12.71"
type input "11.66"
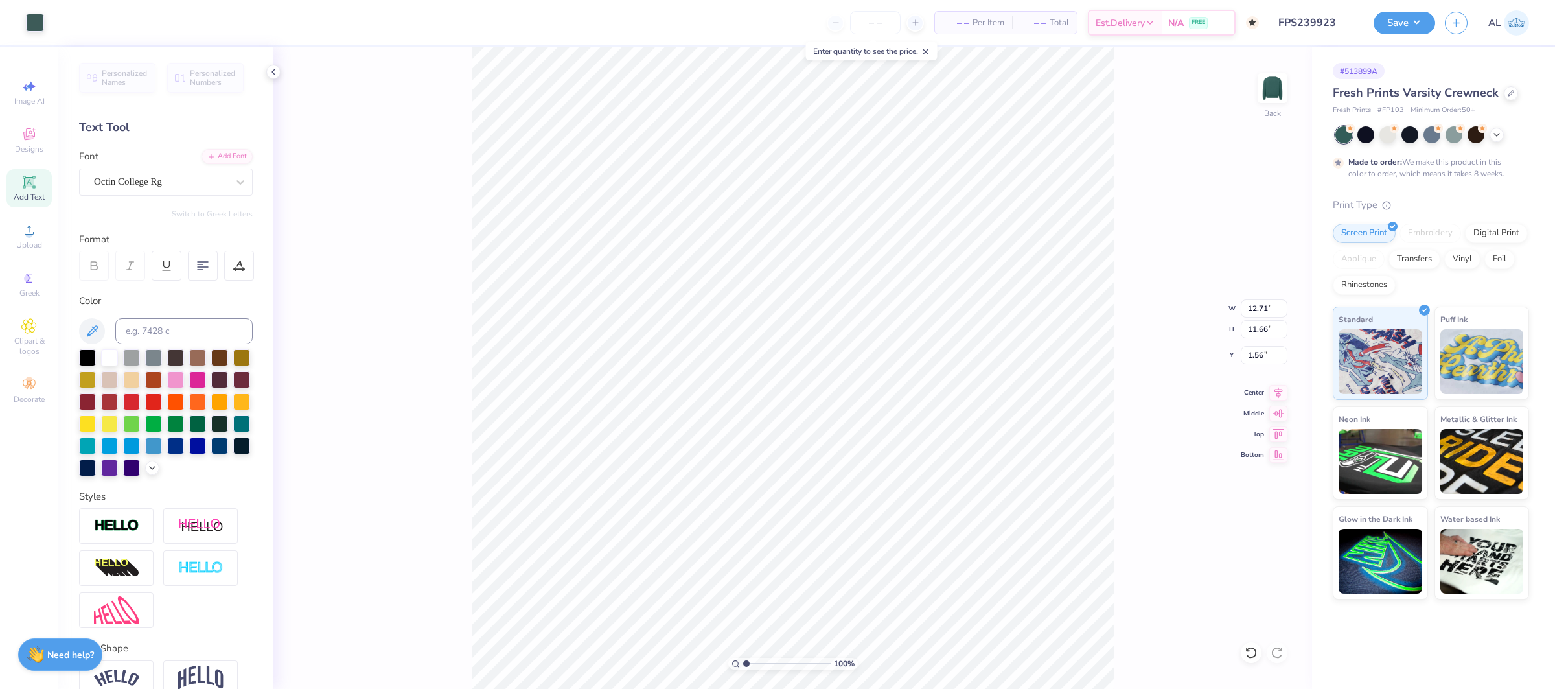
type input "12.36"
type input "11.34"
type input "1.62"
drag, startPoint x: 1276, startPoint y: 390, endPoint x: 1218, endPoint y: 380, distance: 58.6
click at [1276, 390] on icon at bounding box center [1279, 393] width 18 height 16
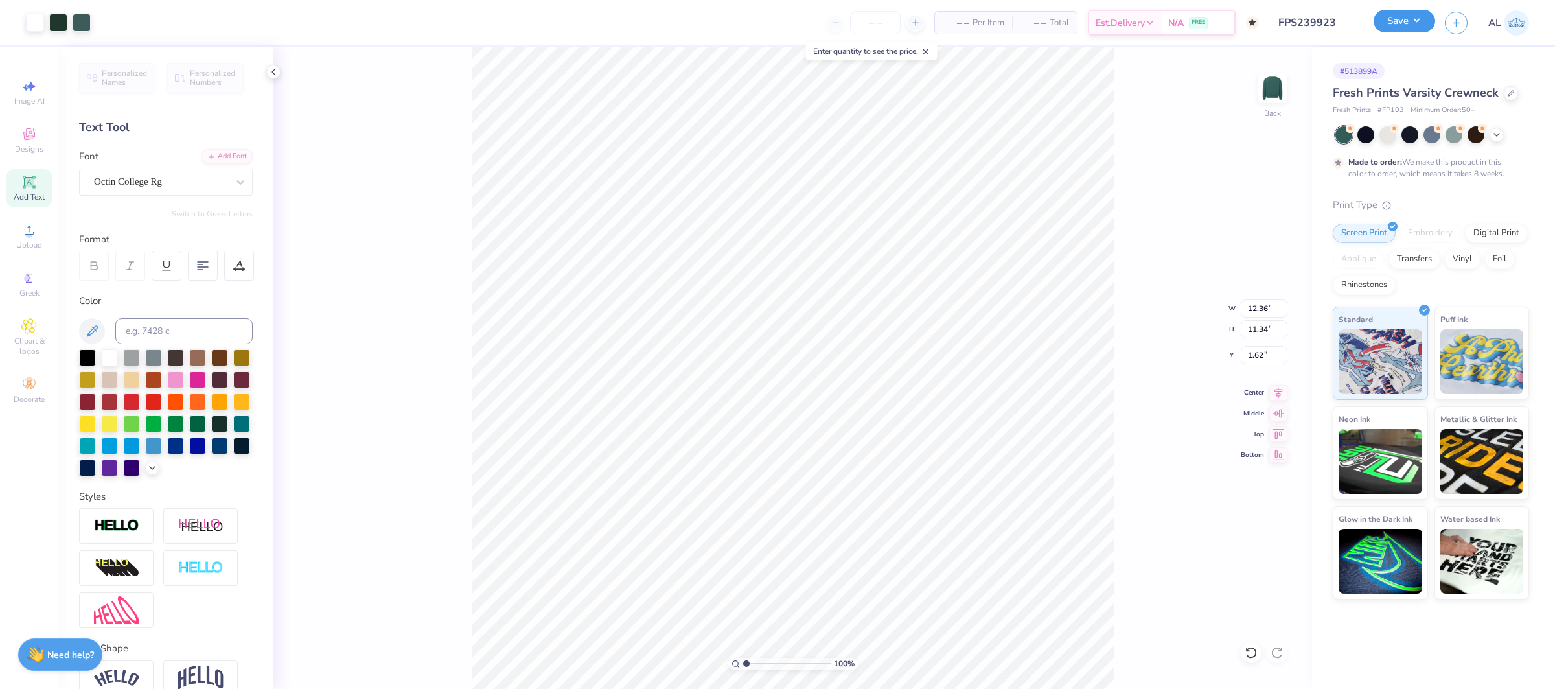
click at [1382, 29] on button "Save" at bounding box center [1405, 21] width 62 height 23
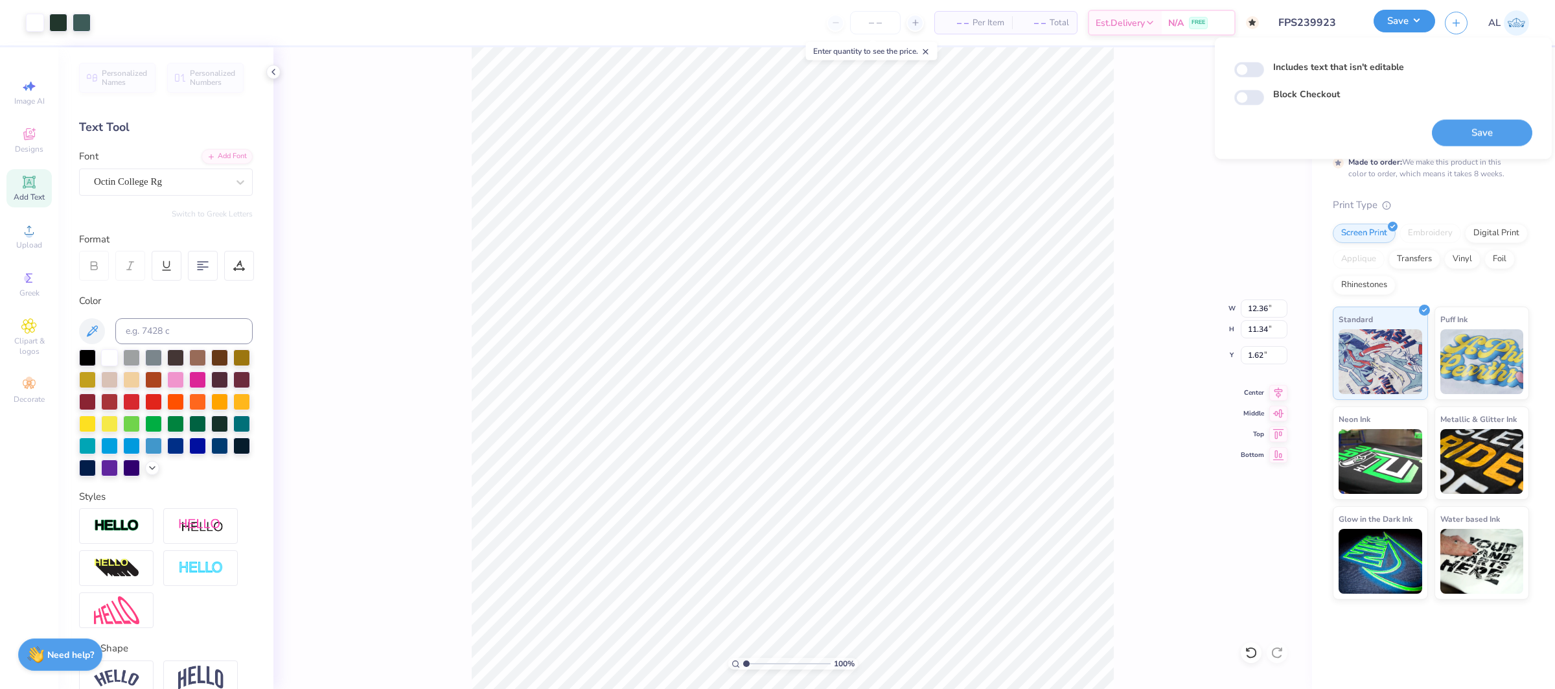
click at [1393, 20] on button "Save" at bounding box center [1405, 21] width 62 height 23
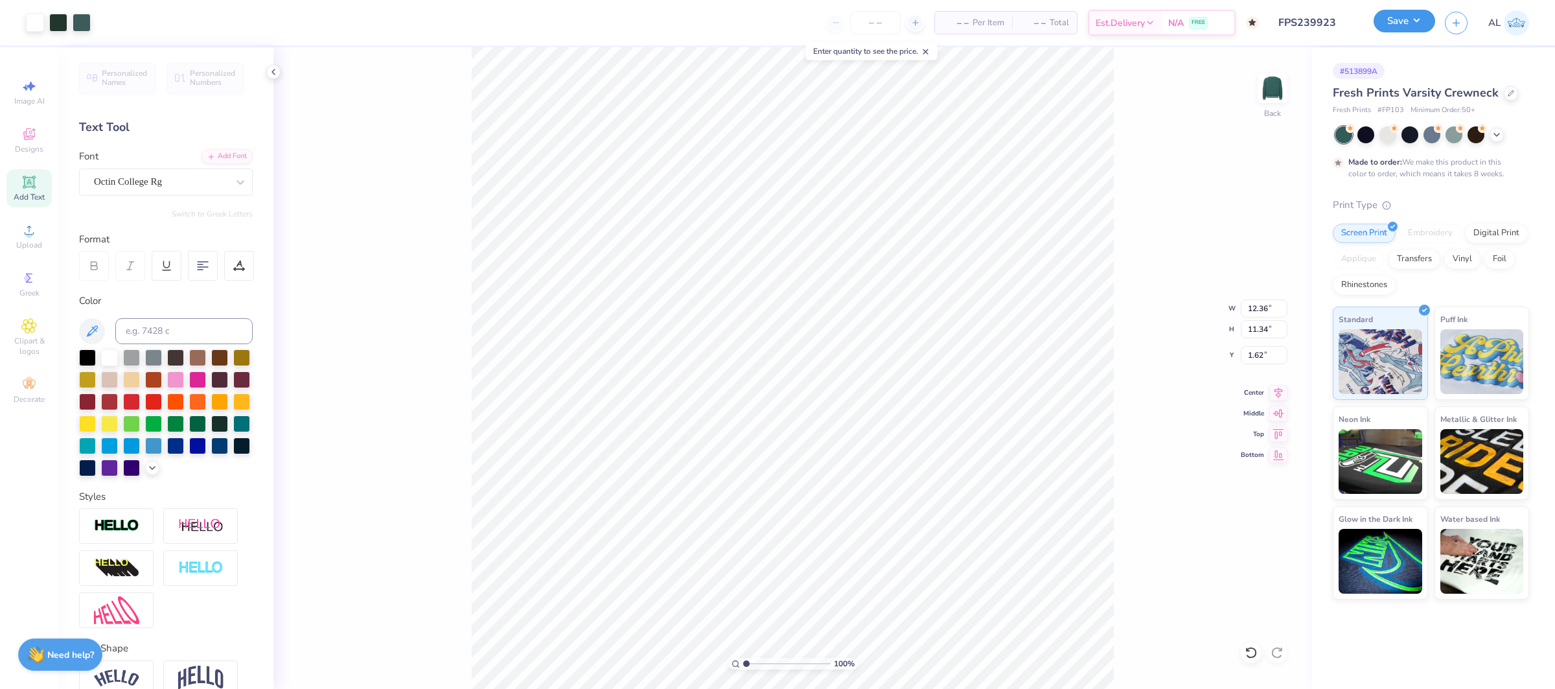
click at [1412, 16] on button "Save" at bounding box center [1405, 21] width 62 height 23
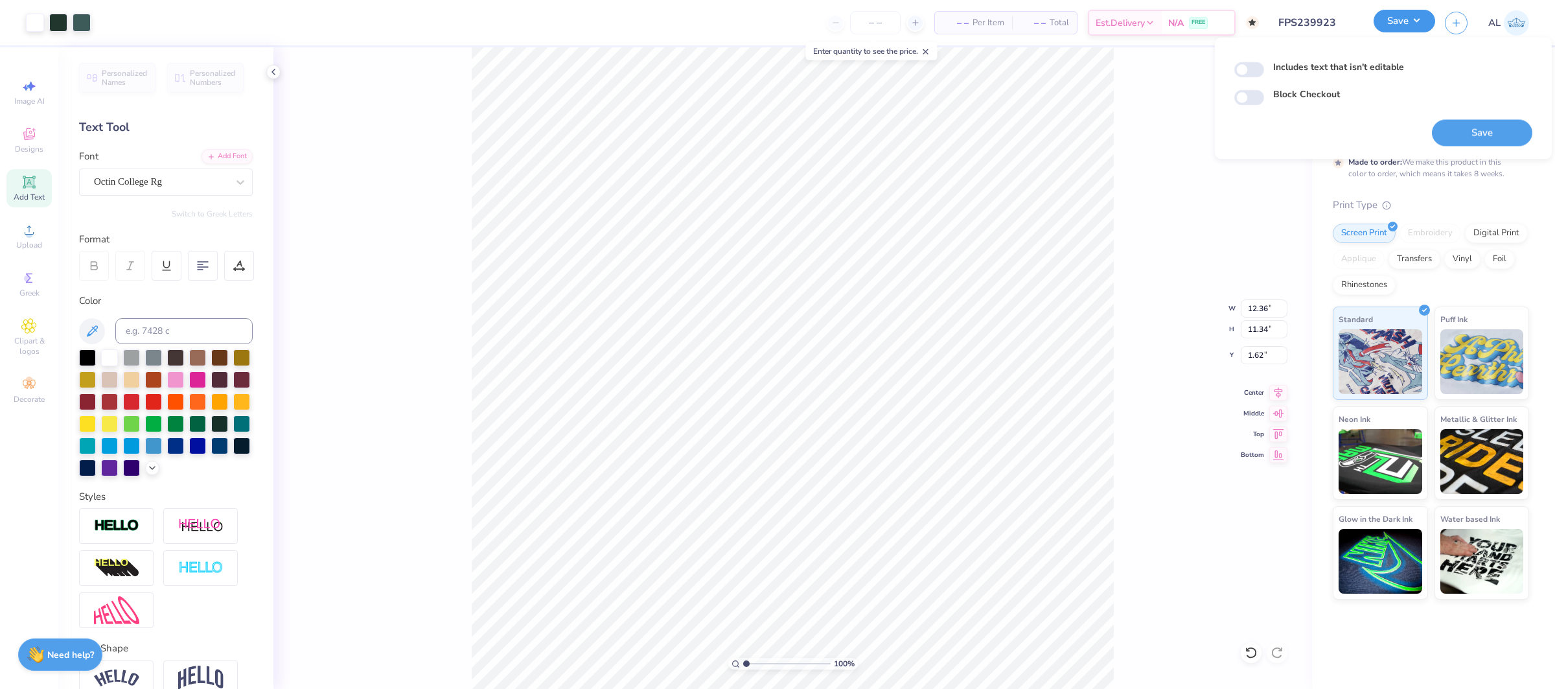
click at [1412, 16] on button "Save" at bounding box center [1405, 21] width 62 height 23
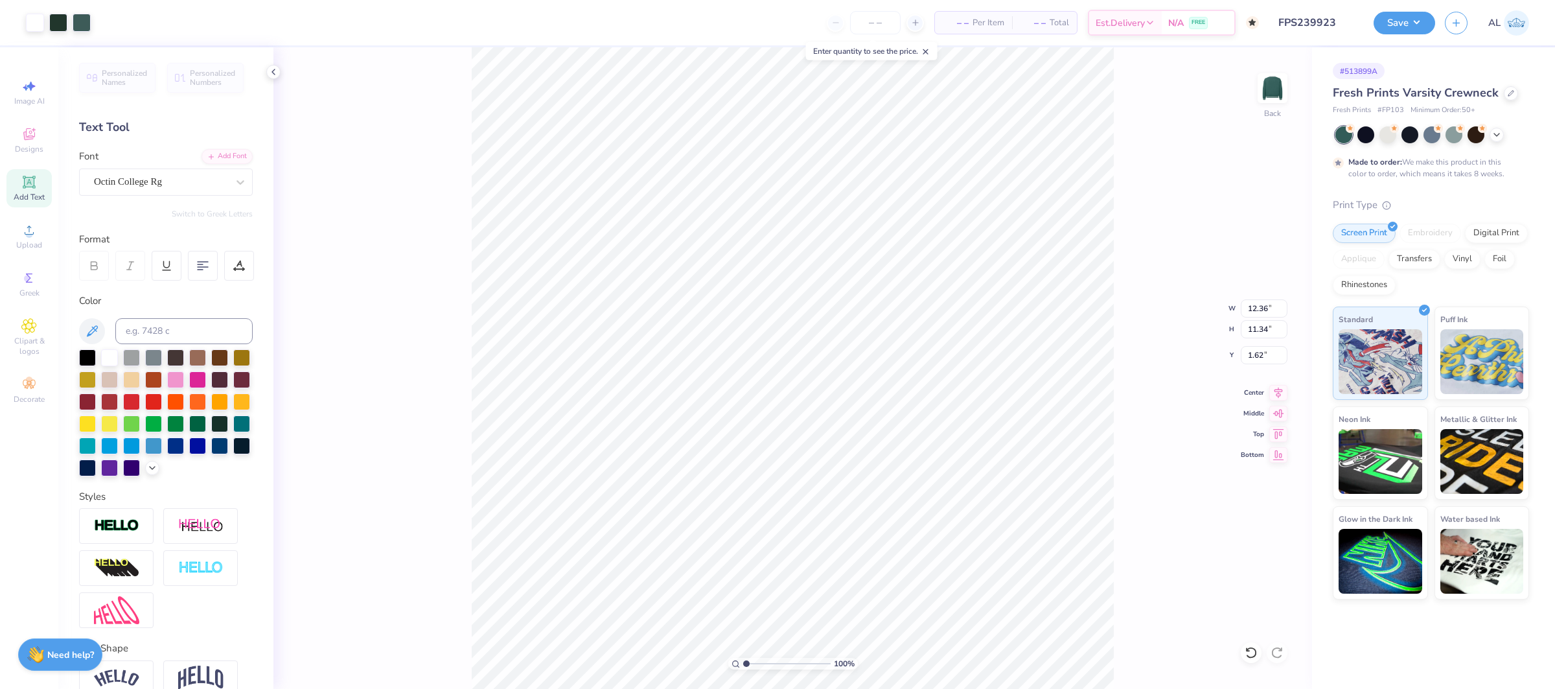
click at [1228, 255] on div "100 % Back W 12.36 12.36 " H 11.34 11.34 " Y 1.62 1.62 " Center Middle Top Bott…" at bounding box center [793, 368] width 1039 height 642
click at [1430, 25] on button "Save" at bounding box center [1405, 21] width 62 height 23
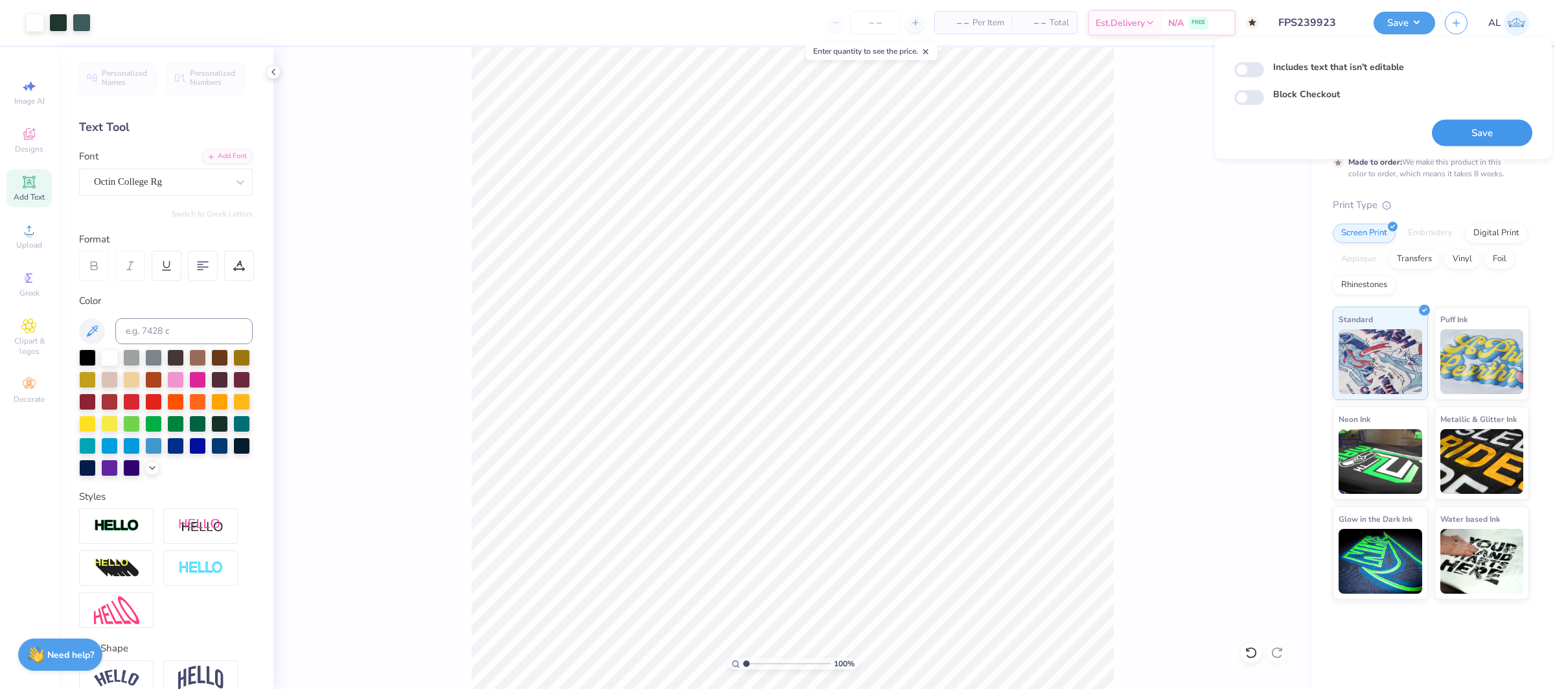
click at [1466, 129] on button "Save" at bounding box center [1482, 133] width 100 height 27
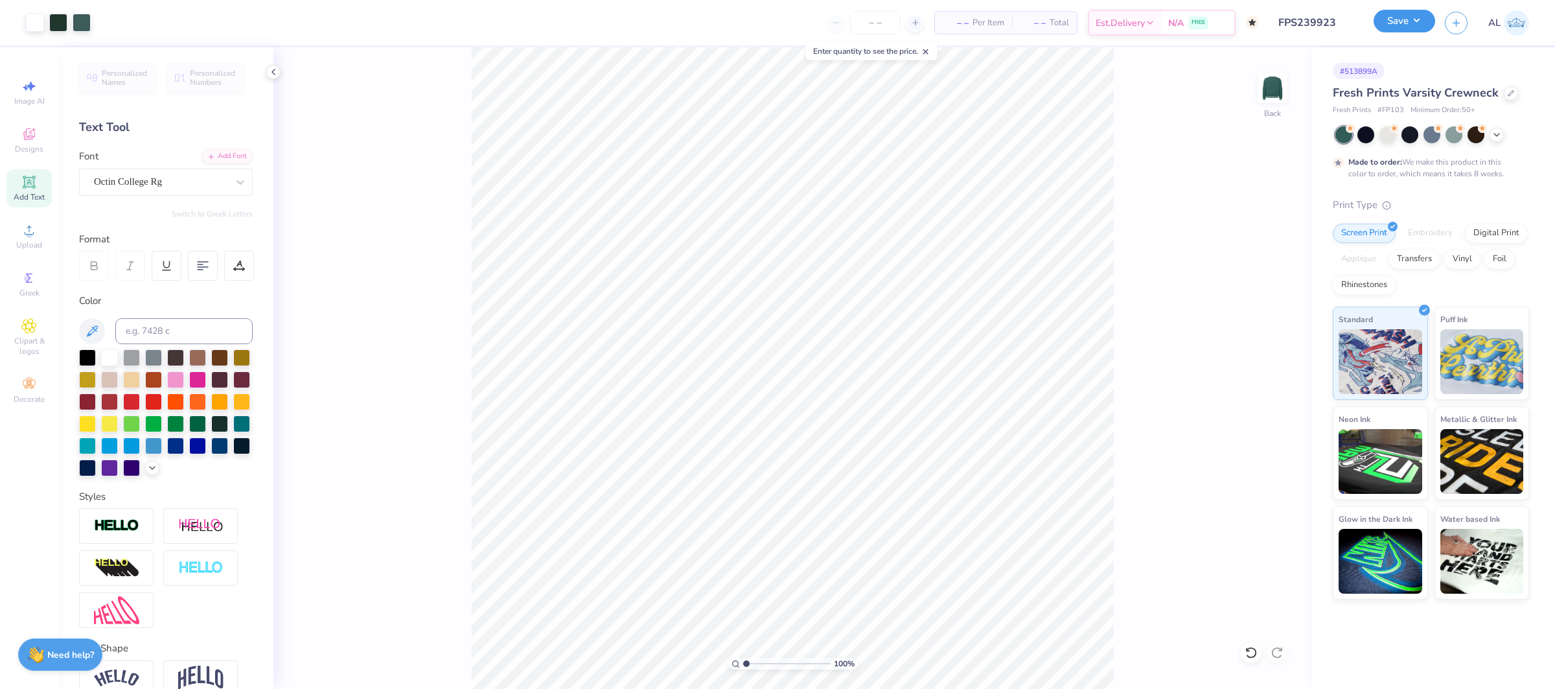
click at [1407, 26] on button "Save" at bounding box center [1405, 21] width 62 height 23
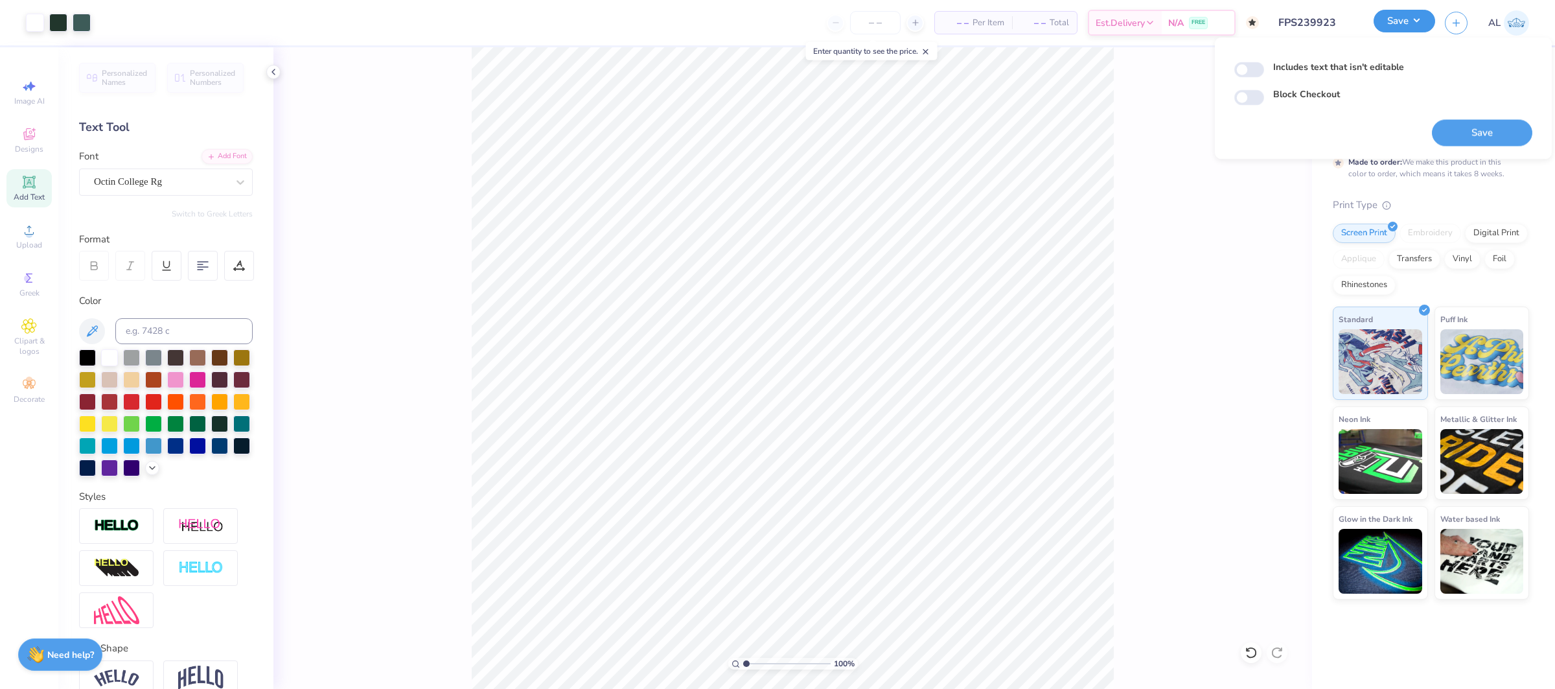
click at [1407, 26] on button "Save" at bounding box center [1405, 21] width 62 height 23
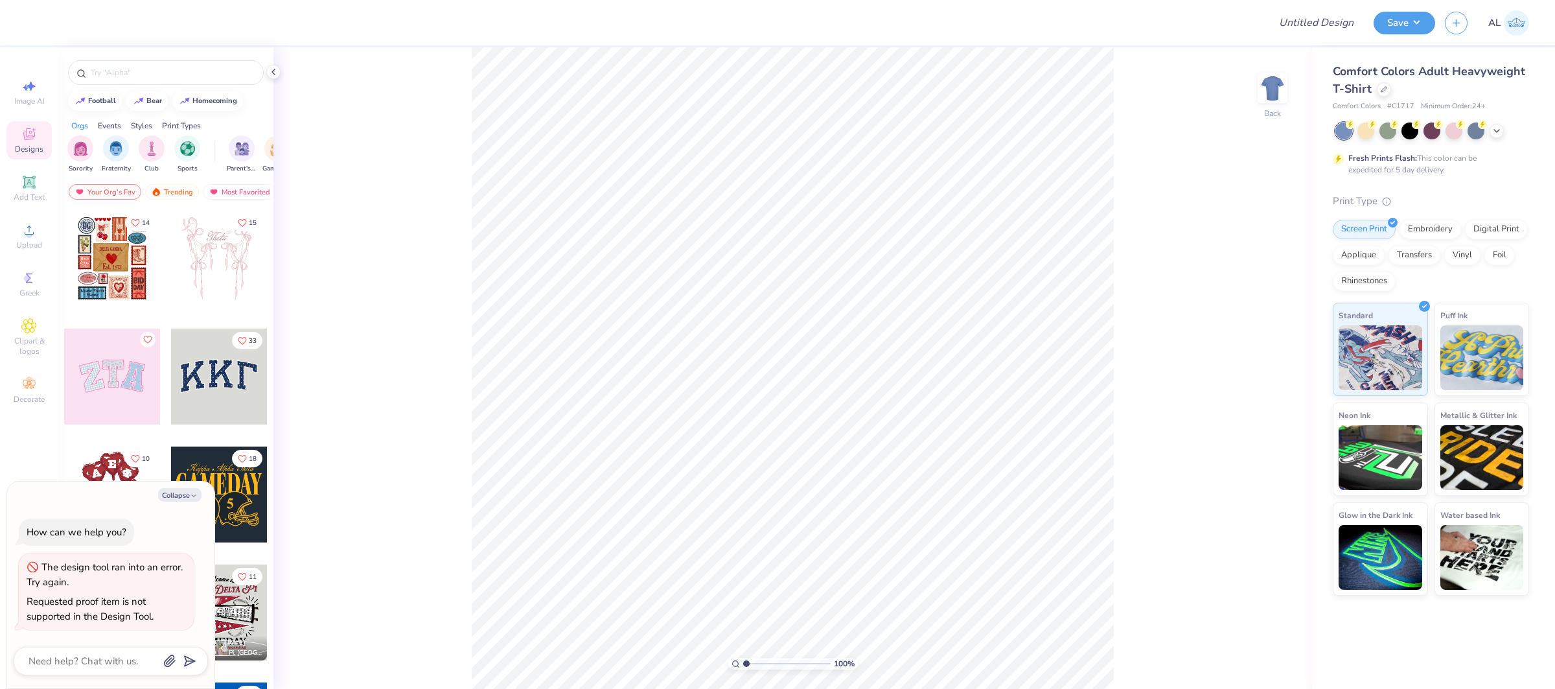
type textarea "x"
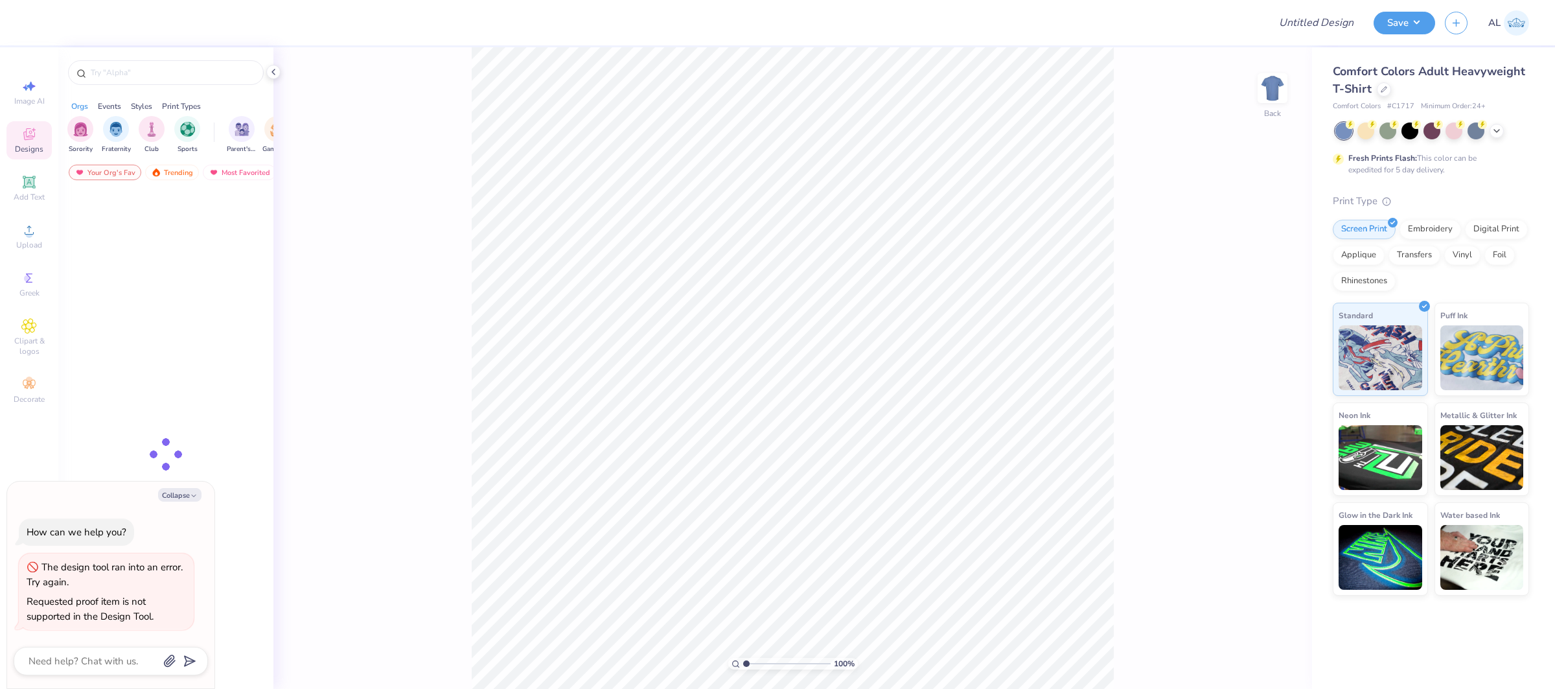
type textarea "x"
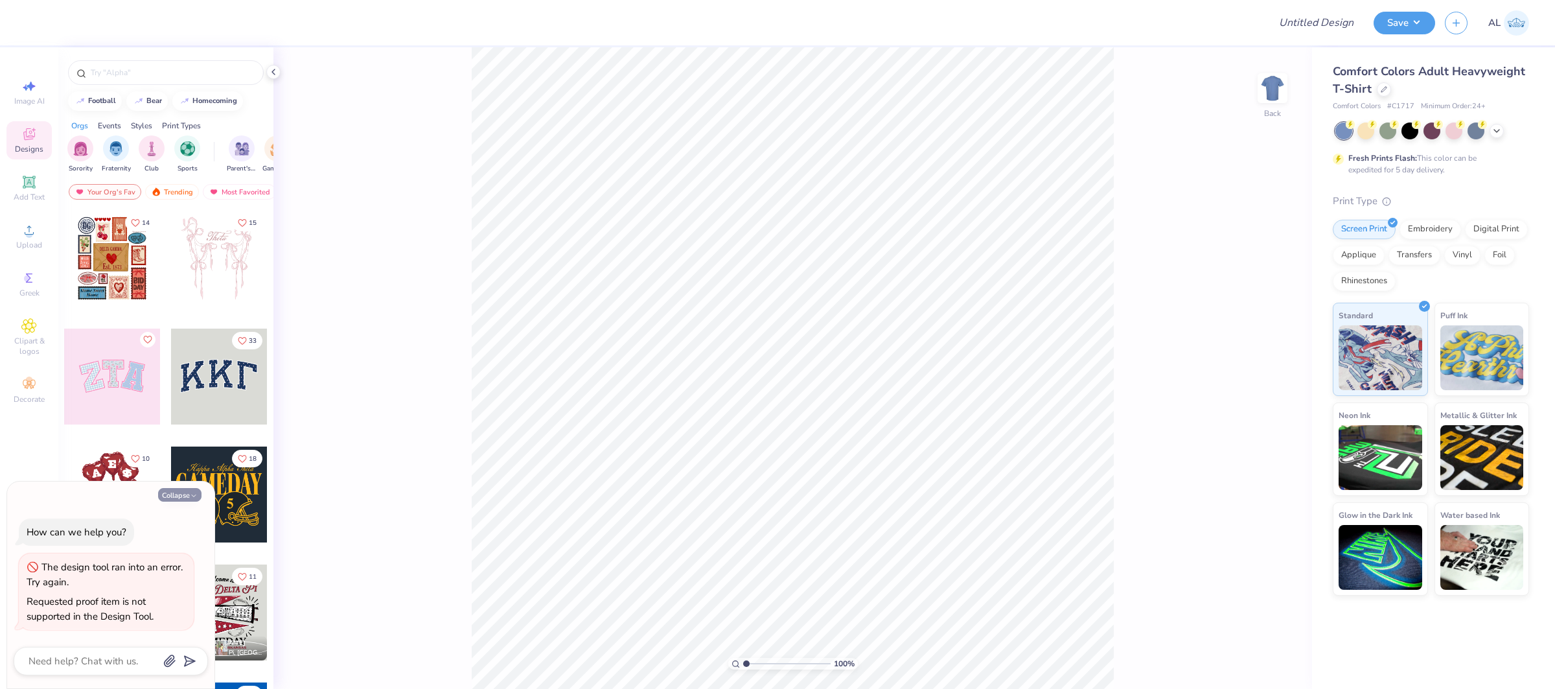
click at [181, 491] on button "Collapse" at bounding box center [179, 495] width 43 height 14
type textarea "x"
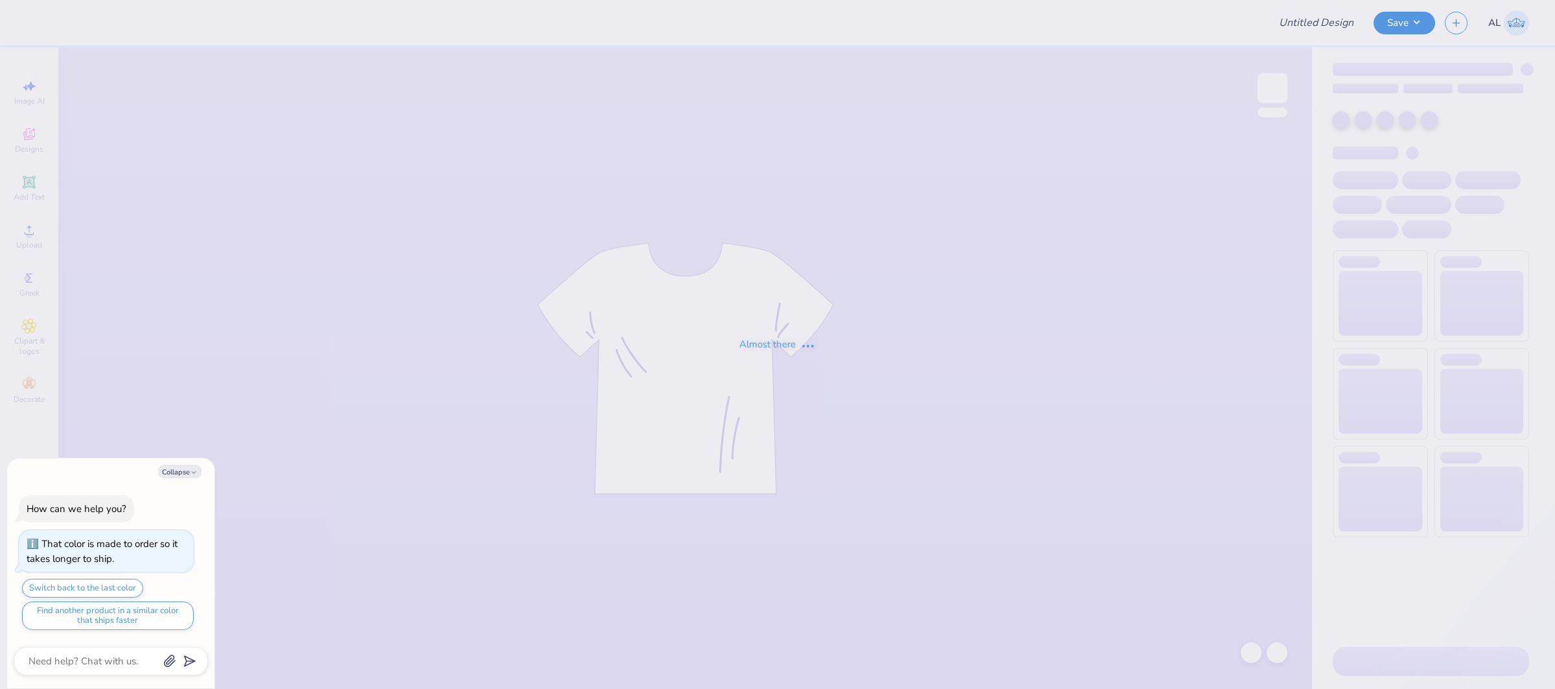
type textarea "x"
type input "FPS239923"
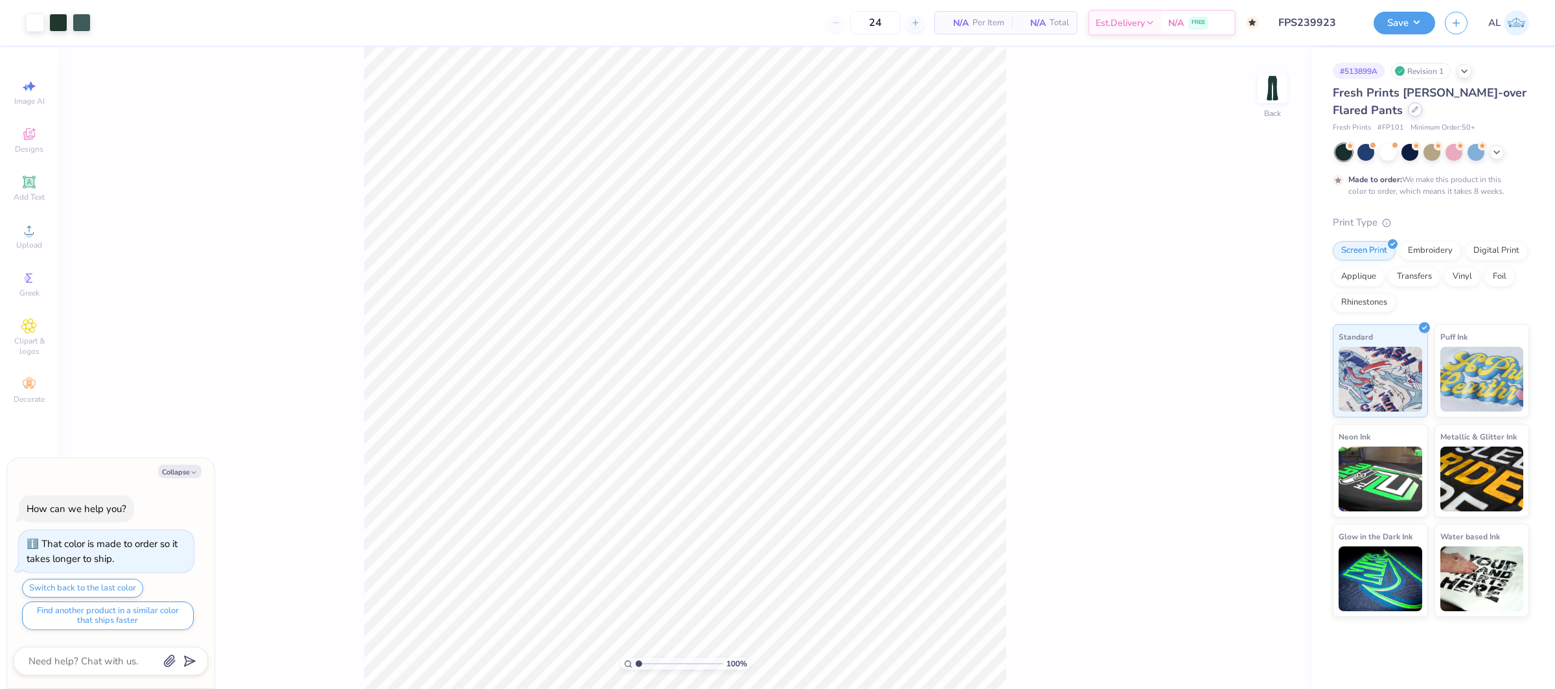
click at [1408, 113] on div at bounding box center [1415, 109] width 14 height 14
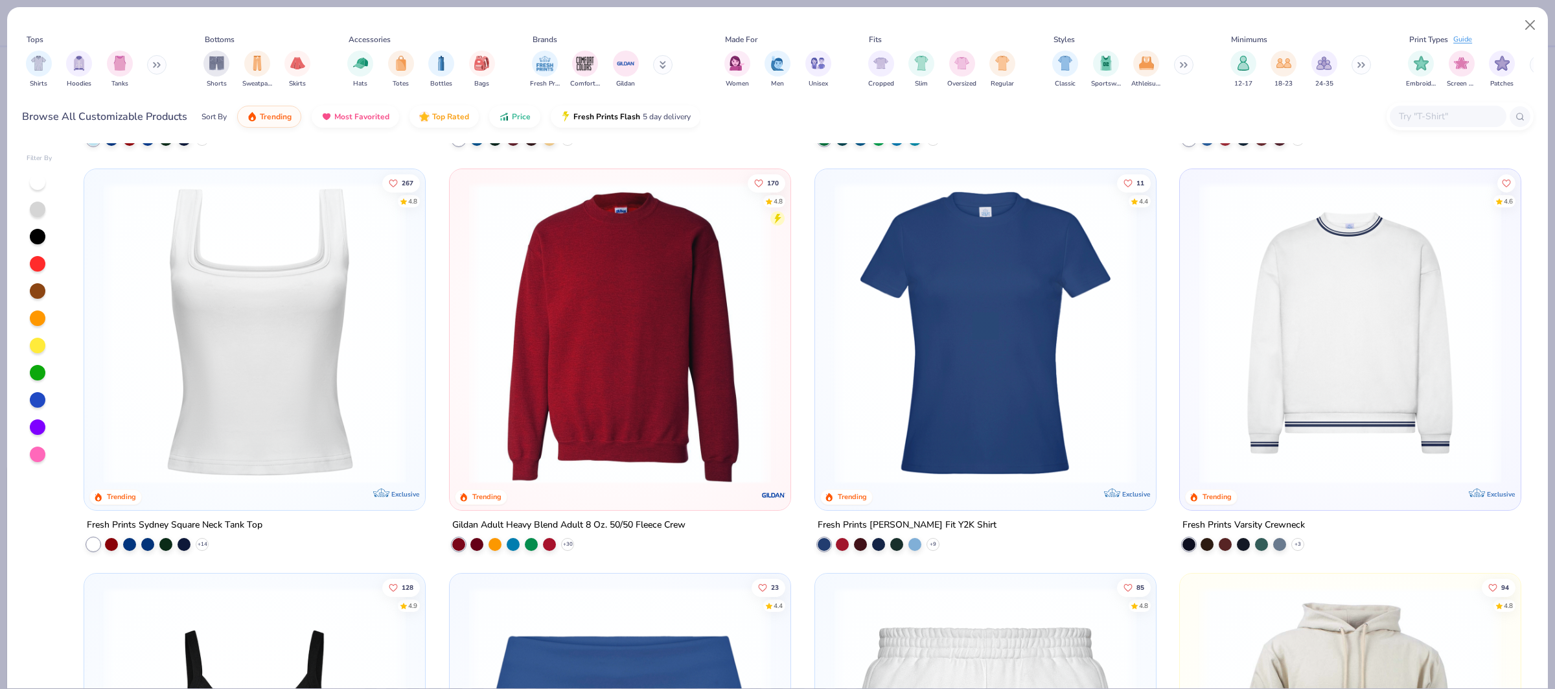
scroll to position [801, 0]
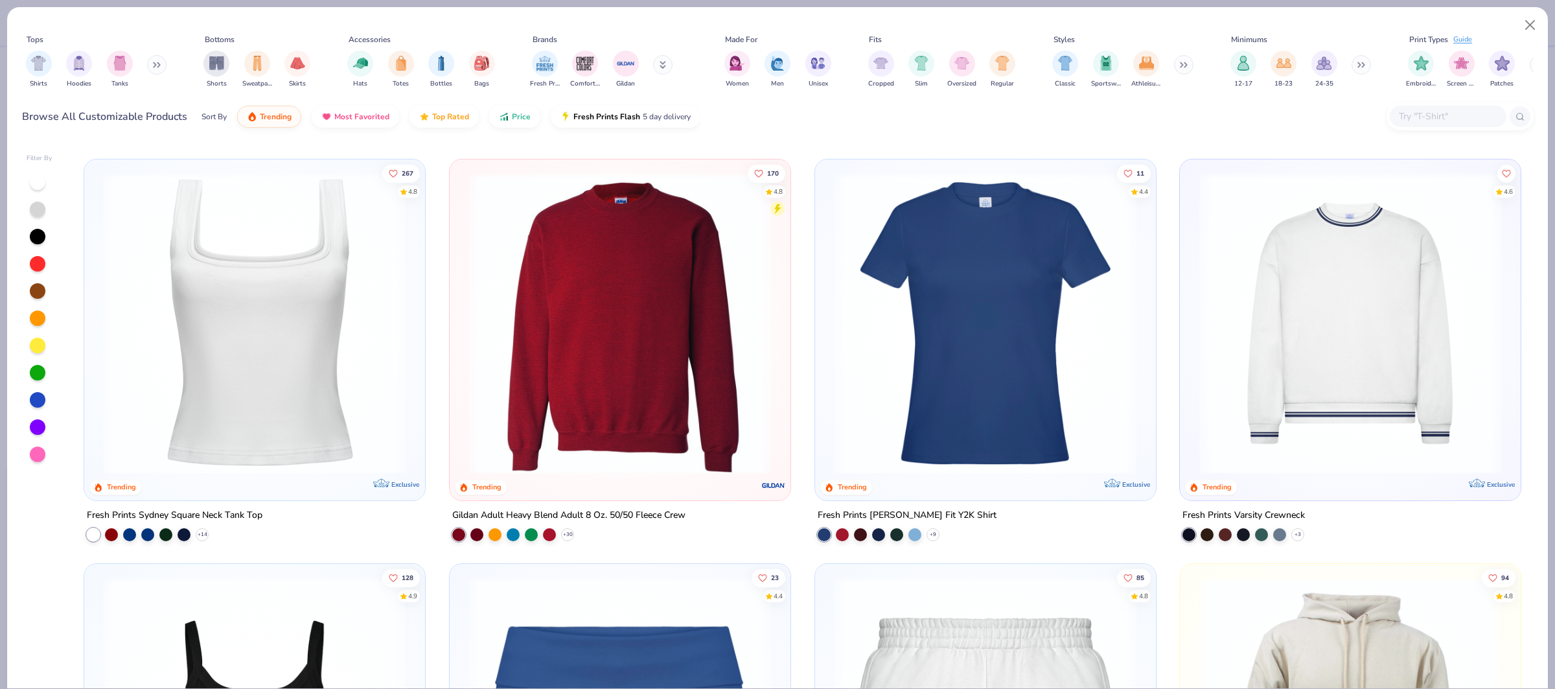
click at [1313, 318] on img at bounding box center [1350, 323] width 315 height 302
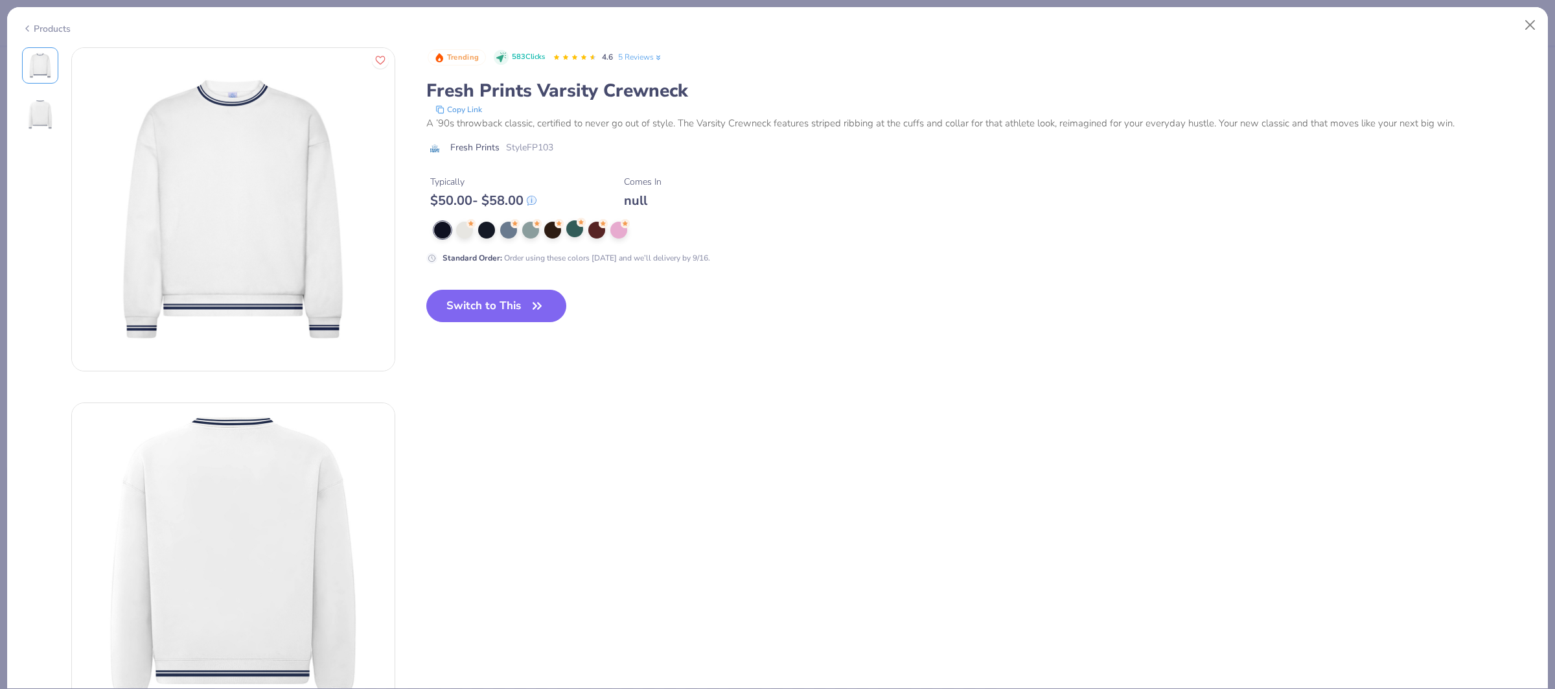
click at [567, 237] on div at bounding box center [574, 228] width 17 height 17
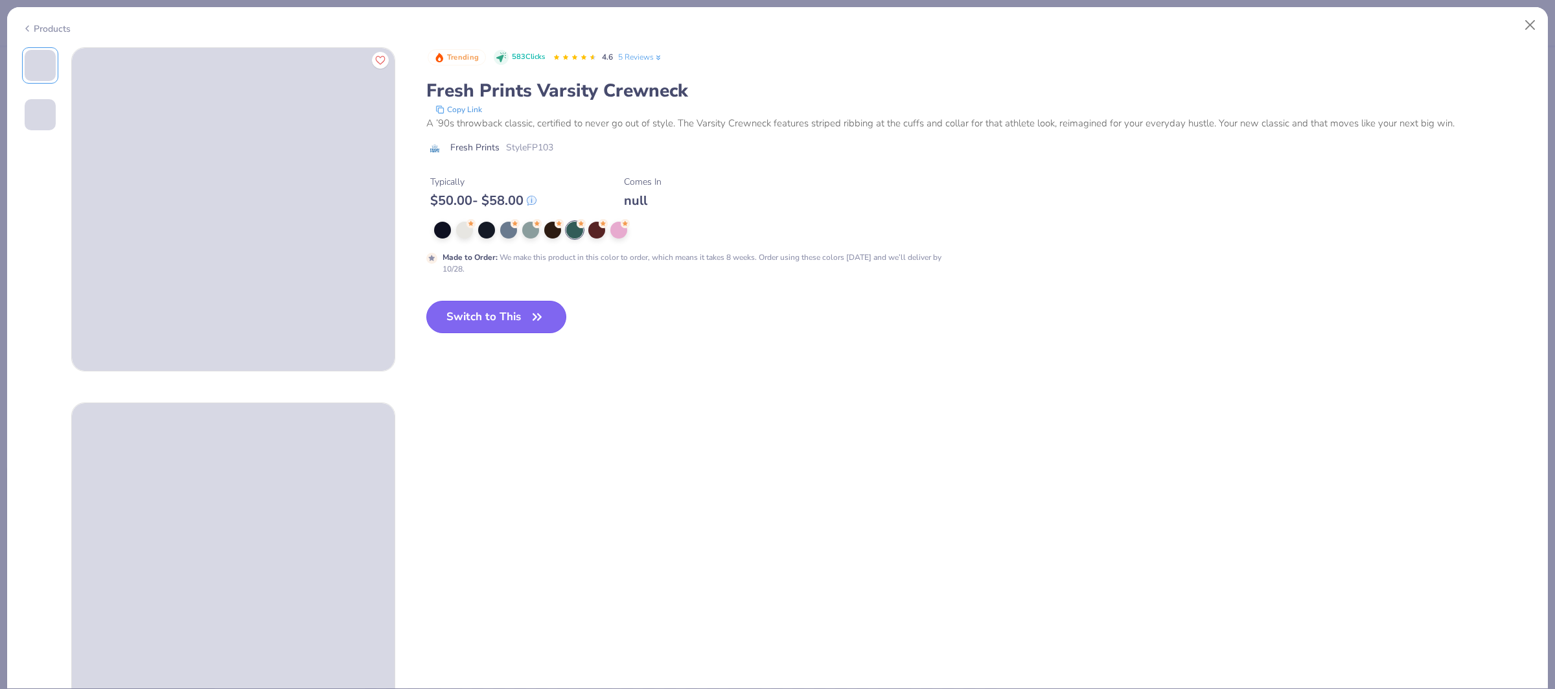
click at [492, 323] on button "Switch to This" at bounding box center [496, 317] width 141 height 32
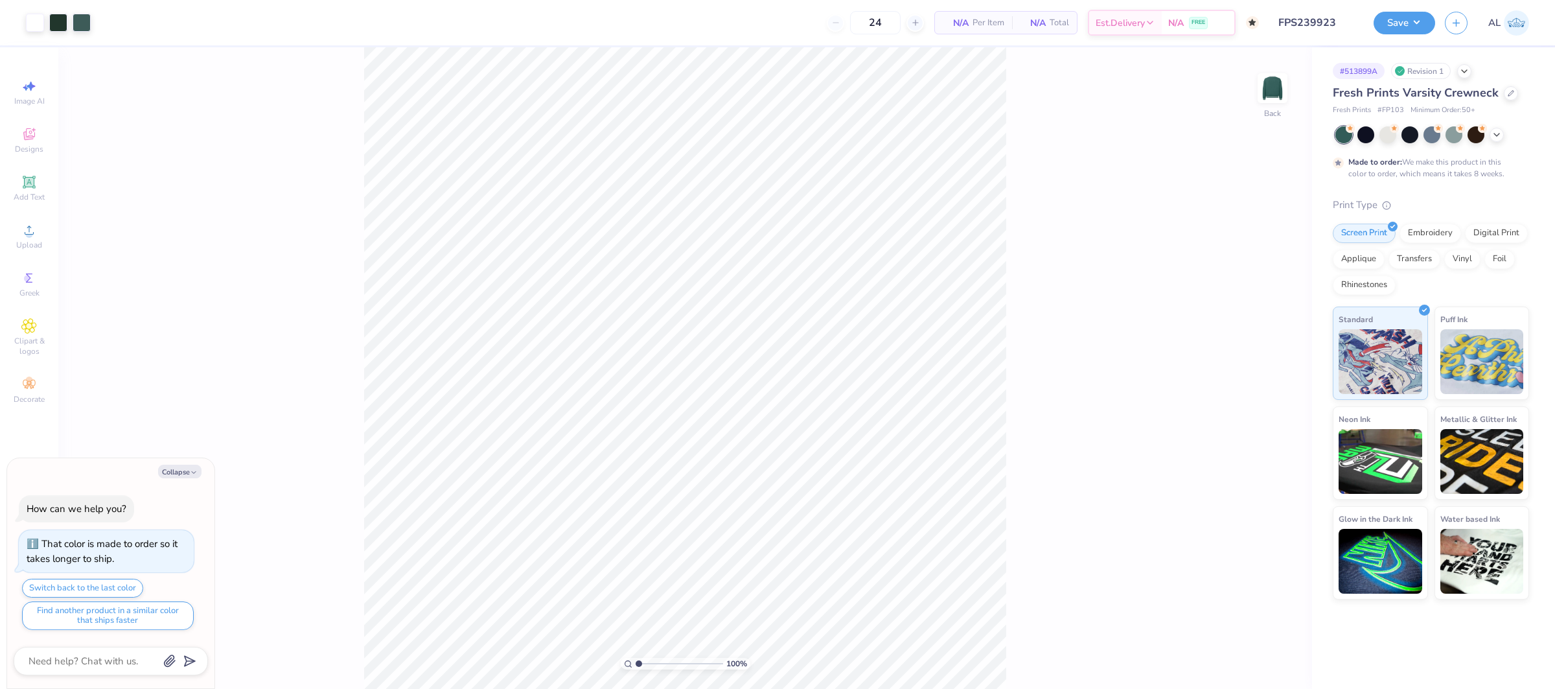
type textarea "x"
click at [1251, 320] on input "6.34" at bounding box center [1264, 319] width 47 height 18
type input "13"
type textarea "x"
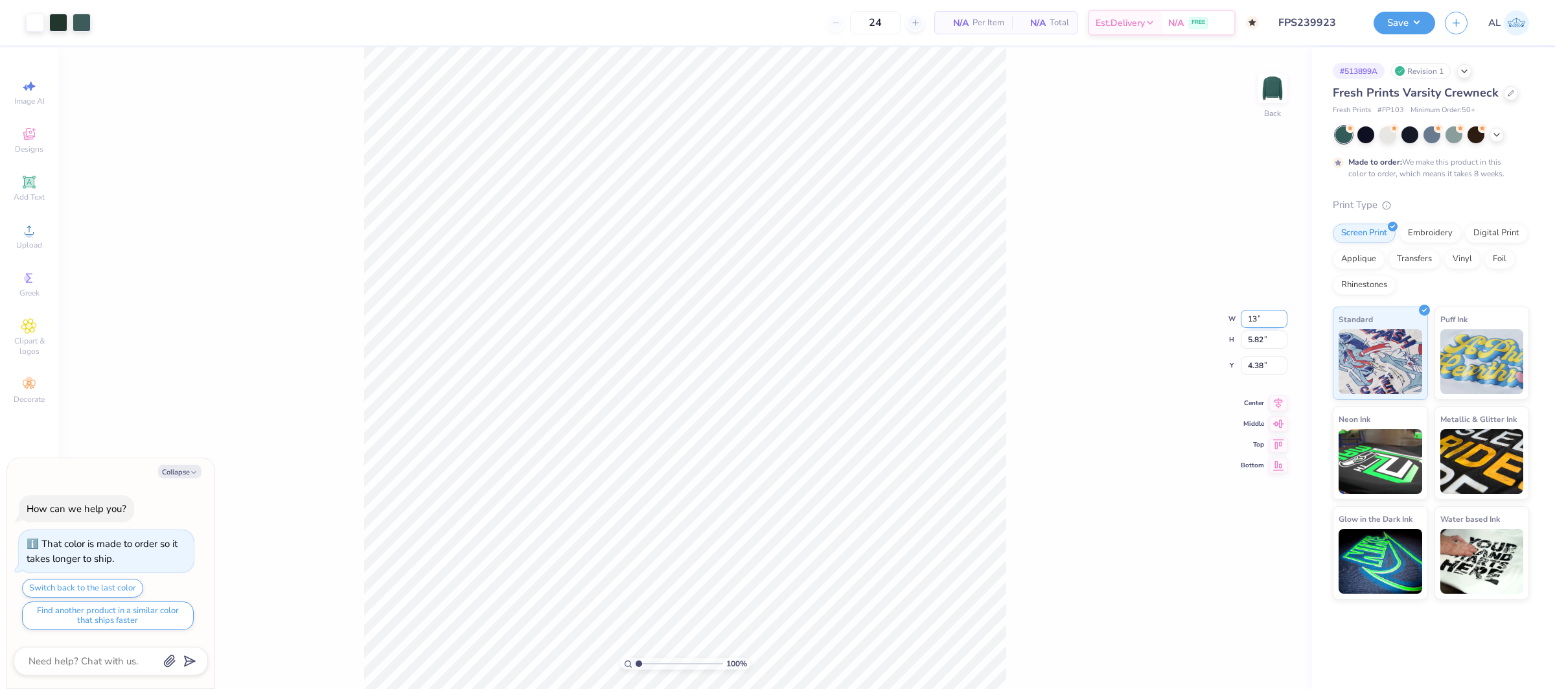
type input "13.00"
type input "11.92"
click at [1250, 359] on input "1.32" at bounding box center [1264, 355] width 47 height 18
type input "2"
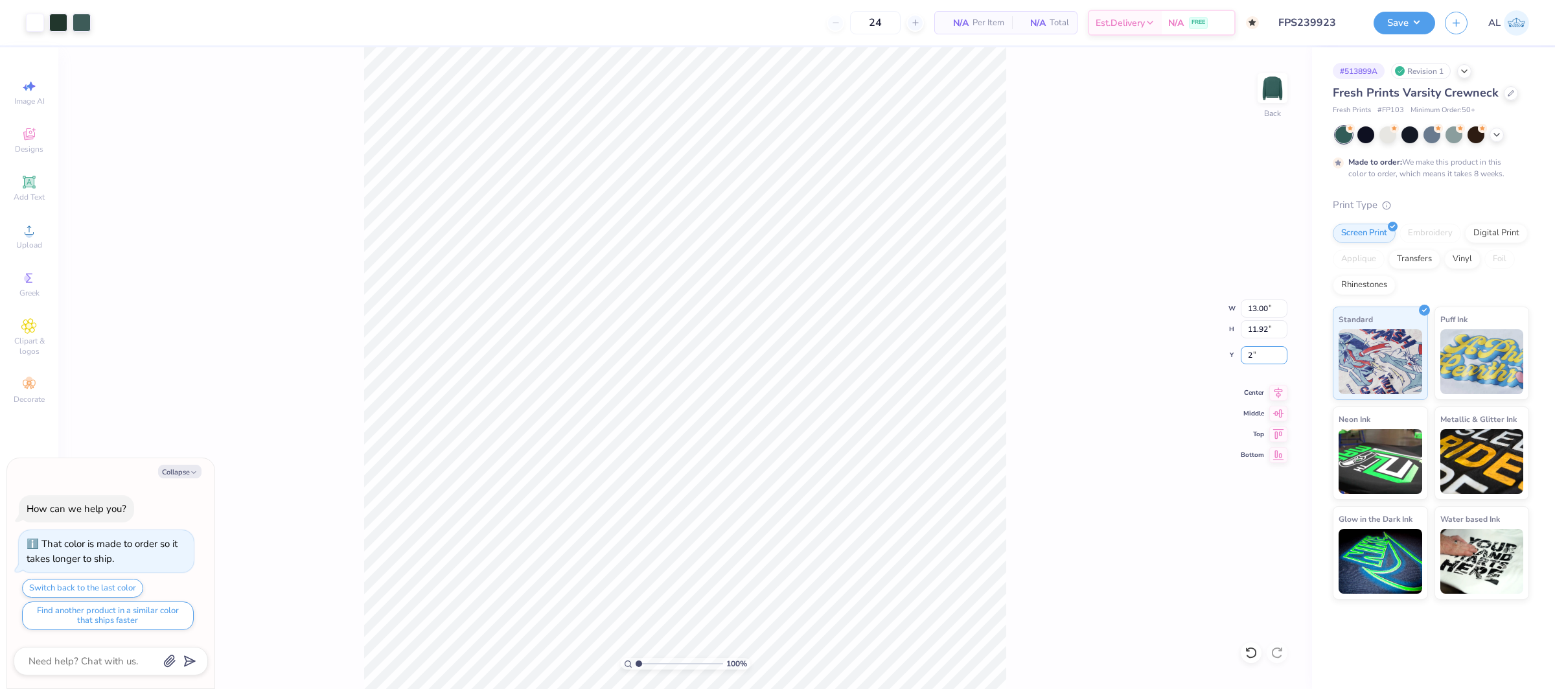
type textarea "x"
type input "2.00"
click at [1260, 351] on input "2.00" at bounding box center [1264, 355] width 47 height 18
click at [1275, 390] on icon at bounding box center [1279, 390] width 8 height 11
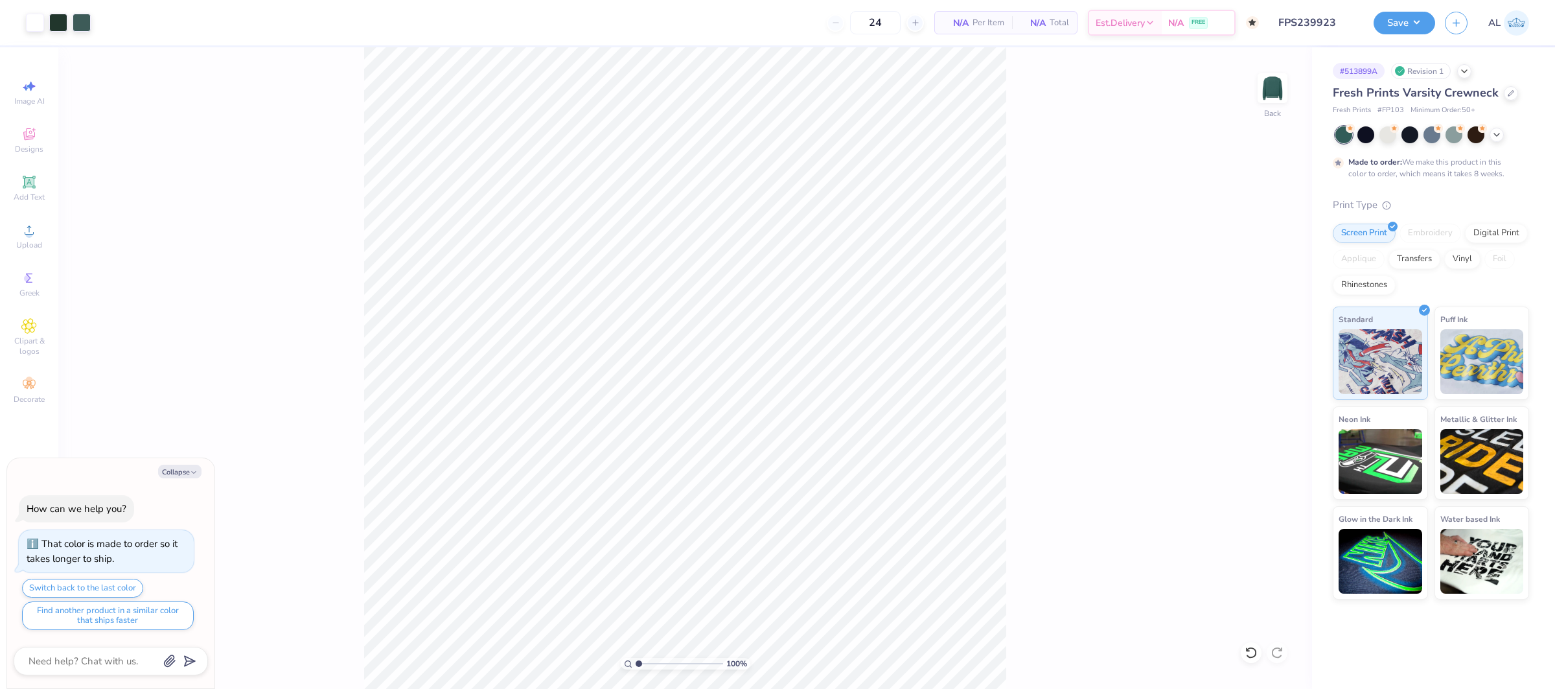
type textarea "x"
click at [1248, 357] on input "2.00" at bounding box center [1264, 355] width 47 height 18
type input "1.5"
type textarea "x"
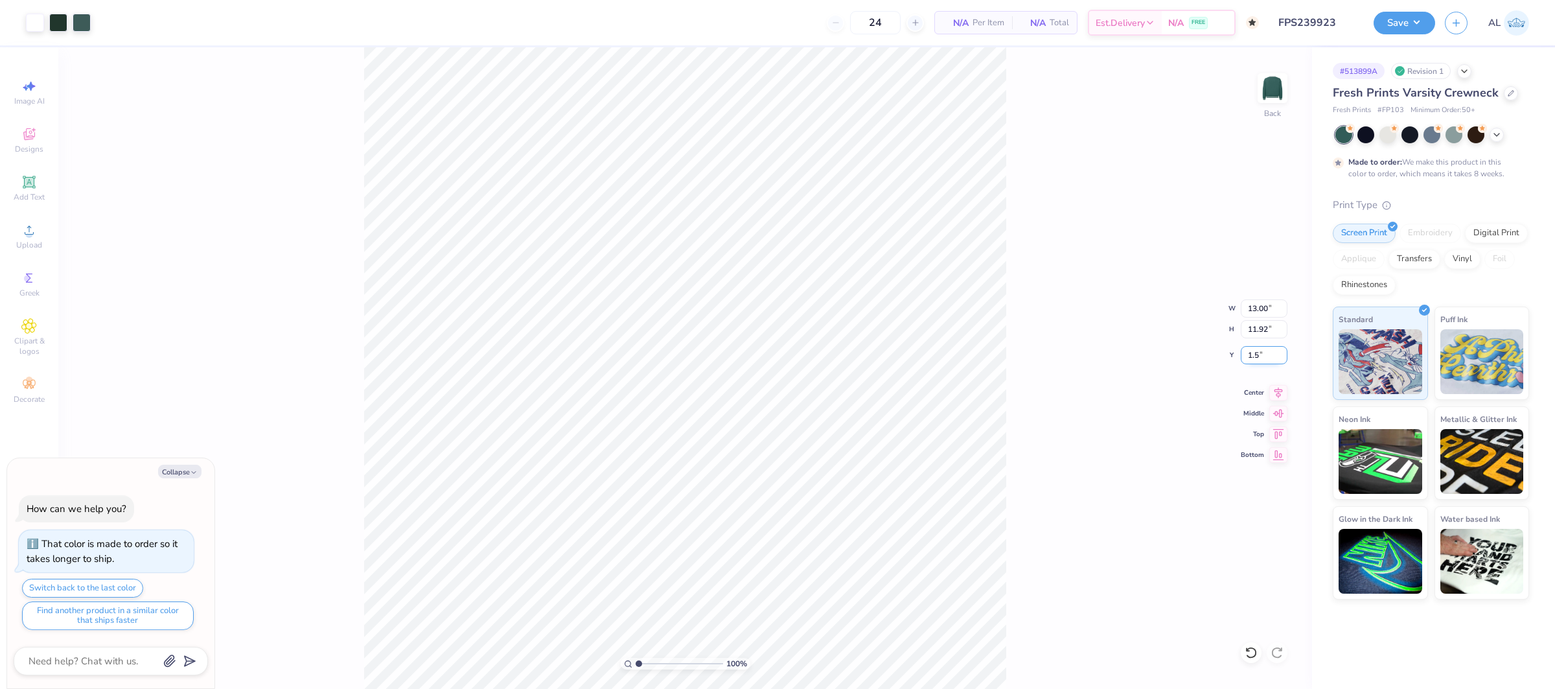
type input "1.50"
drag, startPoint x: 1278, startPoint y: 395, endPoint x: 1172, endPoint y: 384, distance: 106.8
click at [1277, 395] on icon at bounding box center [1279, 393] width 18 height 16
click at [1414, 21] on button "Save" at bounding box center [1405, 21] width 62 height 23
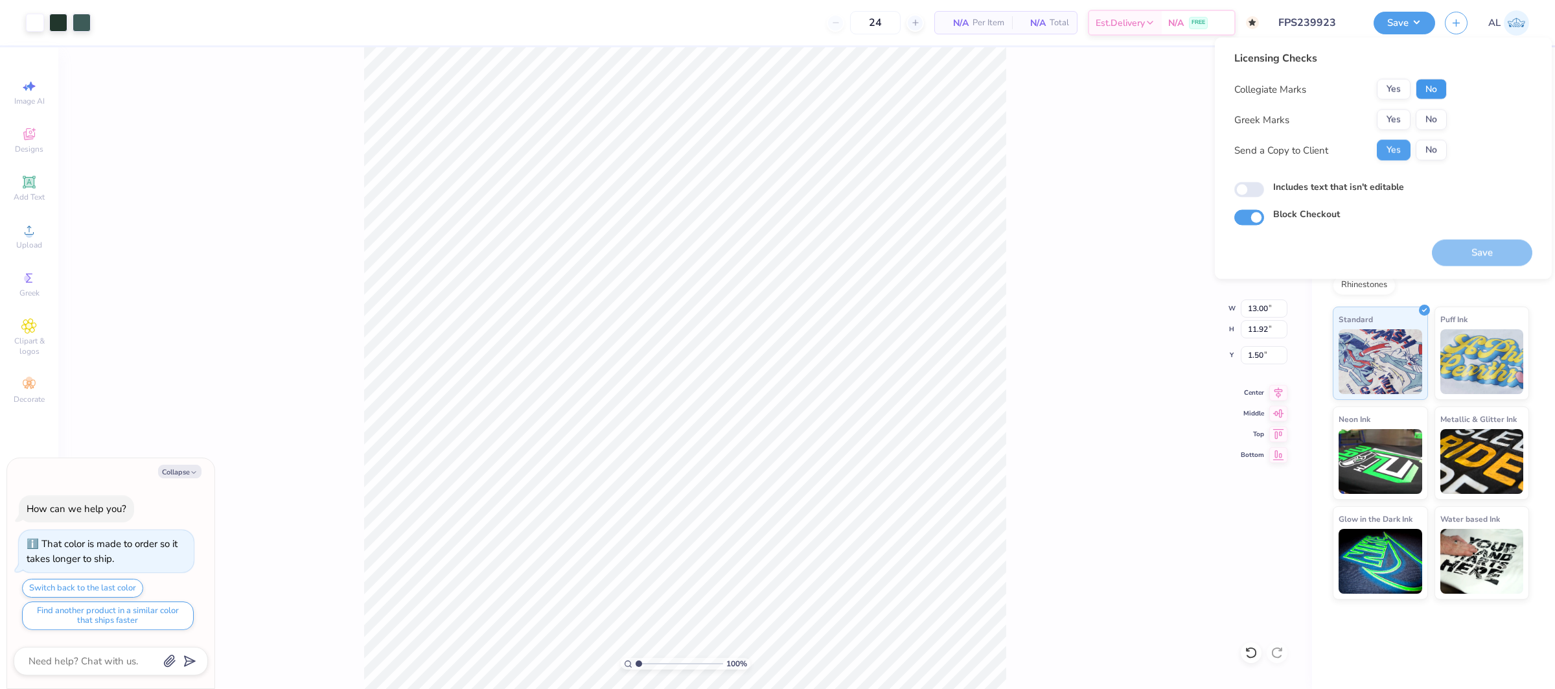
click at [1427, 89] on button "No" at bounding box center [1431, 89] width 31 height 21
drag, startPoint x: 1396, startPoint y: 117, endPoint x: 1392, endPoint y: 131, distance: 14.8
click at [1396, 117] on button "Yes" at bounding box center [1394, 120] width 34 height 21
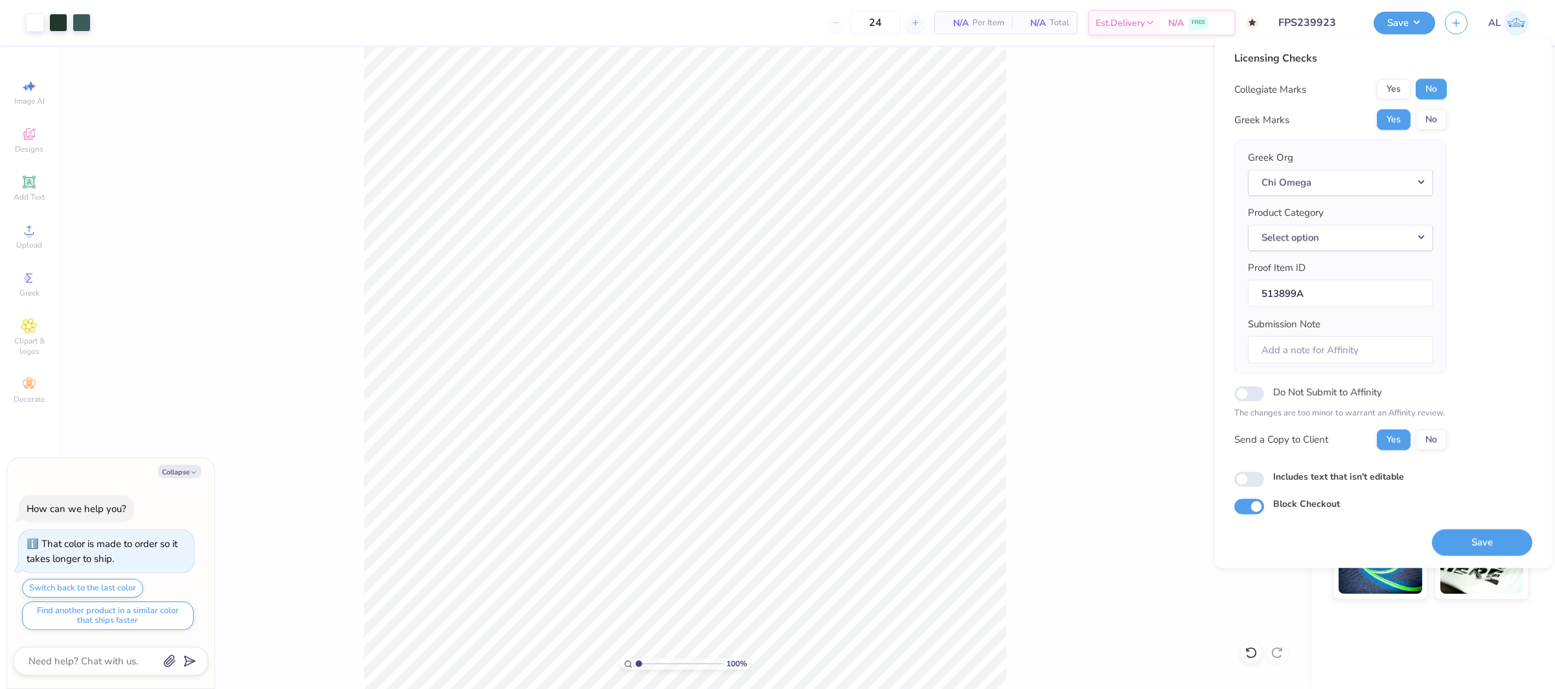
click at [1349, 252] on div "Greek Org Chi Omega Product Category Select option Proof Item ID 513899A Submis…" at bounding box center [1340, 256] width 185 height 213
click at [1357, 239] on button "Select option" at bounding box center [1340, 237] width 185 height 27
click at [1334, 344] on link "Crewneck sweatshirts" at bounding box center [1340, 347] width 175 height 21
click at [1473, 548] on button "Save" at bounding box center [1482, 542] width 100 height 27
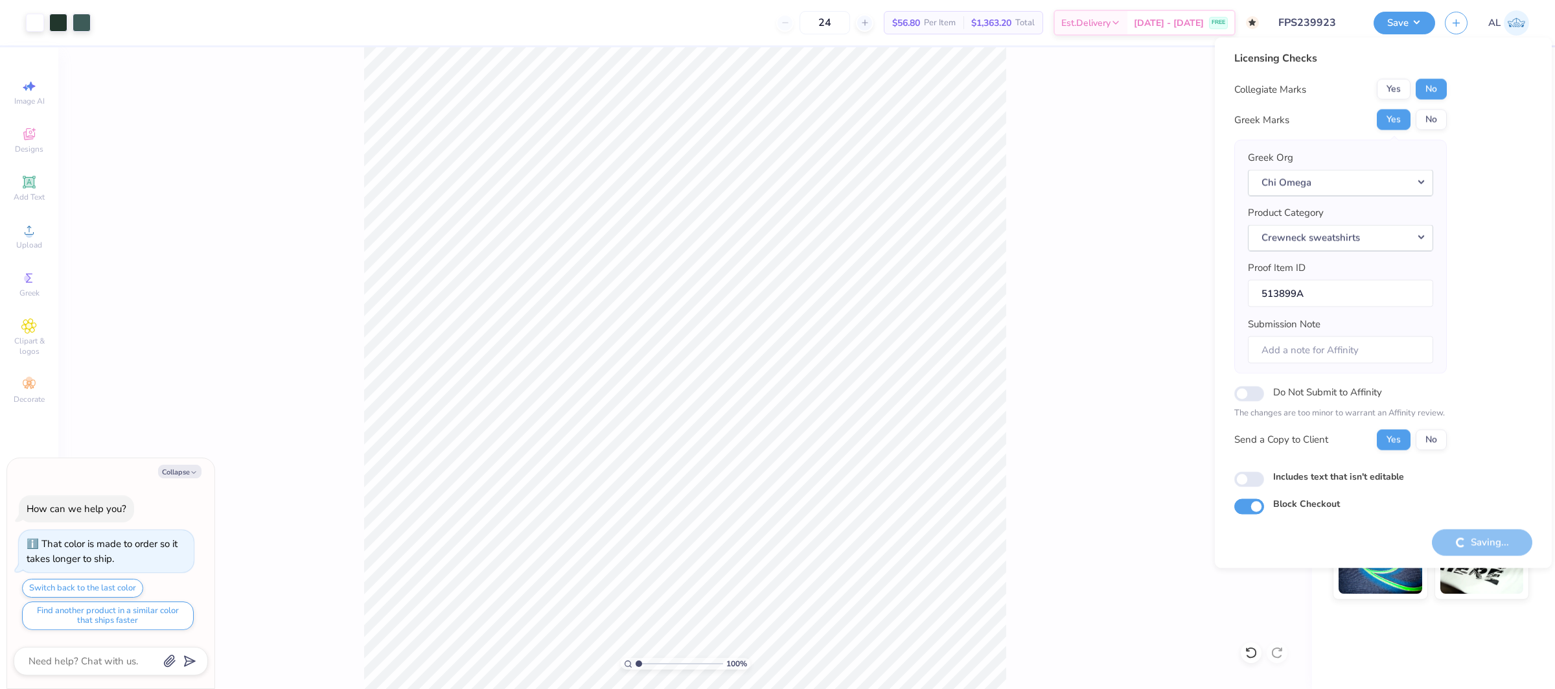
type textarea "x"
